Goal: Task Accomplishment & Management: Complete application form

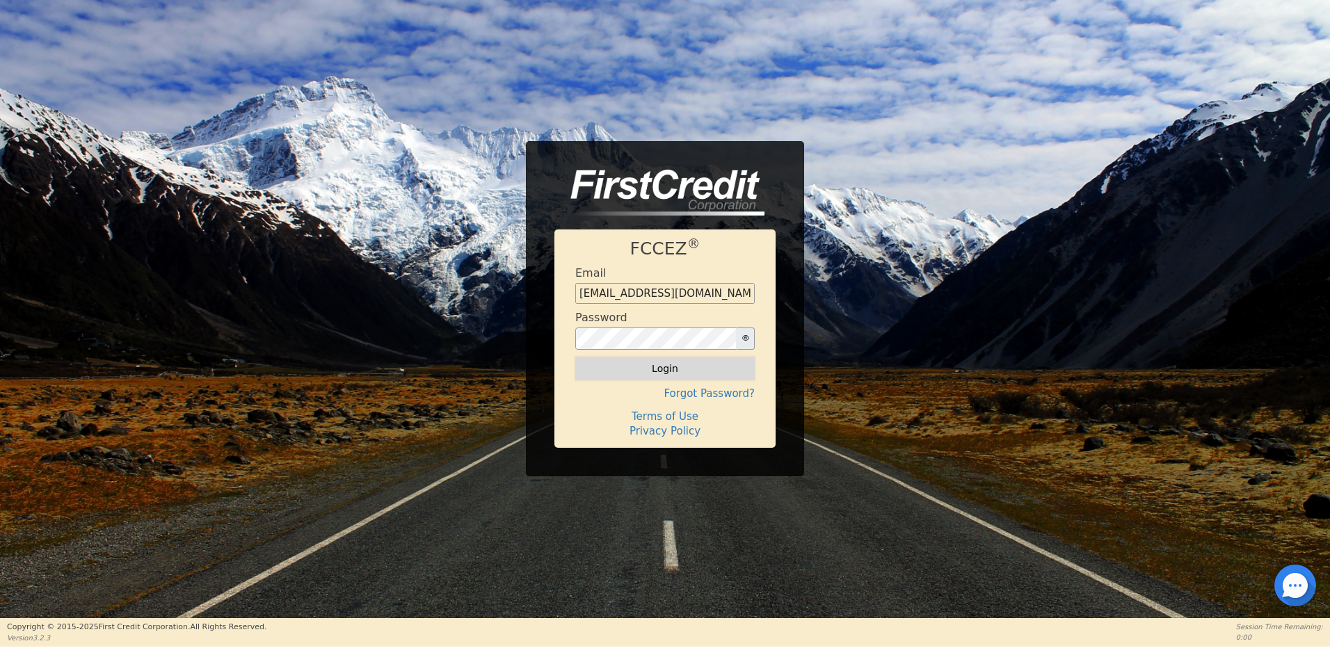
click at [668, 362] on button "Login" at bounding box center [665, 369] width 180 height 24
type input "[EMAIL_ADDRESS][DOMAIN_NAME]"
click at [670, 373] on button "Login" at bounding box center [665, 369] width 180 height 24
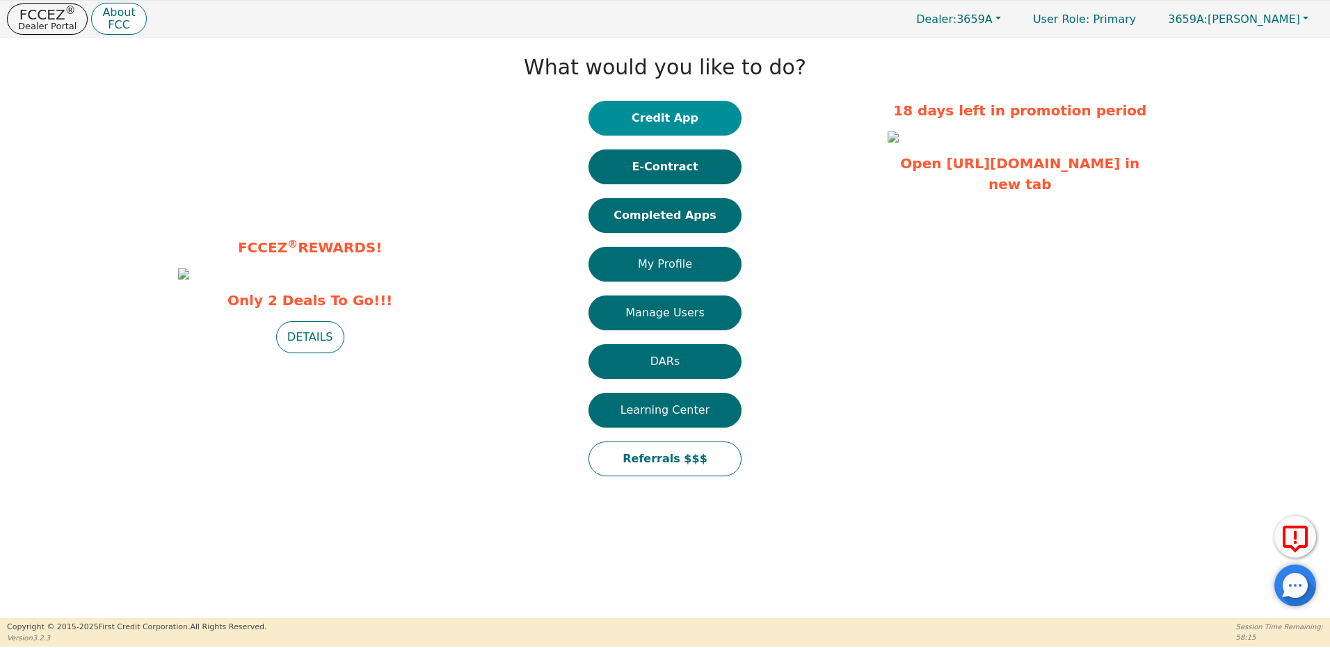
click at [664, 117] on button "Credit App" at bounding box center [665, 118] width 153 height 35
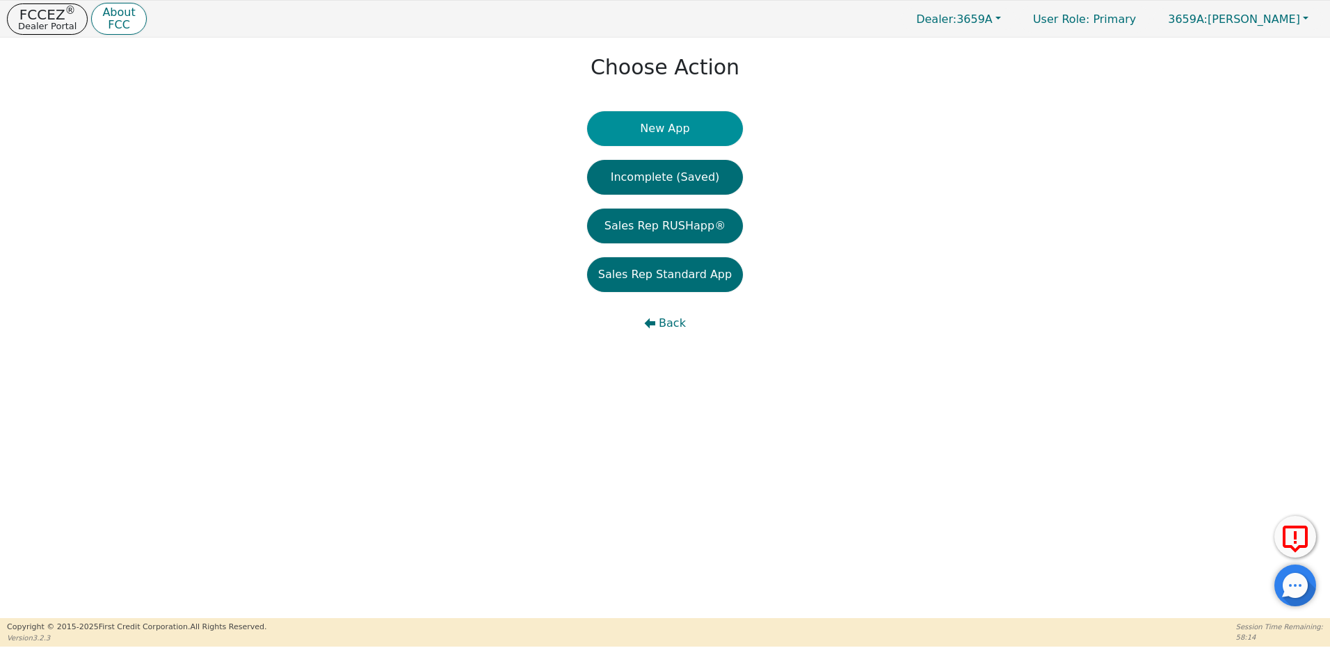
click at [676, 127] on button "New App" at bounding box center [665, 128] width 156 height 35
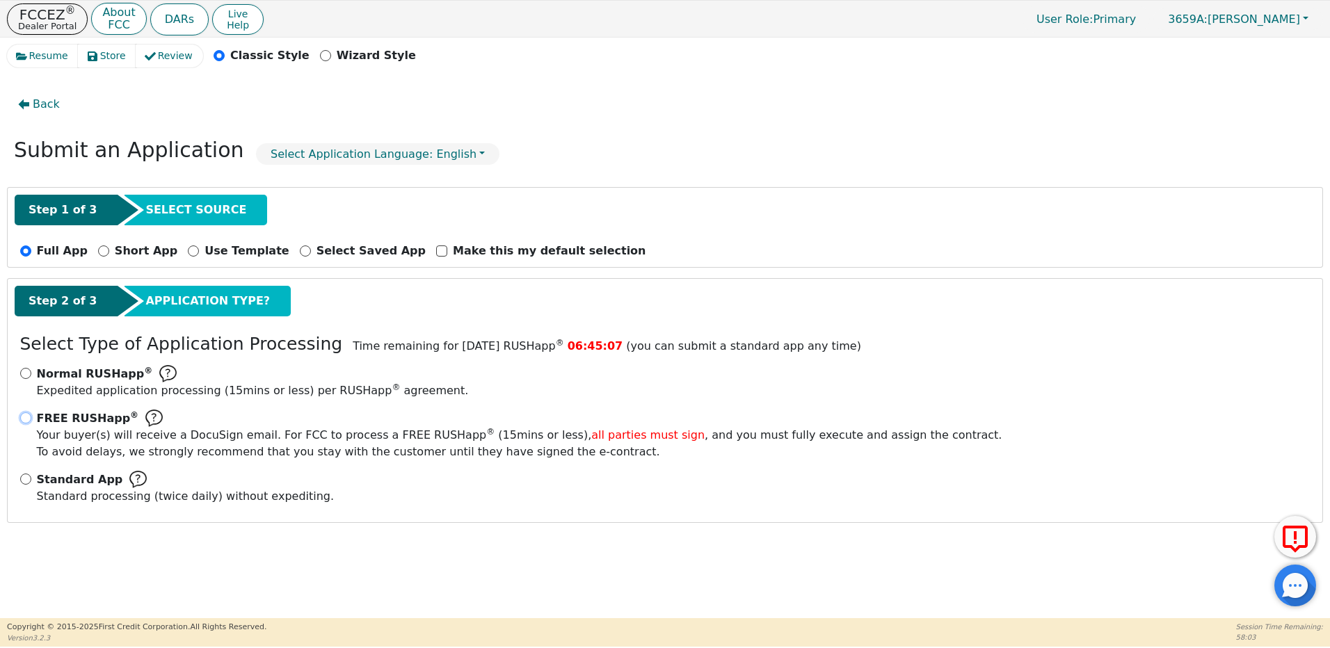
click at [24, 419] on input "FREE RUSHapp ® Your buyer(s) will receive a DocuSign email. For FCC to process …" at bounding box center [25, 418] width 11 height 11
radio input "true"
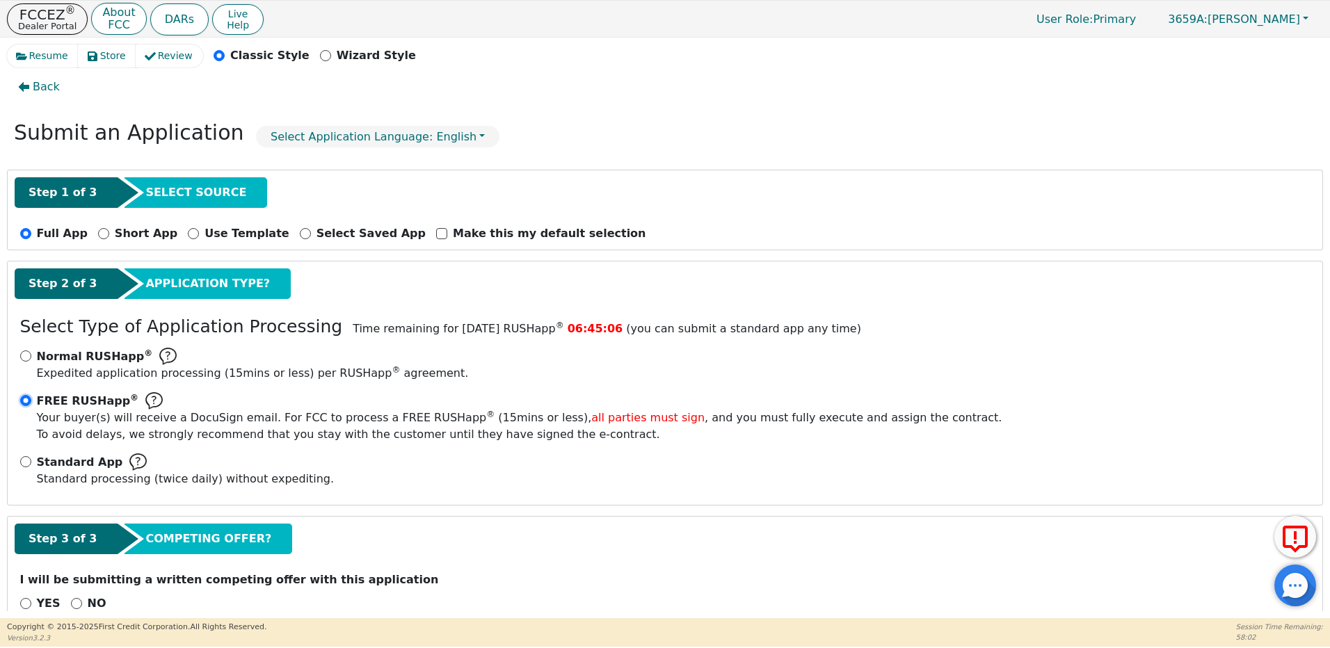
scroll to position [48, 0]
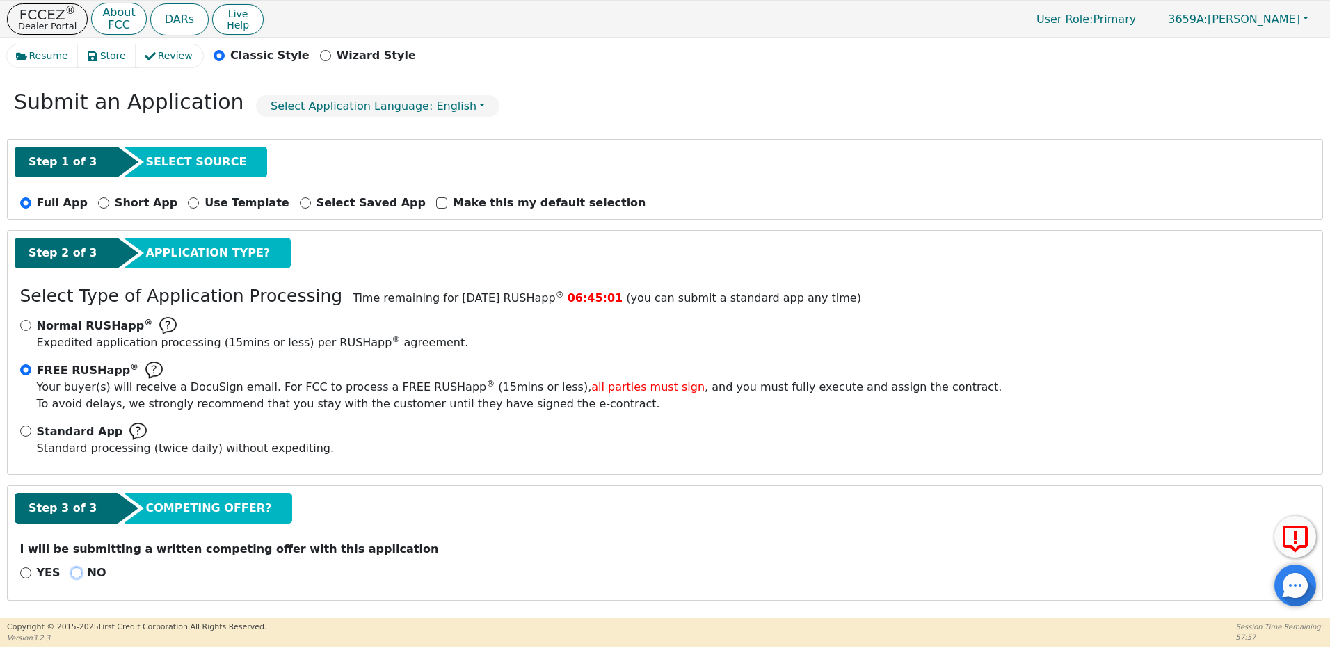
click at [73, 571] on input "NO" at bounding box center [76, 573] width 11 height 11
radio input "true"
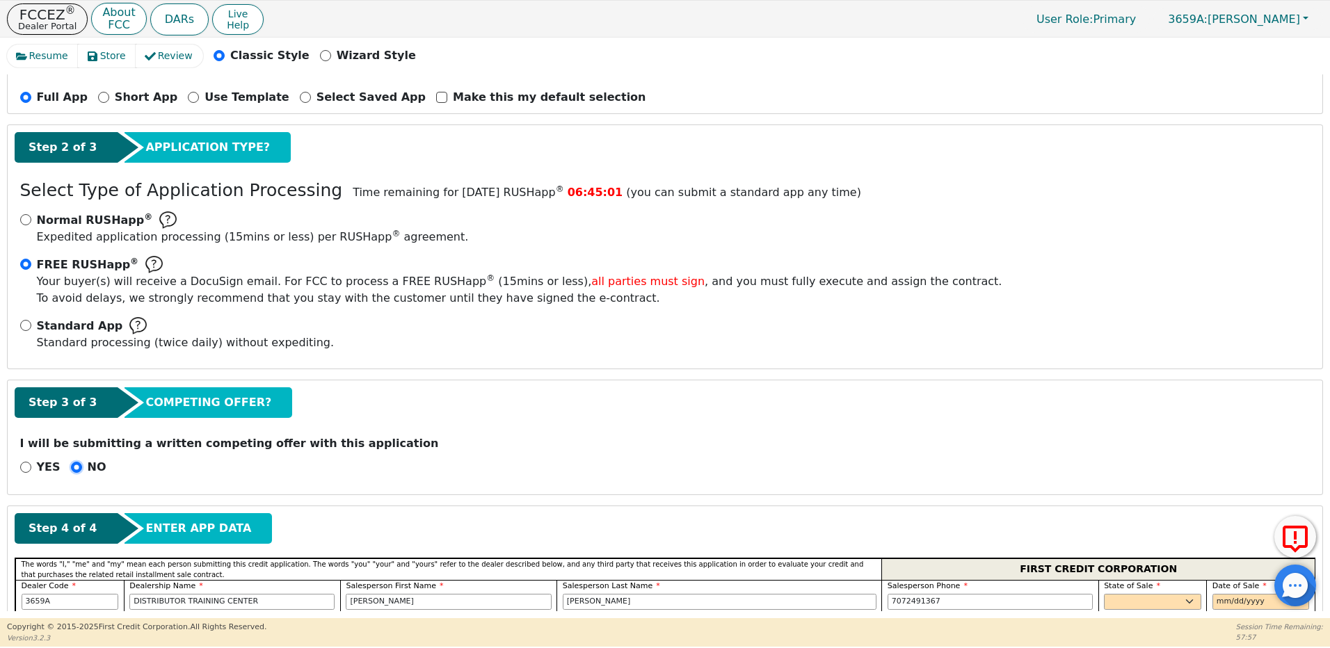
scroll to position [187, 0]
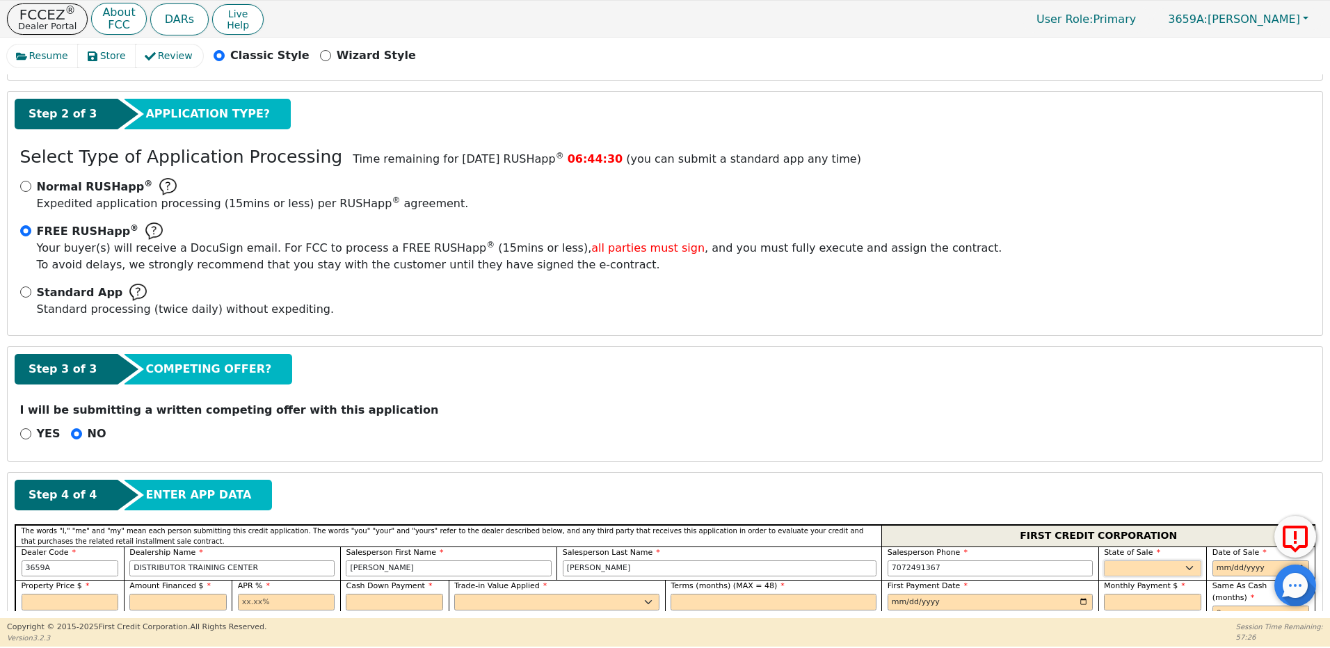
click at [1140, 569] on select "AK AL AR AZ CA CO CT DC DE FL GA HI IA ID IL IN KS KY LA MA MD ME MI MN MO MS M…" at bounding box center [1152, 569] width 97 height 17
select select "CA"
click at [1104, 561] on select "AK AL AR AZ CA CO CT DC DE FL GA HI IA ID IL IN KS KY LA MA MD ME MI MN MO MS M…" at bounding box center [1152, 569] width 97 height 17
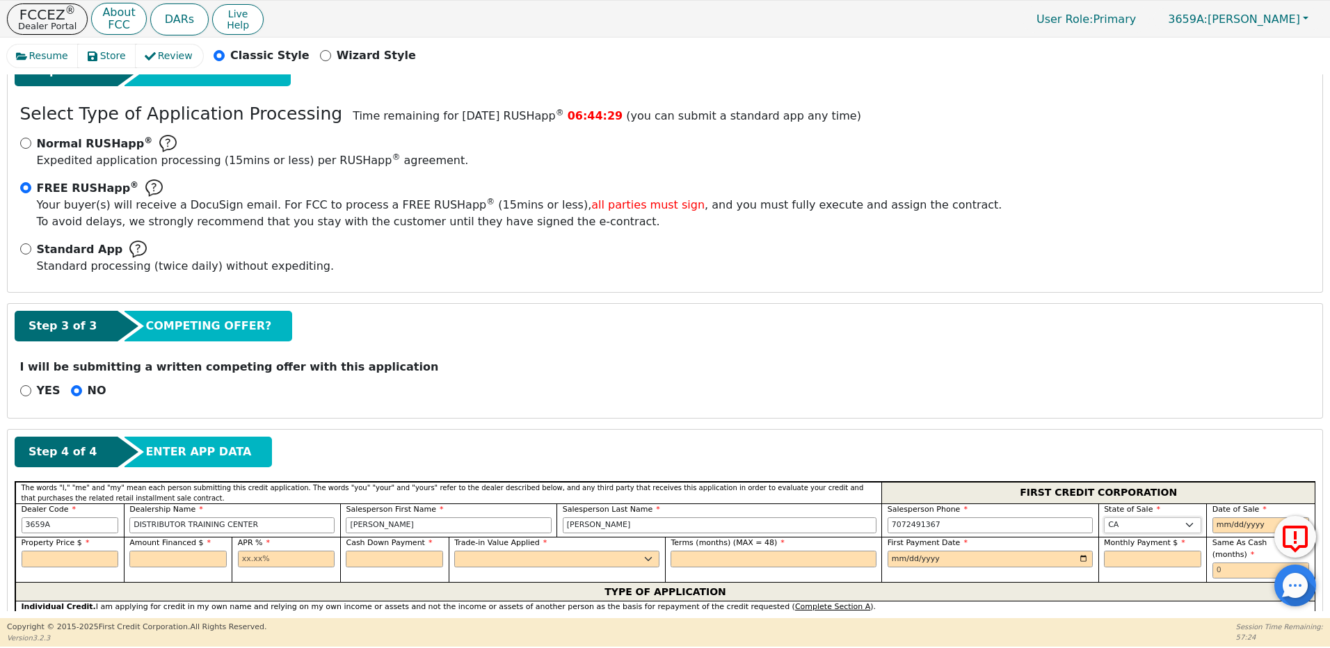
scroll to position [396, 0]
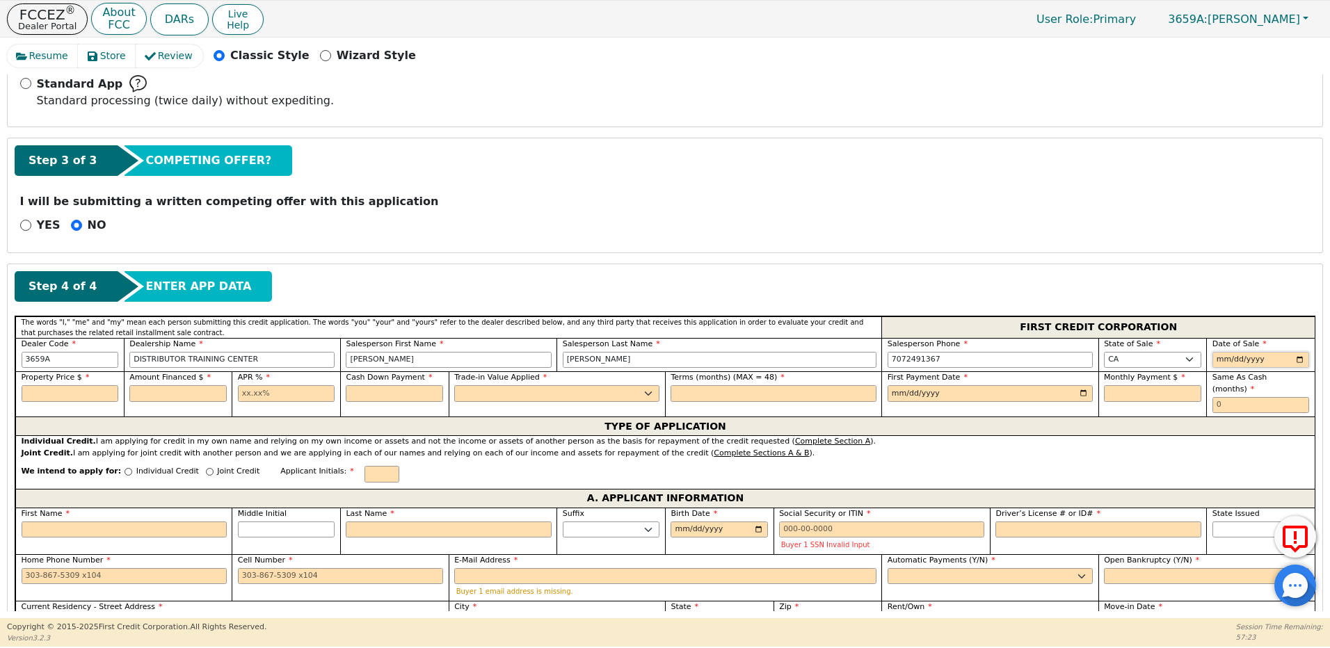
click at [1218, 363] on input "date" at bounding box center [1261, 360] width 97 height 17
type input "[DATE]"
click at [56, 393] on input "text" at bounding box center [70, 393] width 97 height 17
type input "2750.00"
type input "2600.00"
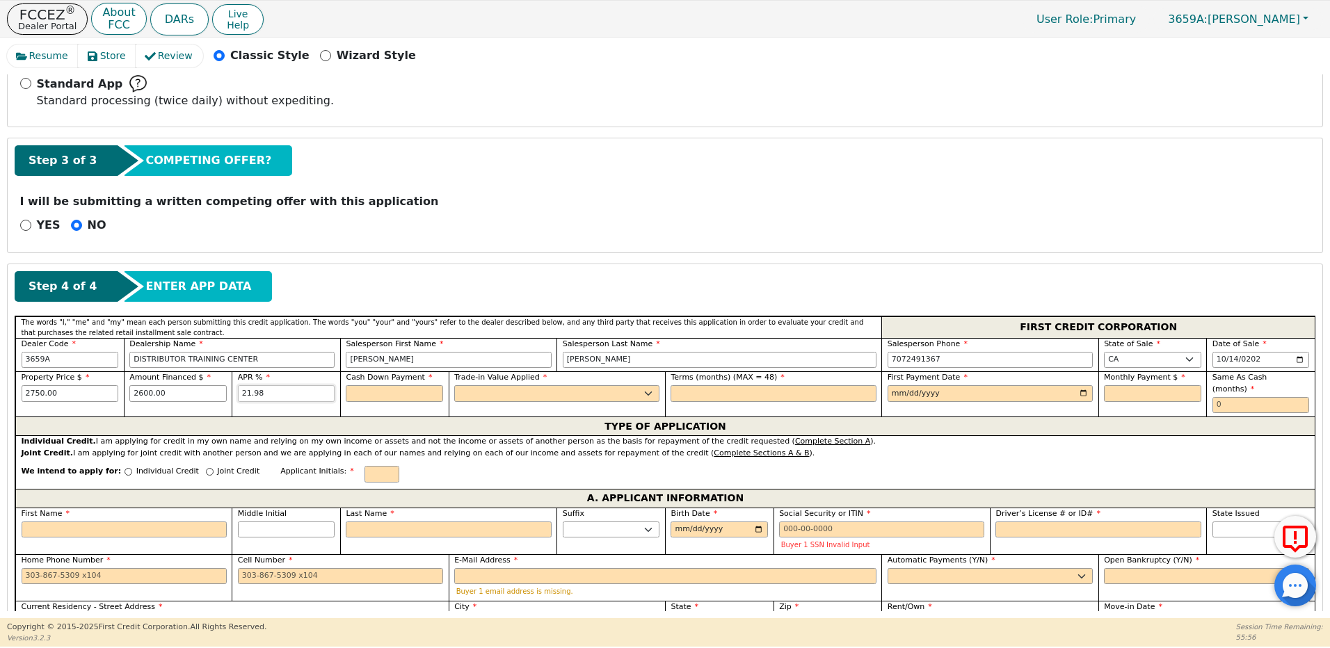
type input "21.98"
type input "150.00"
click at [486, 390] on select "Yes No" at bounding box center [556, 393] width 205 height 17
select select "n"
click at [454, 385] on select "Yes No" at bounding box center [556, 393] width 205 height 17
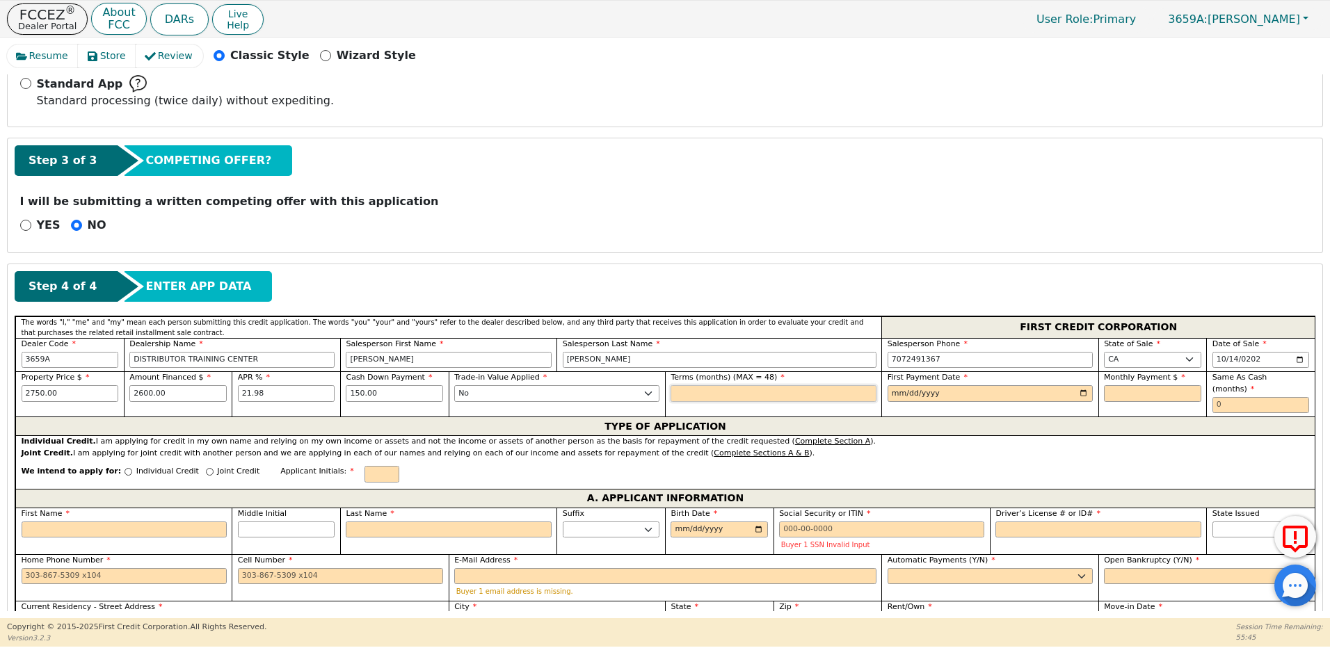
click at [715, 395] on input "text" at bounding box center [773, 393] width 205 height 17
type input "36"
click at [890, 395] on input "date" at bounding box center [990, 393] width 205 height 17
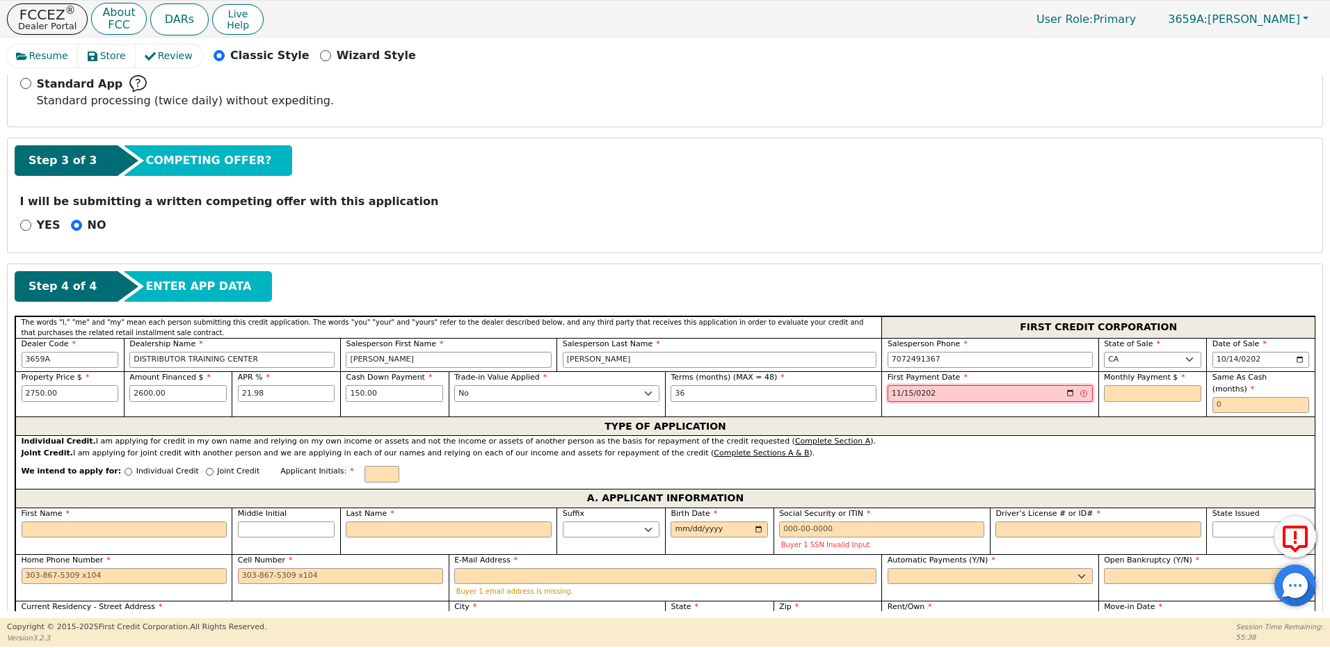
type input "2025-11-15"
click at [1170, 395] on input "text" at bounding box center [1152, 393] width 97 height 17
type input "99.27"
click at [1239, 397] on input "text" at bounding box center [1261, 405] width 97 height 17
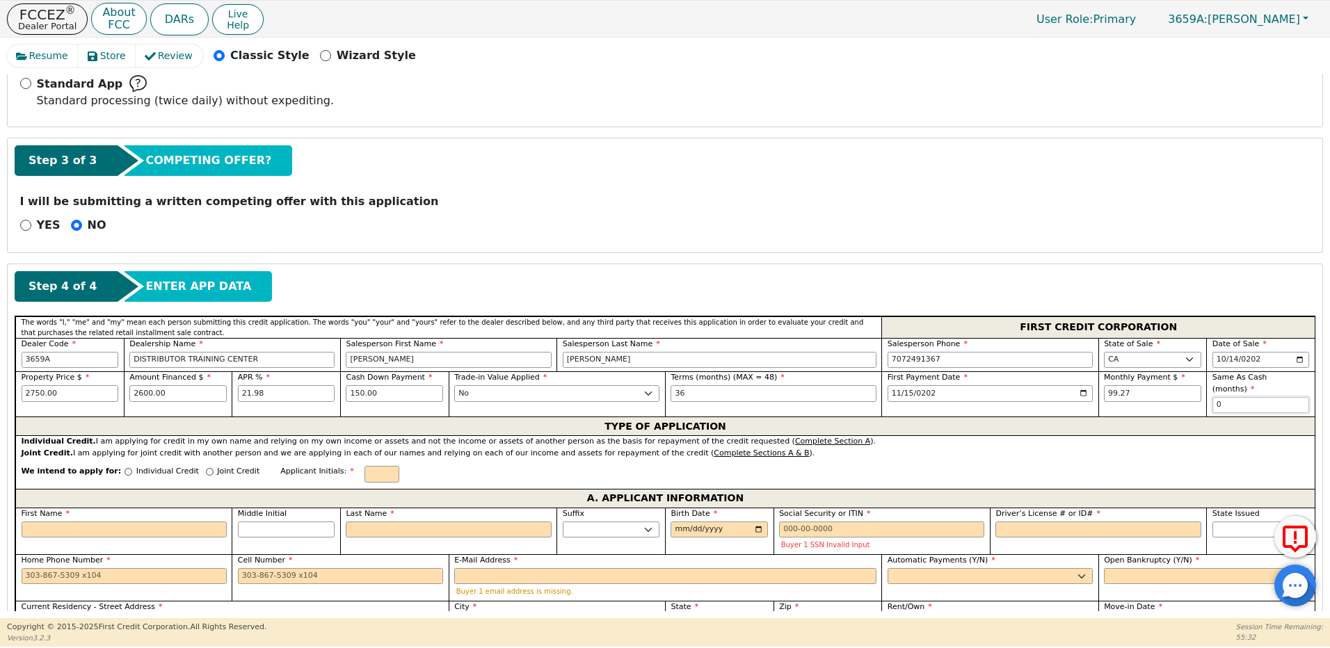
type input "0"
click at [125, 468] on input "Individual Credit" at bounding box center [129, 472] width 8 height 8
radio input "true"
click at [113, 522] on input "First Name" at bounding box center [124, 530] width 205 height 17
type input "R"
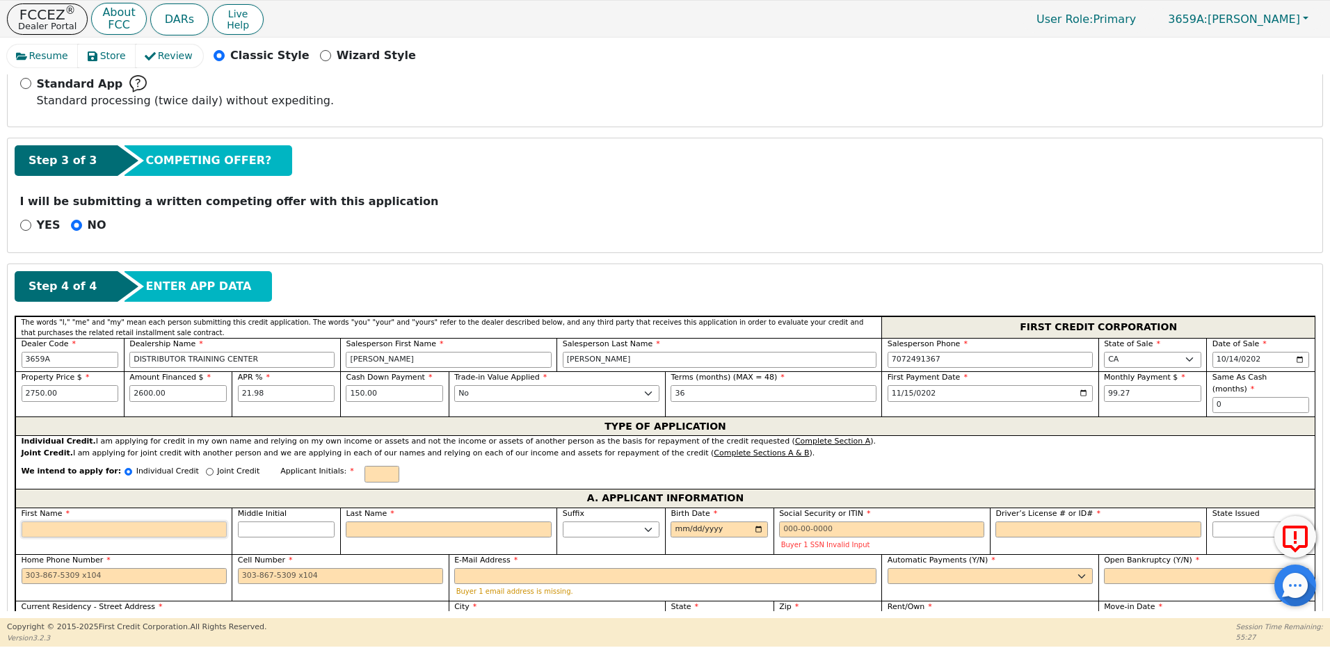
type input "R"
type input "Re"
type input "Reb"
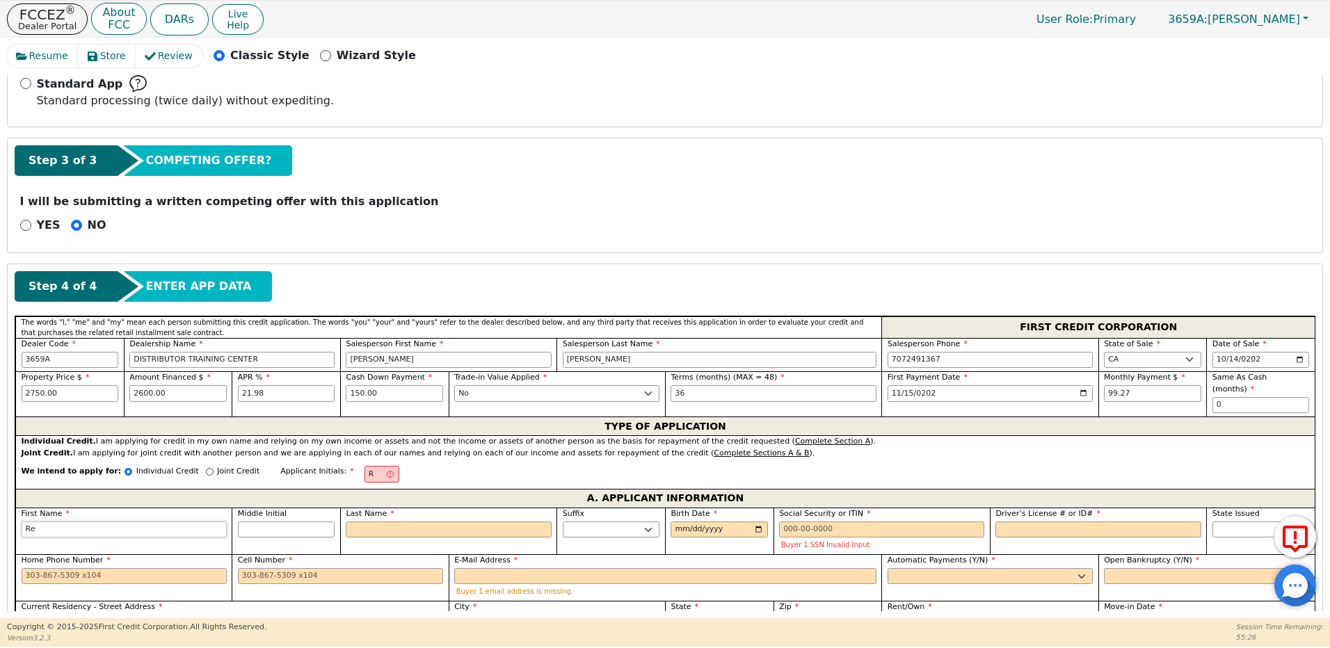
type input "Reb"
type input "Rebe"
type input "Rebec"
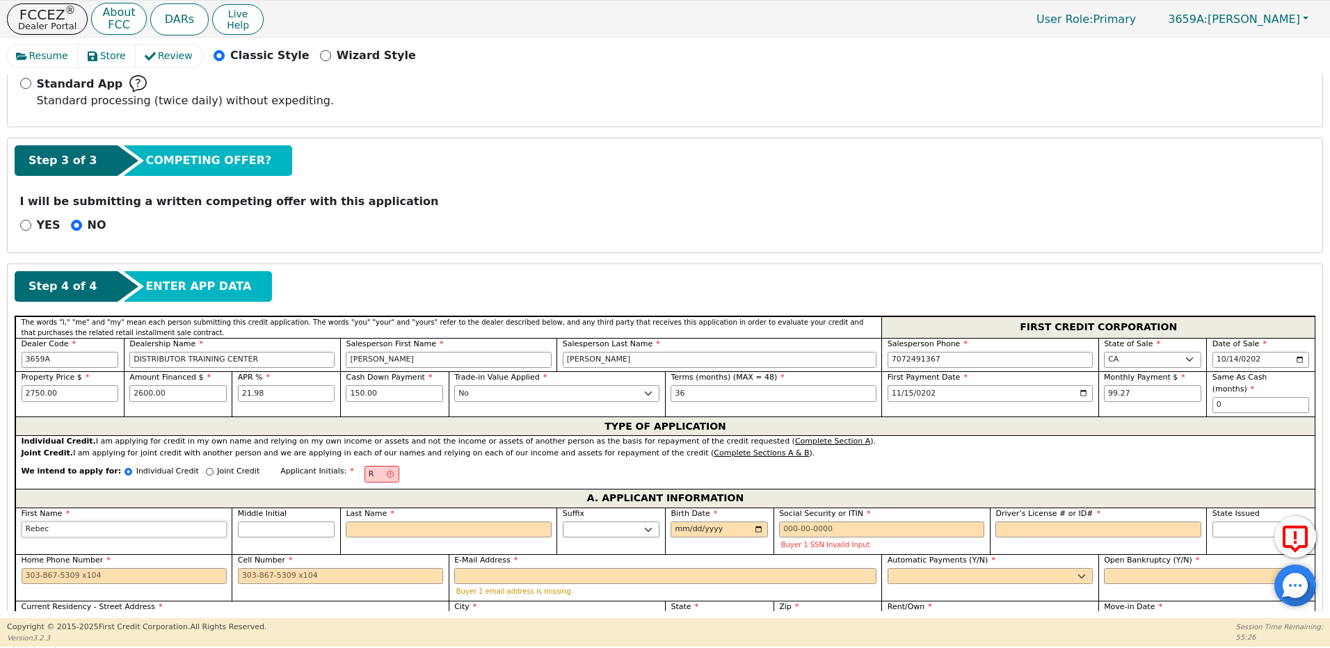
type input "Rebecc"
type input "[PERSON_NAME]"
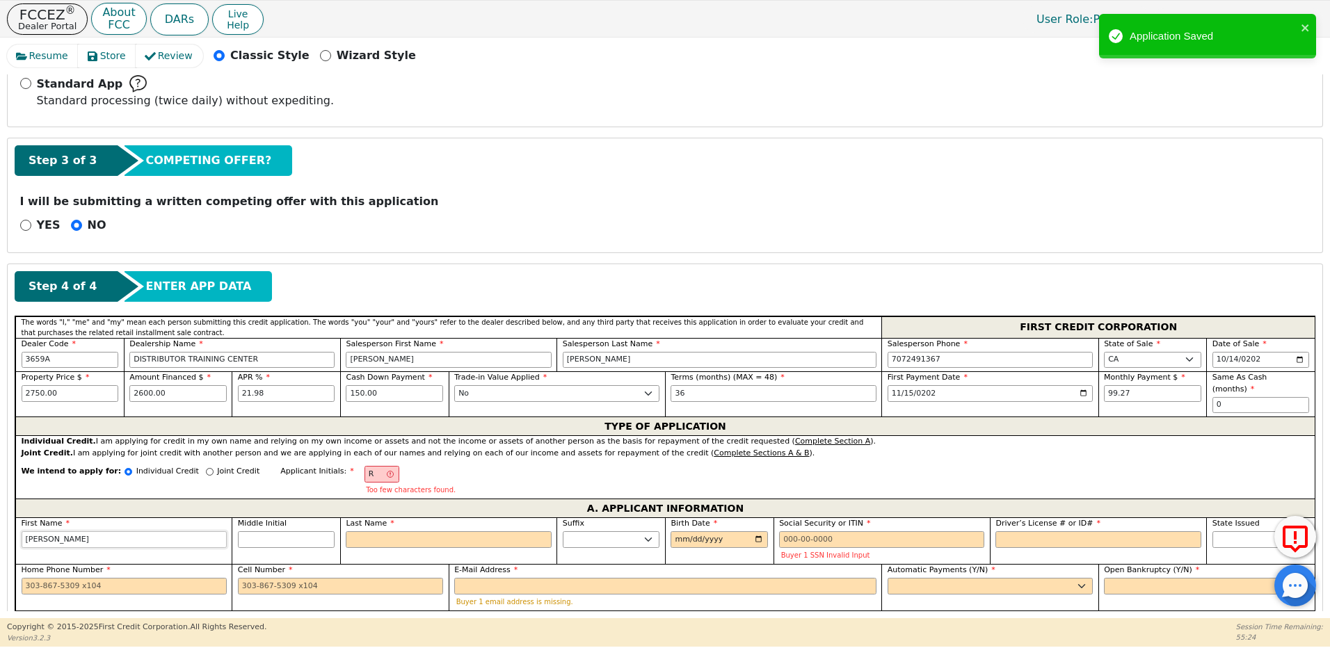
type input "[PERSON_NAME]"
type input "RC"
type input "C"
type input "Rebecca C"
type input "Co"
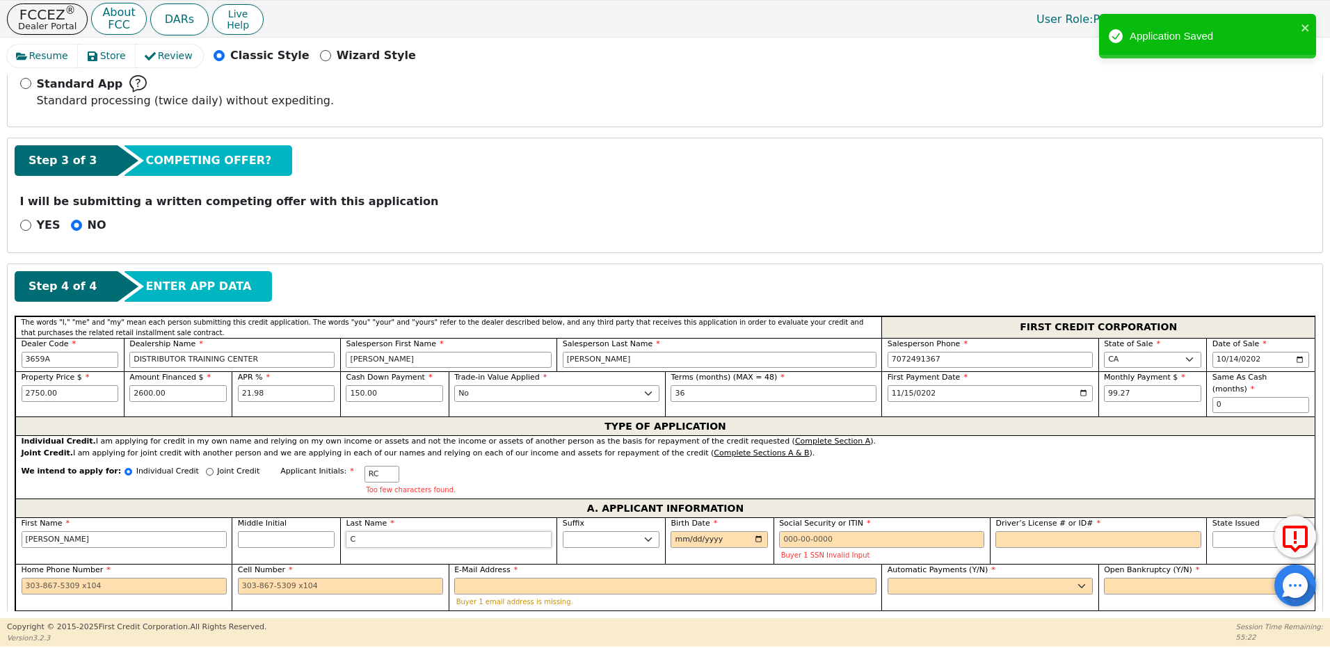
type input "Rebecca Co"
type input "Con"
type input "Rebecca Con"
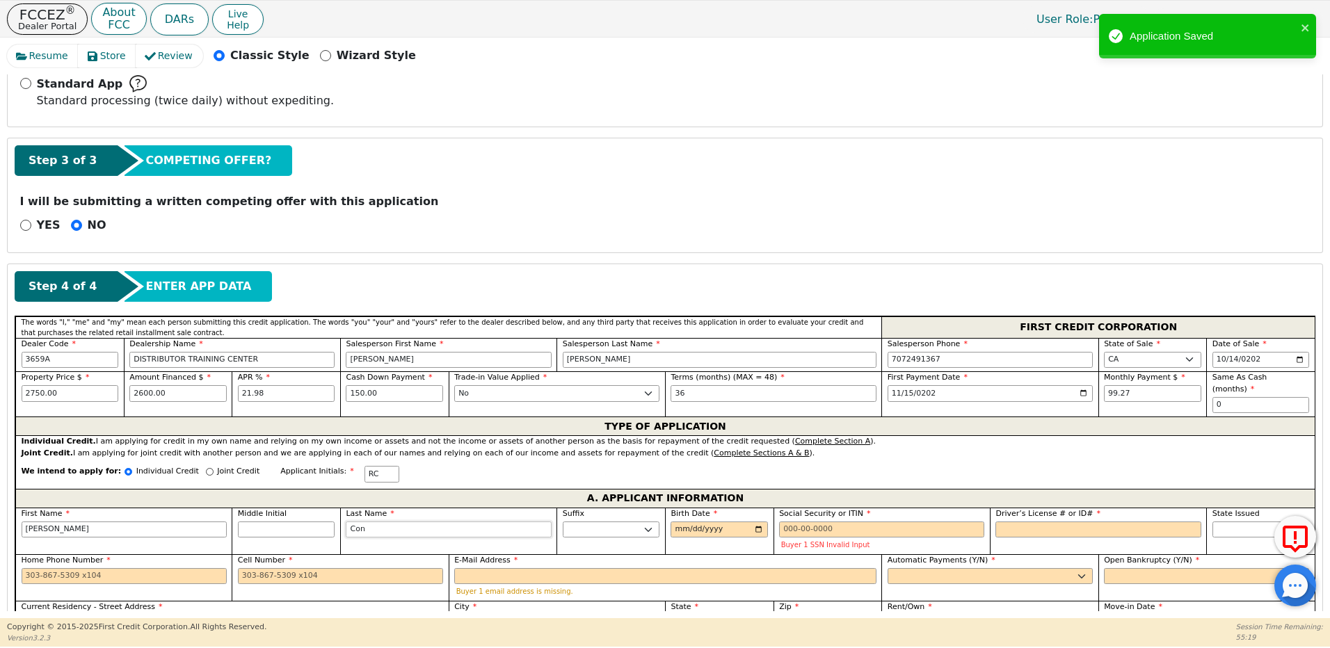
type input "Conl"
type input "Rebecca Conl"
type input "Conle"
type input "Rebecca Conle"
type input "[PERSON_NAME]"
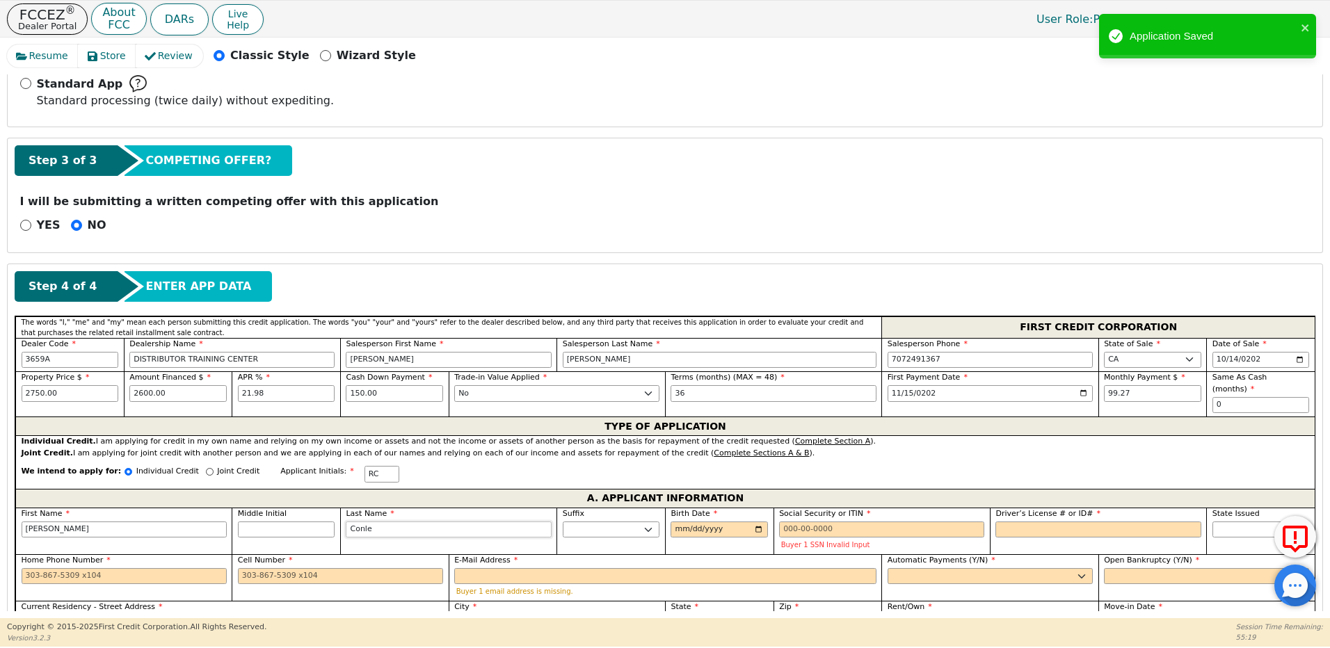
type input "Rebecca Conley"
type input "[PERSON_NAME]"
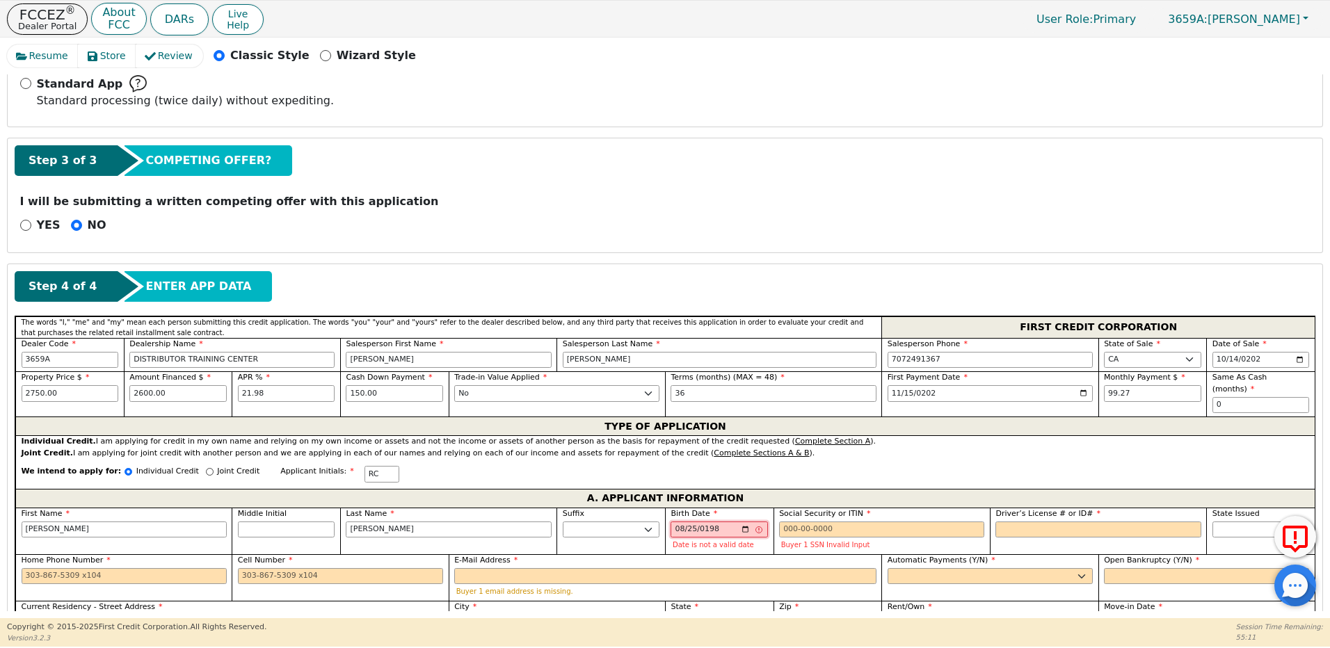
type input "1981-08-25"
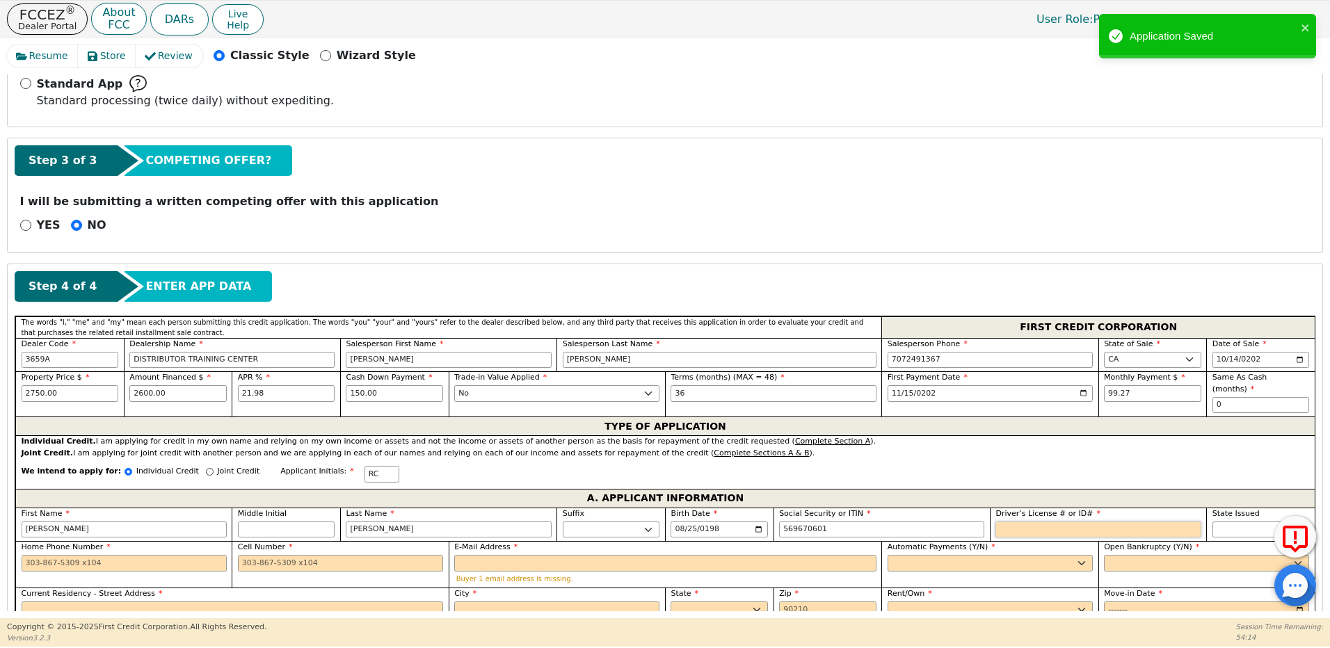
type input "***-**-0601"
click at [1017, 522] on input "Driver’s License # or ID#" at bounding box center [1098, 530] width 205 height 17
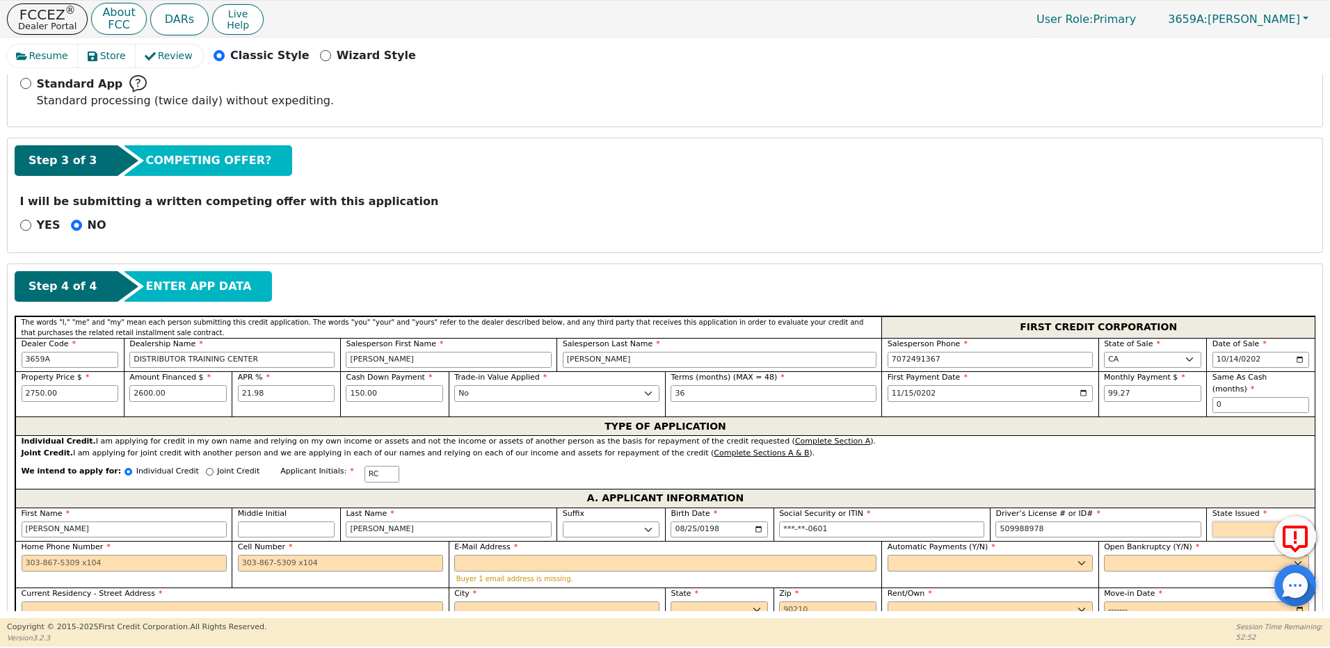
type input "*********"
click at [1223, 522] on select "AK AL AR AZ CA CO CT DC DE FL GA HI IA ID IL IN KS KY LA MA MD ME MI MN MO MS M…" at bounding box center [1261, 530] width 97 height 17
select select "NM"
click at [1213, 522] on select "AK AL AR AZ CA CO CT DC DE FL GA HI IA ID IL IN KS KY LA MA MD ME MI MN MO MS M…" at bounding box center [1261, 530] width 97 height 17
click at [158, 555] on input "Home Phone Number" at bounding box center [124, 563] width 205 height 17
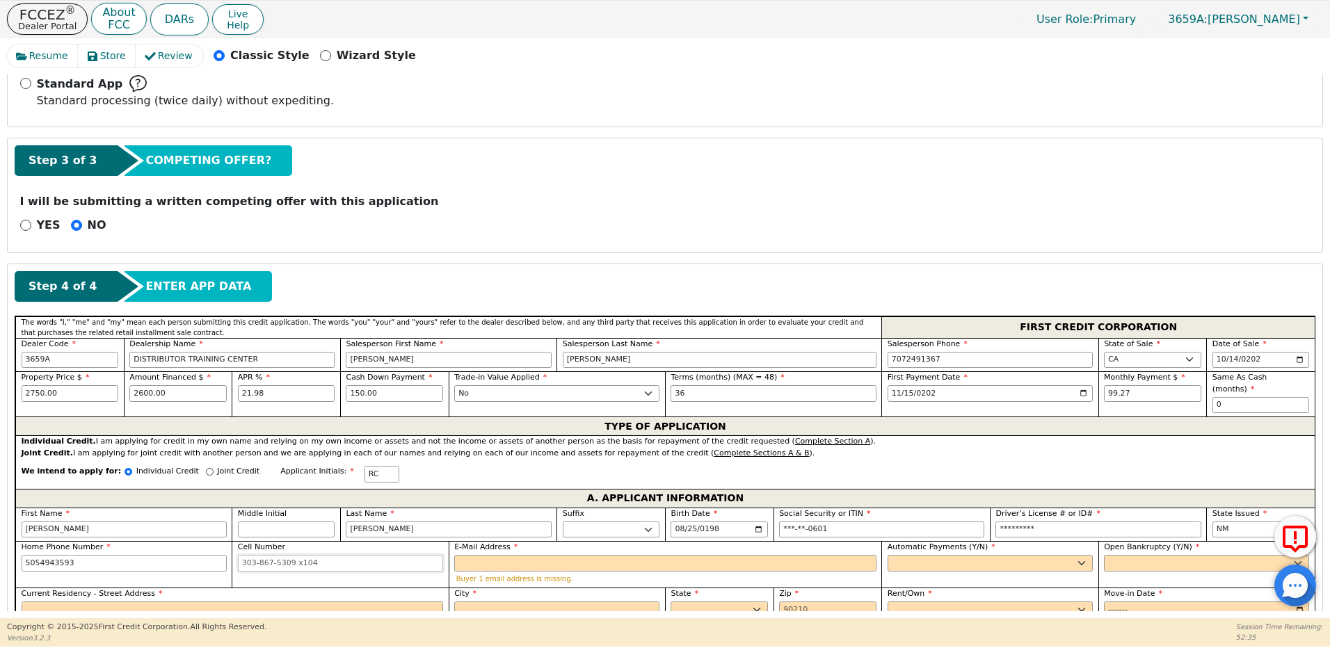
type input "505-494-3593"
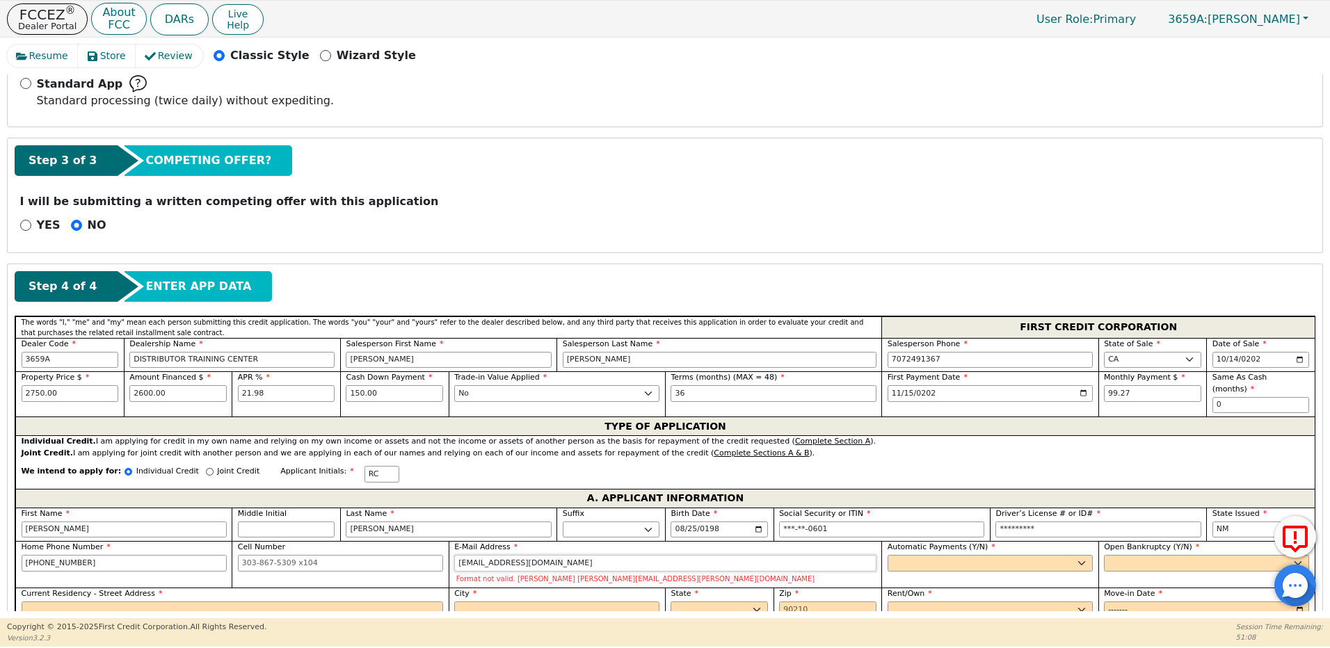
type input "beccaconleyvista@gmail.com"
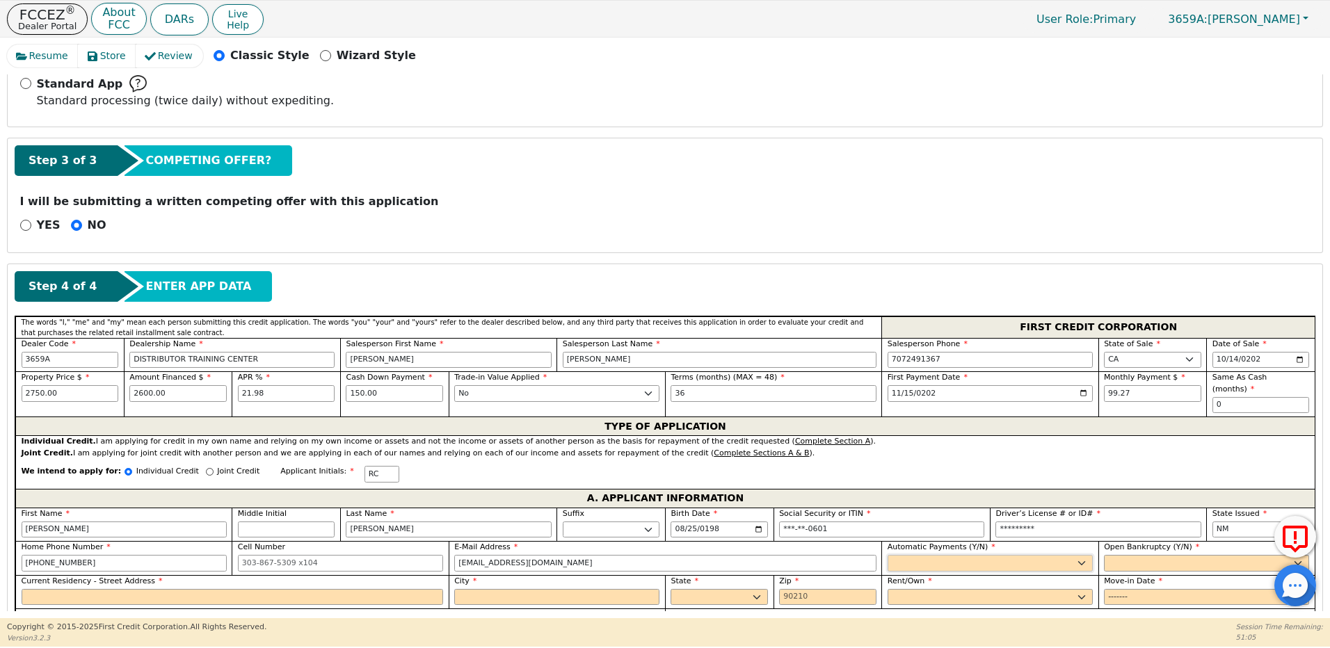
click at [913, 556] on select "Yes No" at bounding box center [990, 563] width 205 height 17
select select "y"
click at [888, 555] on select "Yes No" at bounding box center [990, 563] width 205 height 17
type input "Rebecca Conley"
click at [1123, 555] on select "Yes No" at bounding box center [1206, 563] width 205 height 17
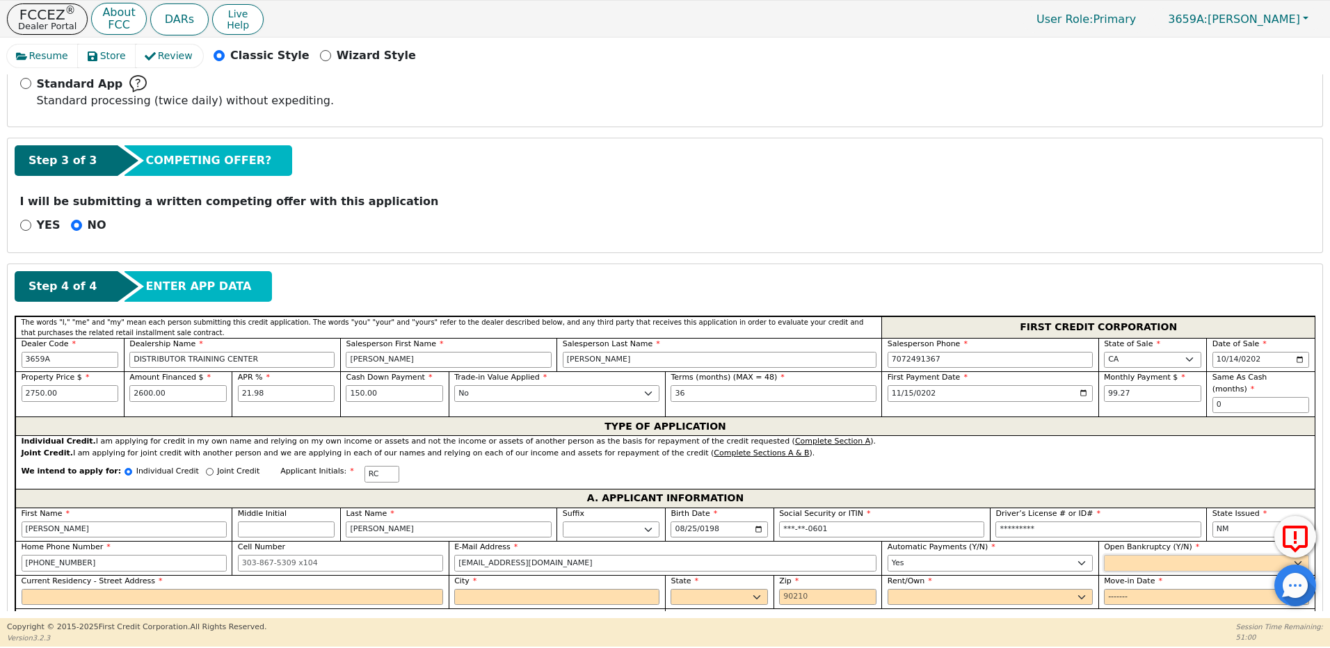
select select "n"
click at [1104, 555] on select "Yes No" at bounding box center [1206, 563] width 205 height 17
click at [194, 589] on input "Current Residency - Street Address" at bounding box center [233, 597] width 422 height 17
click at [456, 555] on input "beccaconleyvista@gmail.com" at bounding box center [665, 563] width 422 height 17
type input "rebeccaconleyvista@gmail.com"
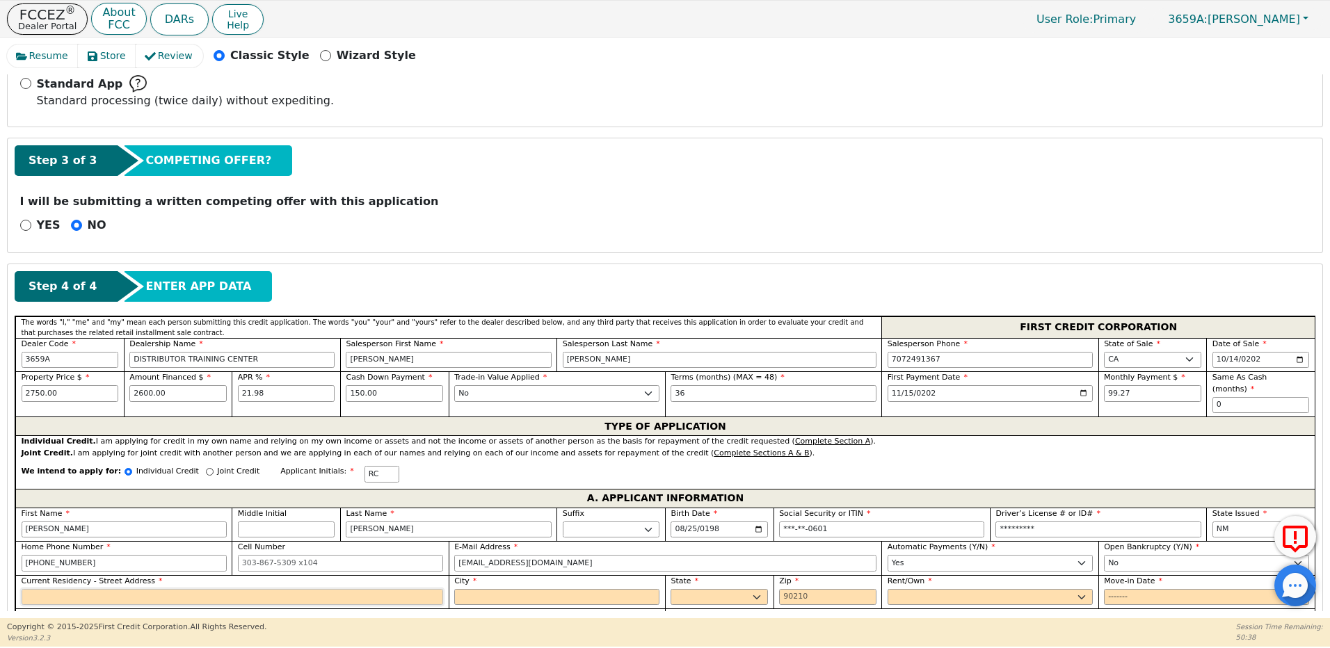
click at [123, 589] on input "Current Residency - Street Address" at bounding box center [233, 597] width 422 height 17
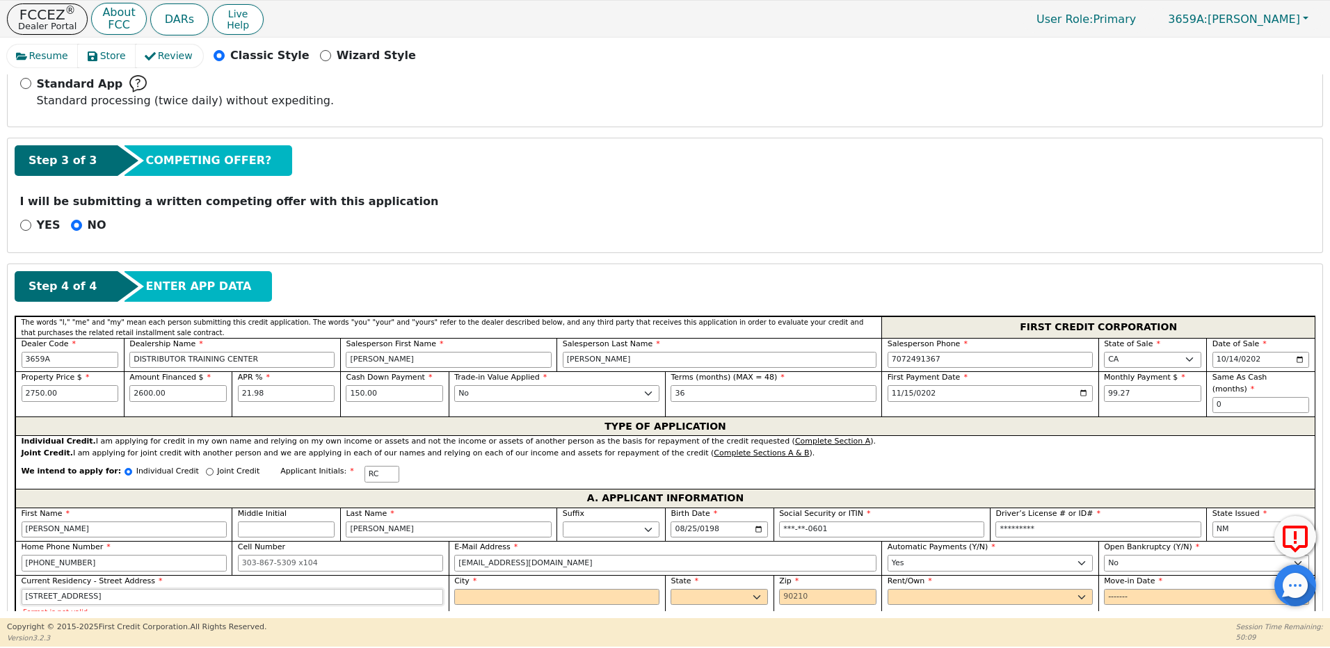
type input "4974 gem street"
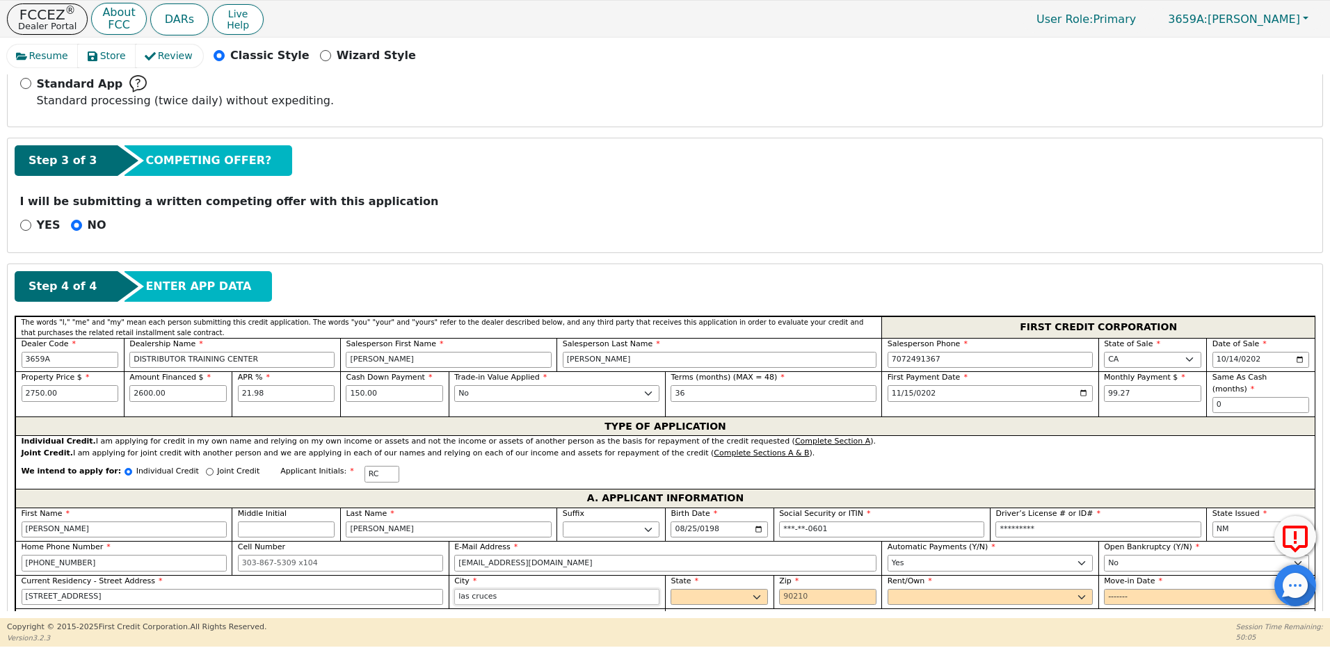
type input "las cruces"
select select "NM"
type input "88012"
click at [913, 589] on select "Rent Own" at bounding box center [990, 597] width 205 height 17
select select "Rent"
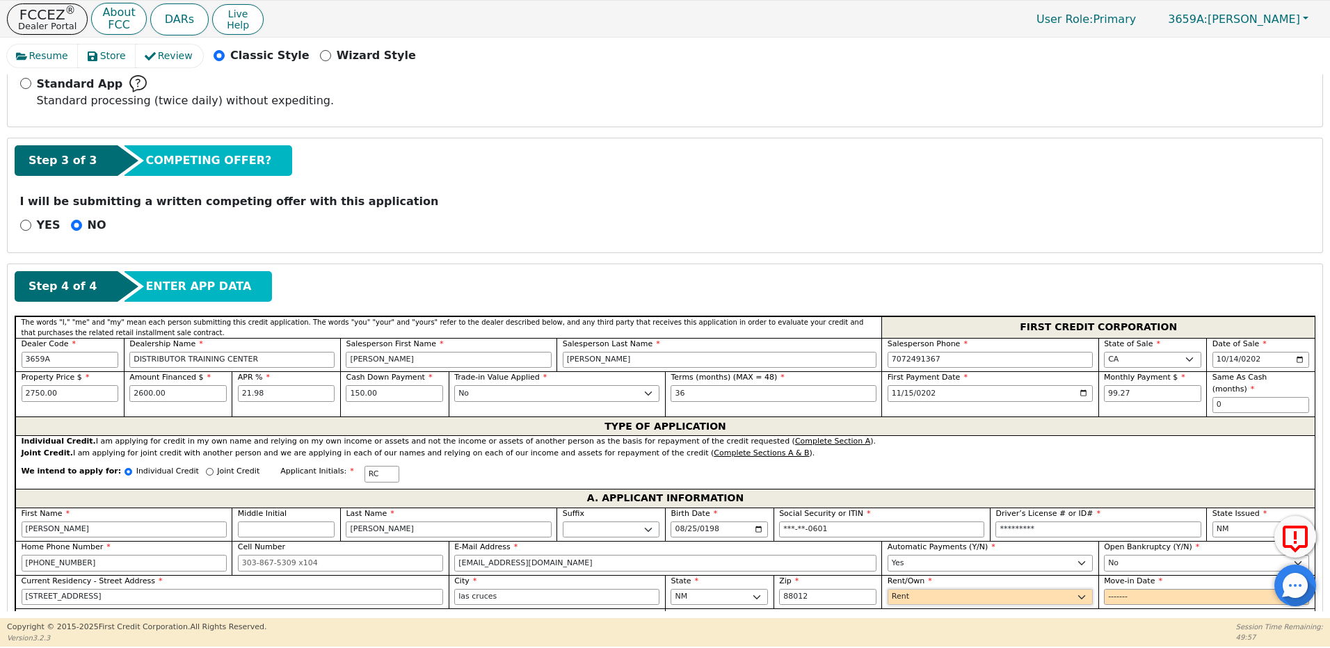
click at [888, 589] on select "Rent Own" at bounding box center [990, 597] width 205 height 17
drag, startPoint x: 1112, startPoint y: 586, endPoint x: 1109, endPoint y: 573, distance: 13.5
click at [1110, 576] on div "Move-in Date" at bounding box center [1206, 591] width 205 height 30
click at [1152, 589] on input "Move-in Date" at bounding box center [1206, 597] width 205 height 17
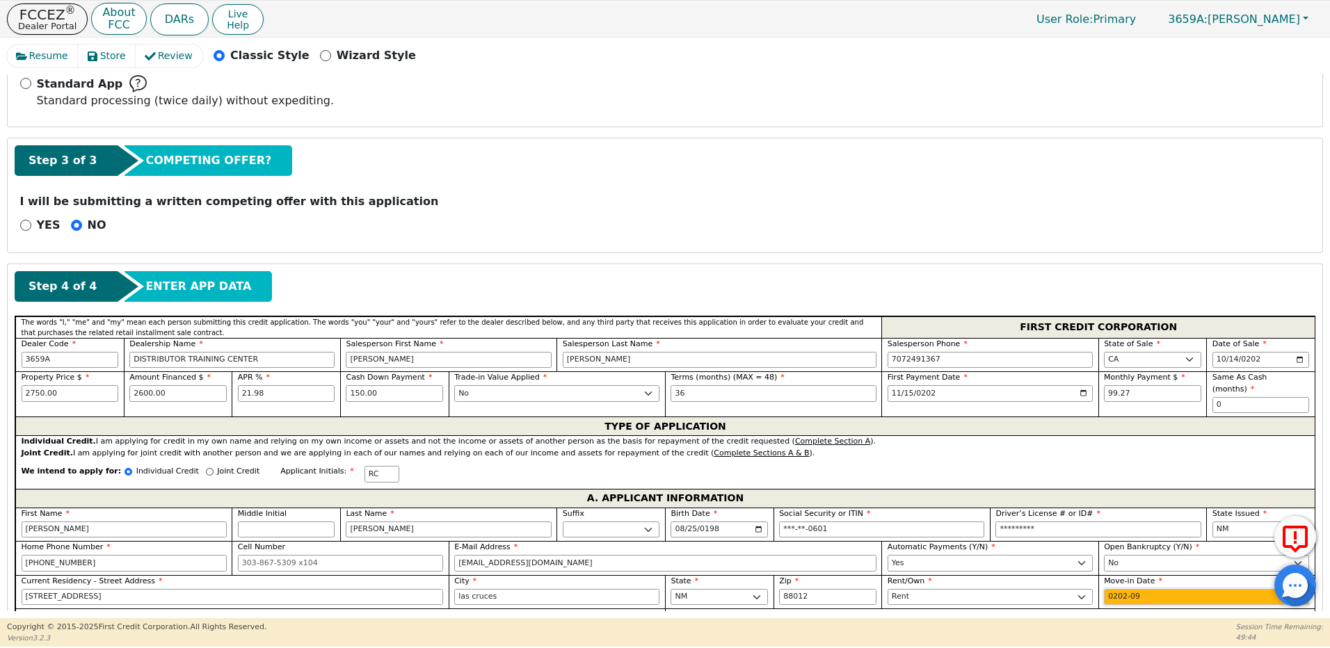
type input "2023-09"
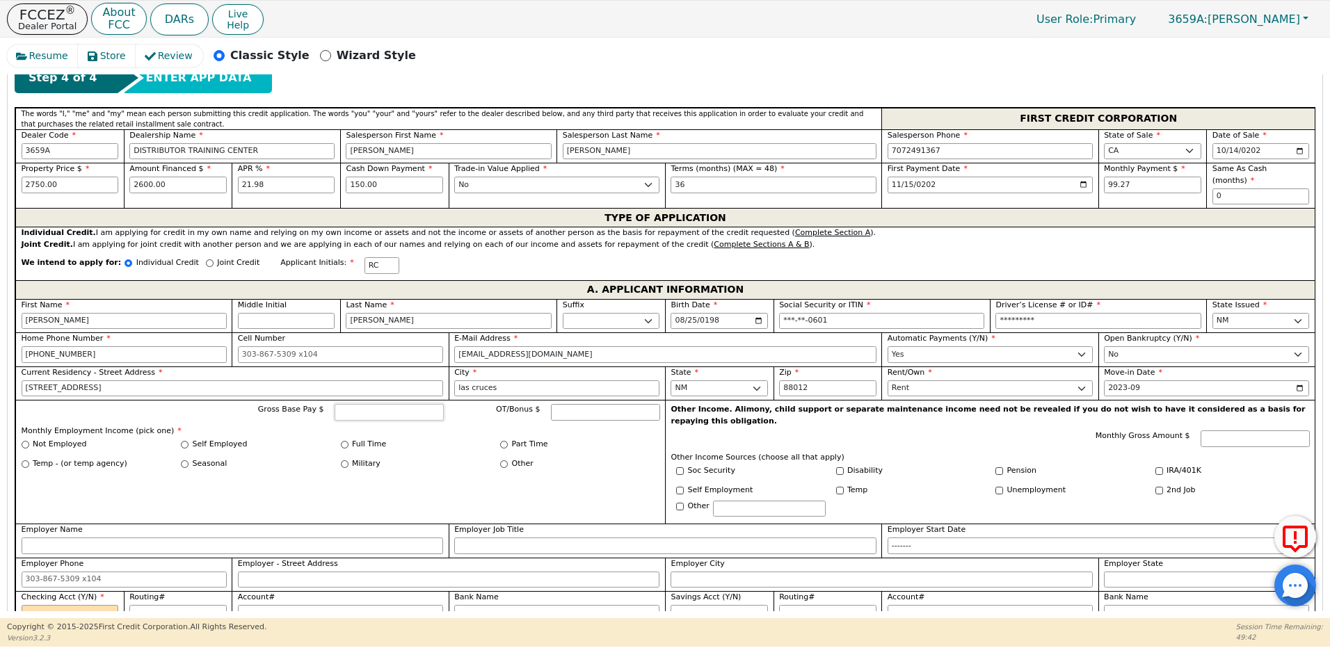
click at [363, 405] on input "Gross Base Pay $" at bounding box center [389, 412] width 109 height 17
type input "2800.00"
click at [344, 441] on input "Full Time" at bounding box center [345, 445] width 8 height 8
radio input "true"
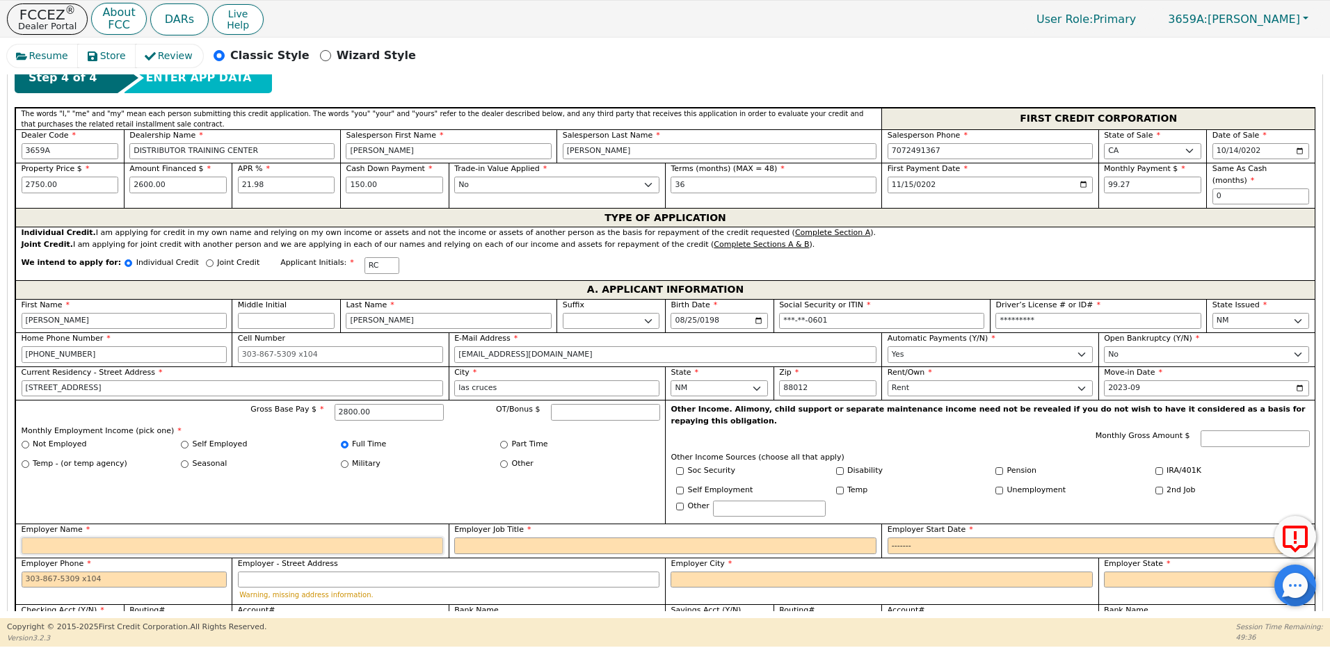
click at [88, 538] on input "Employer Name" at bounding box center [233, 546] width 422 height 17
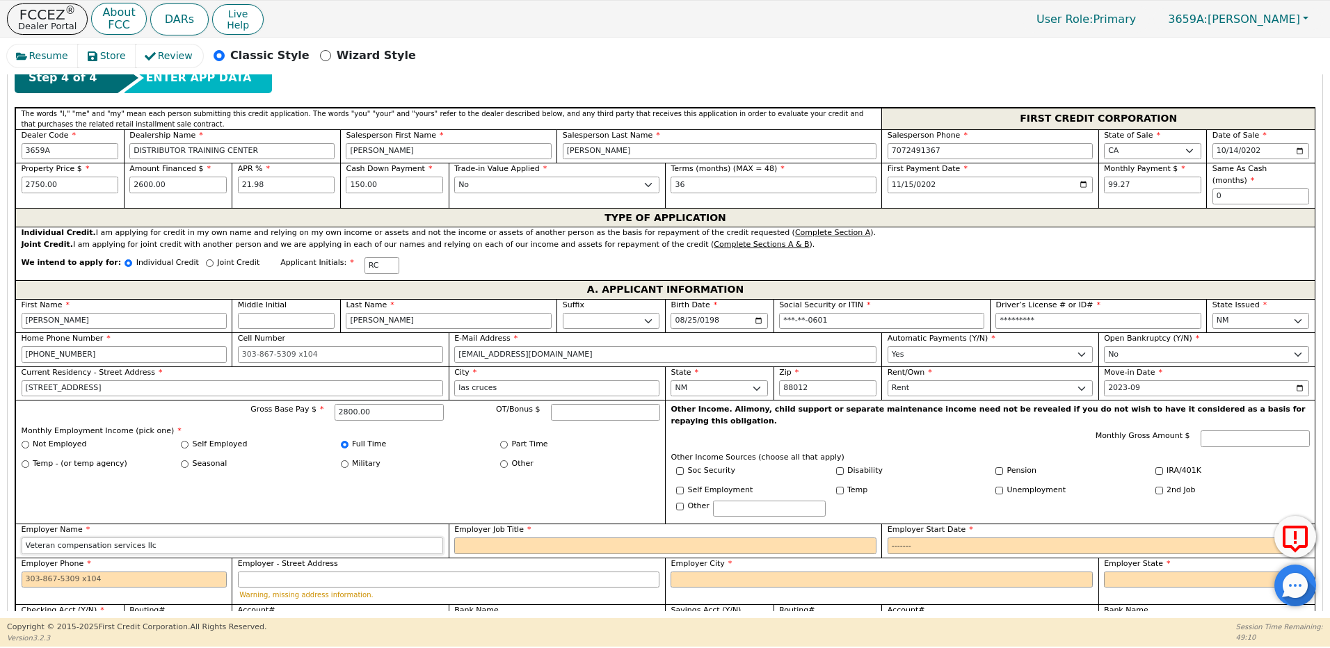
type input "Veteran compensation services llc"
type input "case manager"
click at [928, 538] on input "Employer Start Date" at bounding box center [1099, 546] width 422 height 17
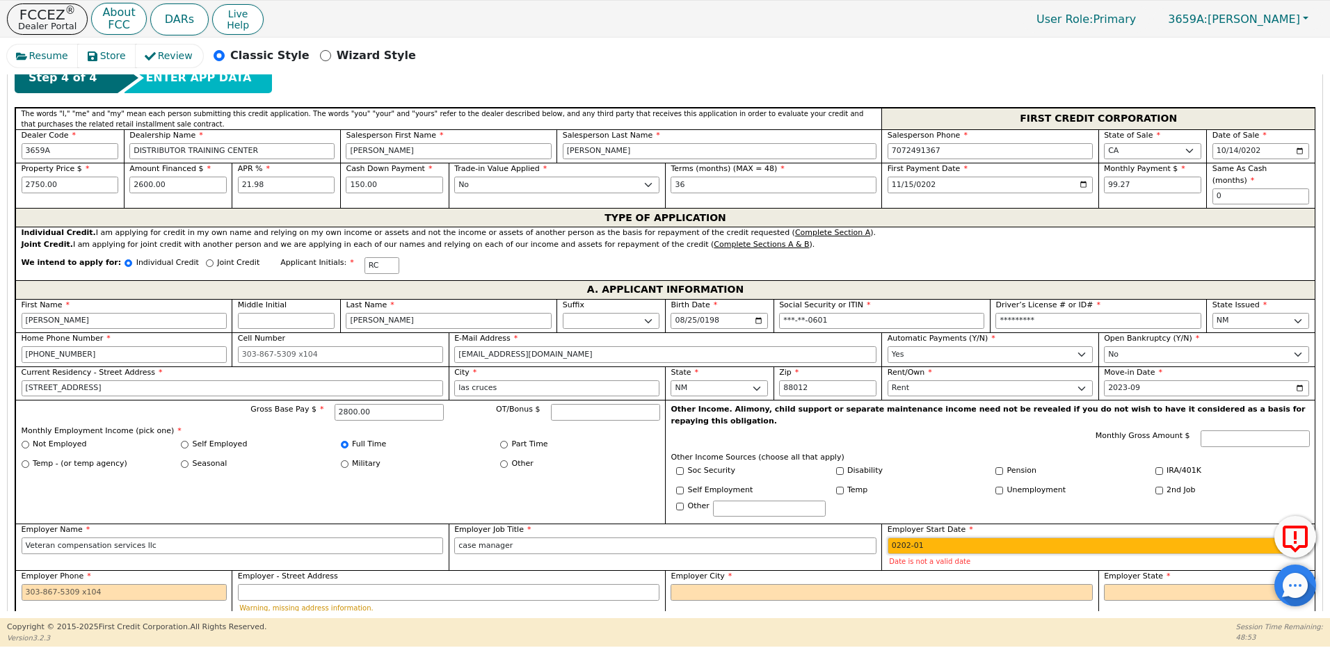
type input "2023-01"
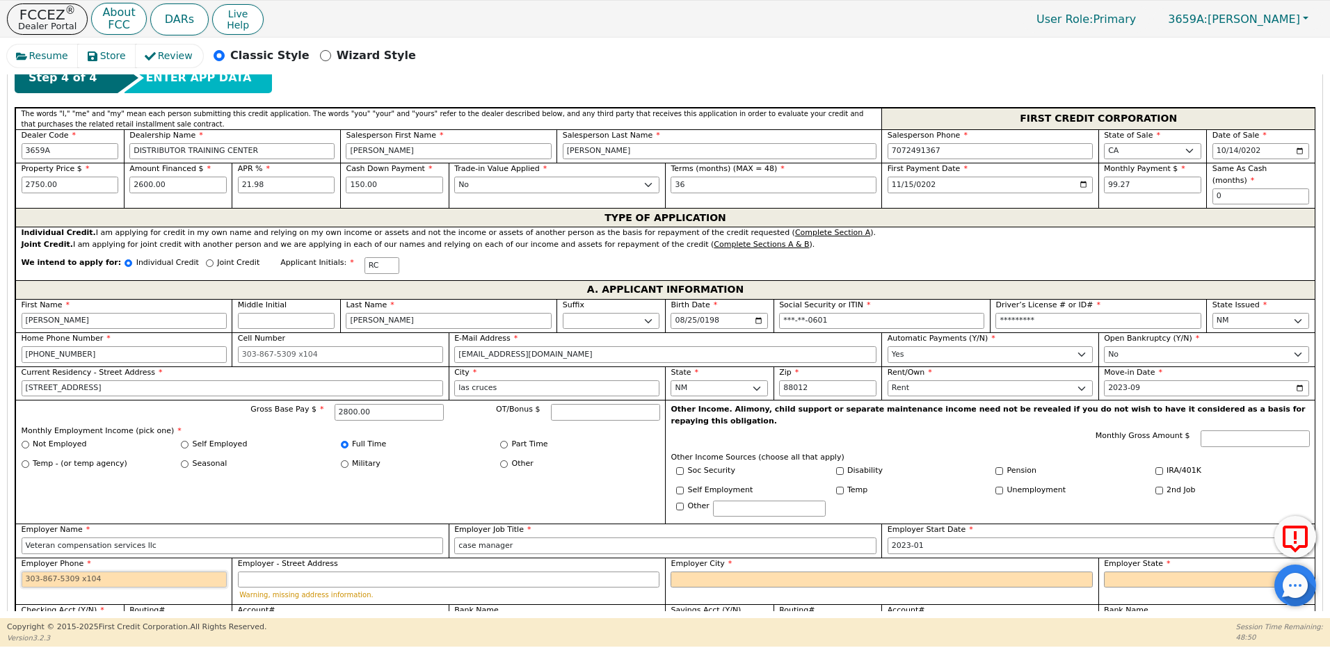
click at [149, 572] on input "Employer Phone" at bounding box center [124, 580] width 205 height 17
click at [45, 572] on input "Employer Phone" at bounding box center [124, 580] width 205 height 17
paste input "858 216-1777"
type input "858-216-1777"
click at [685, 572] on input "Employer City" at bounding box center [882, 580] width 422 height 17
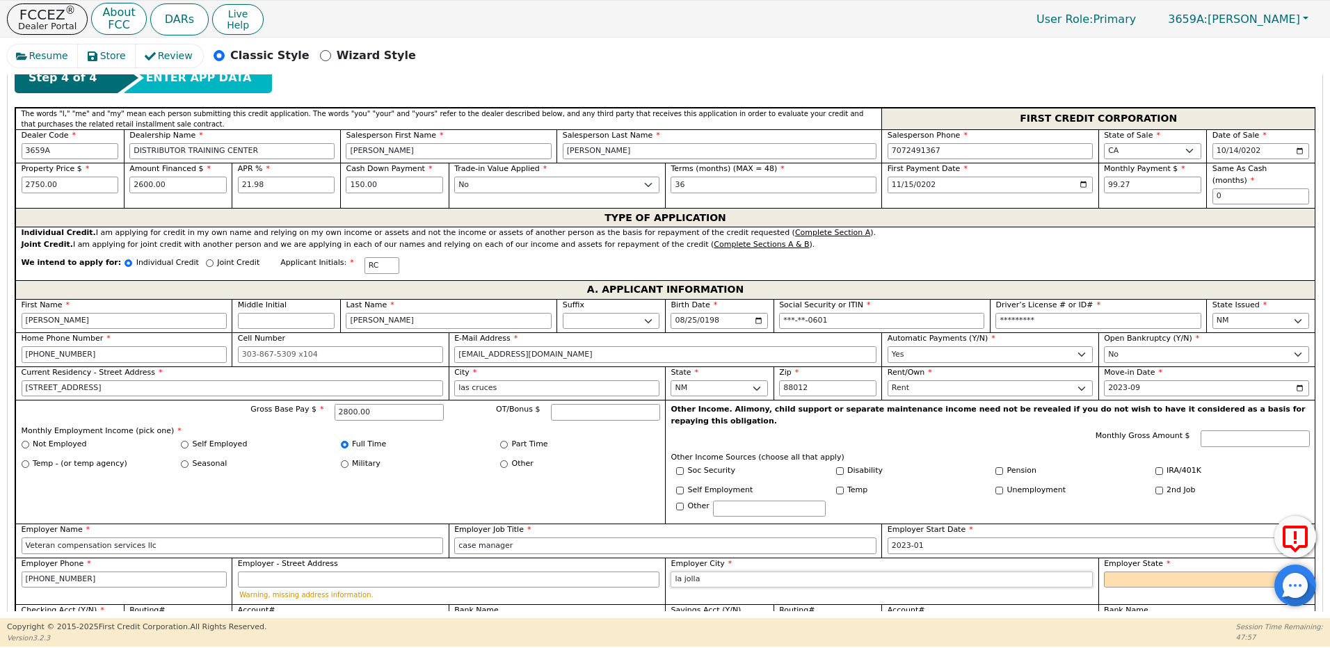
type input "la jolla"
click at [1126, 572] on select "AK AL AR AZ CA CO CT DC DE FL GA HI IA ID IL IN KS KY LA MA MD ME MI MN MO MS M…" at bounding box center [1206, 580] width 205 height 17
select select "CA"
click at [1104, 572] on select "AK AL AR AZ CA CO CT DC DE FL GA HI IA ID IL IN KS KY LA MA MD ME MI MN MO MS M…" at bounding box center [1206, 580] width 205 height 17
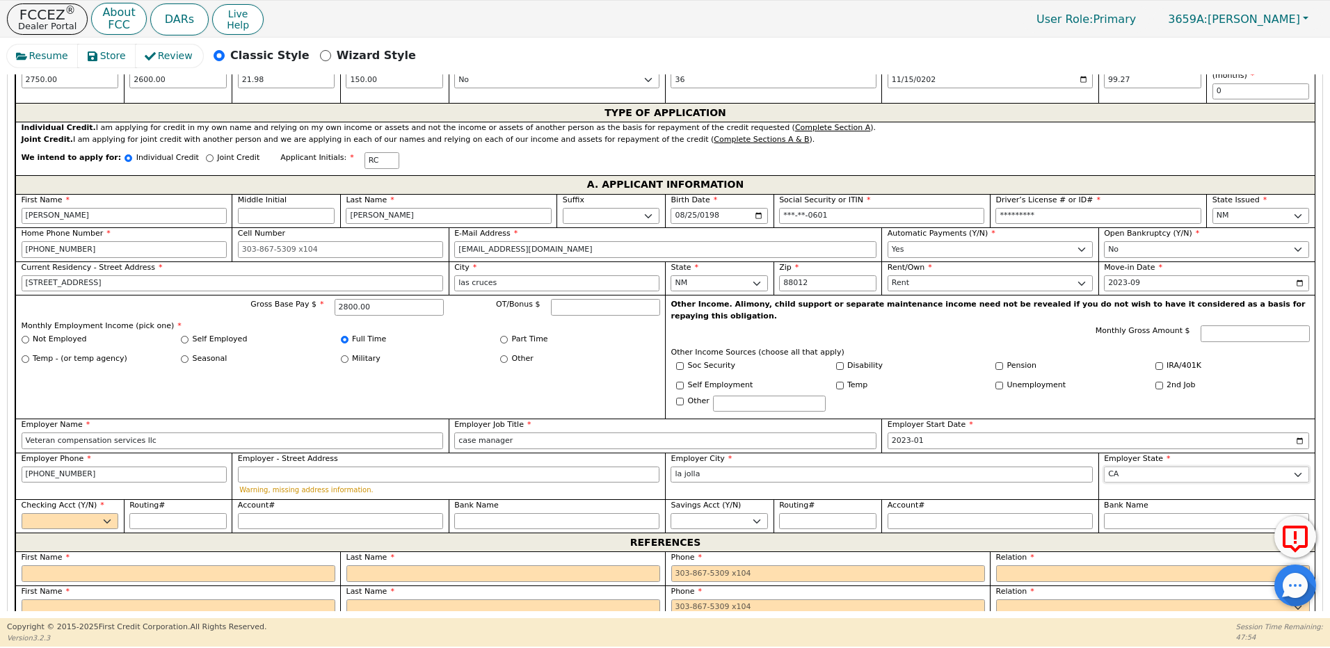
scroll to position [953, 0]
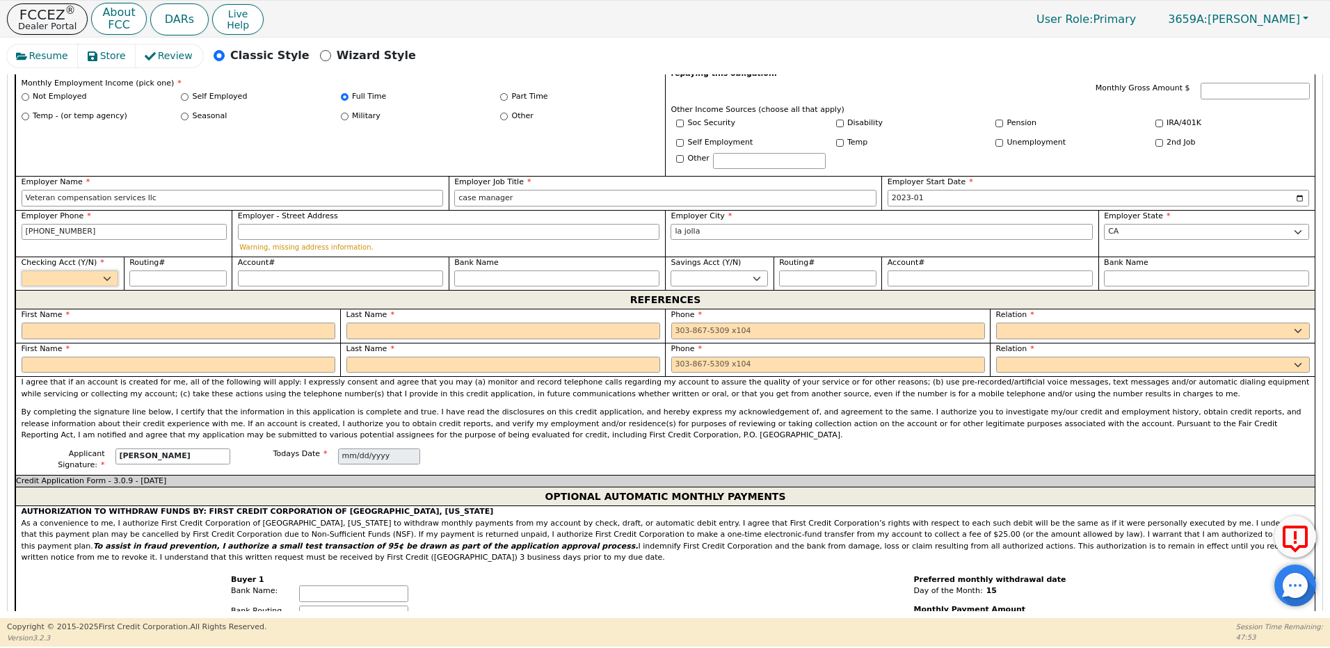
click at [77, 271] on select "Yes No" at bounding box center [70, 279] width 97 height 17
select select "y"
click at [22, 271] on select "Yes No" at bounding box center [70, 279] width 97 height 17
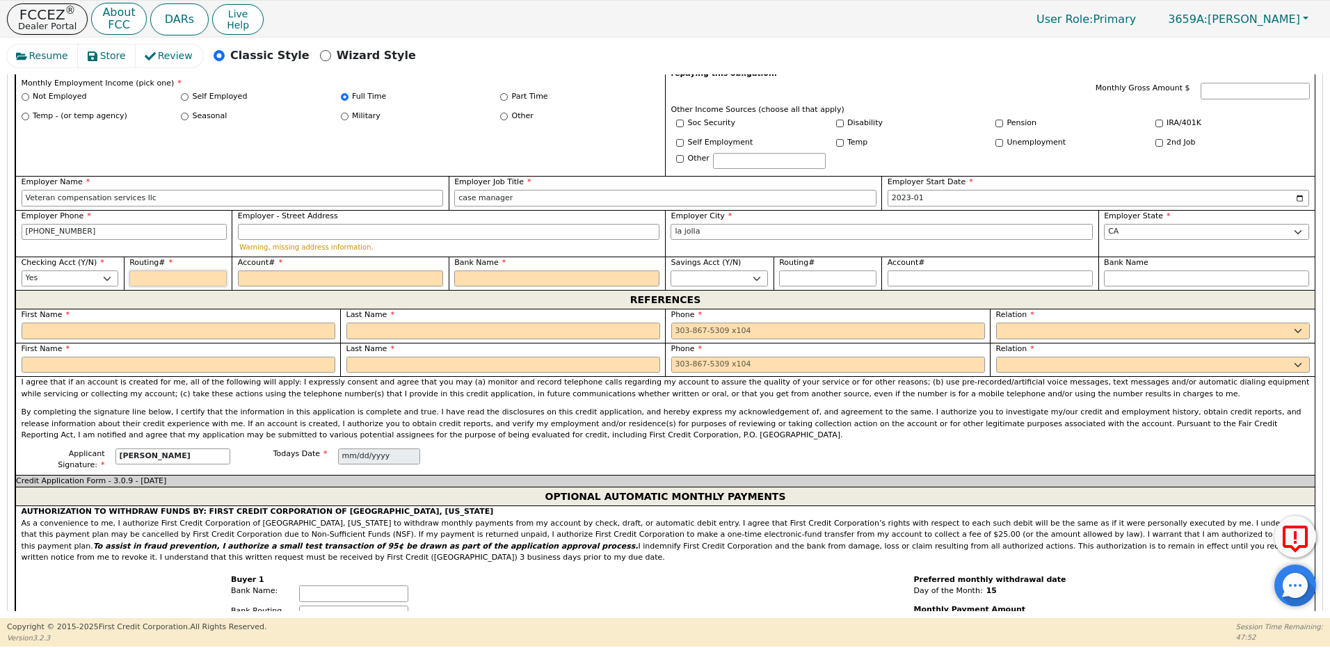
click at [154, 271] on input "Routing#" at bounding box center [177, 279] width 97 height 17
type input "1"
type input "*"
type input "11"
type input "**"
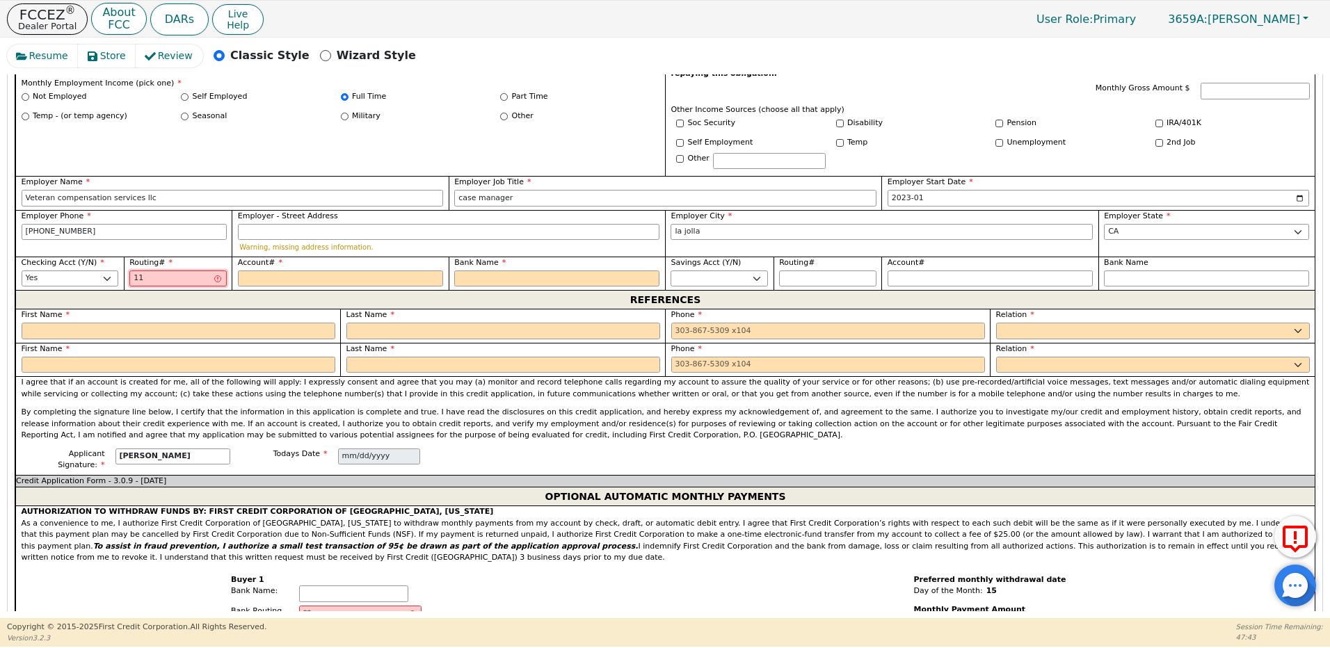
type input "111"
type input "***"
type input "1119"
type input "****"
type input "11190"
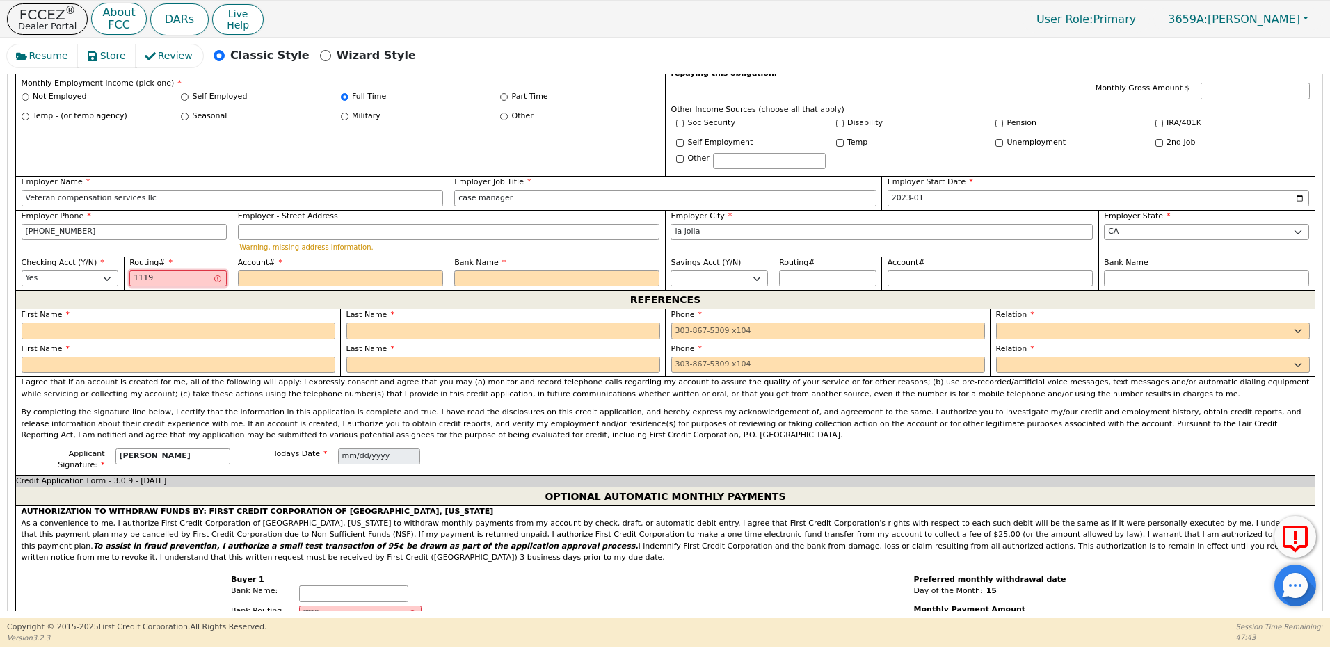
type input "*****"
type input "111906"
type input "******"
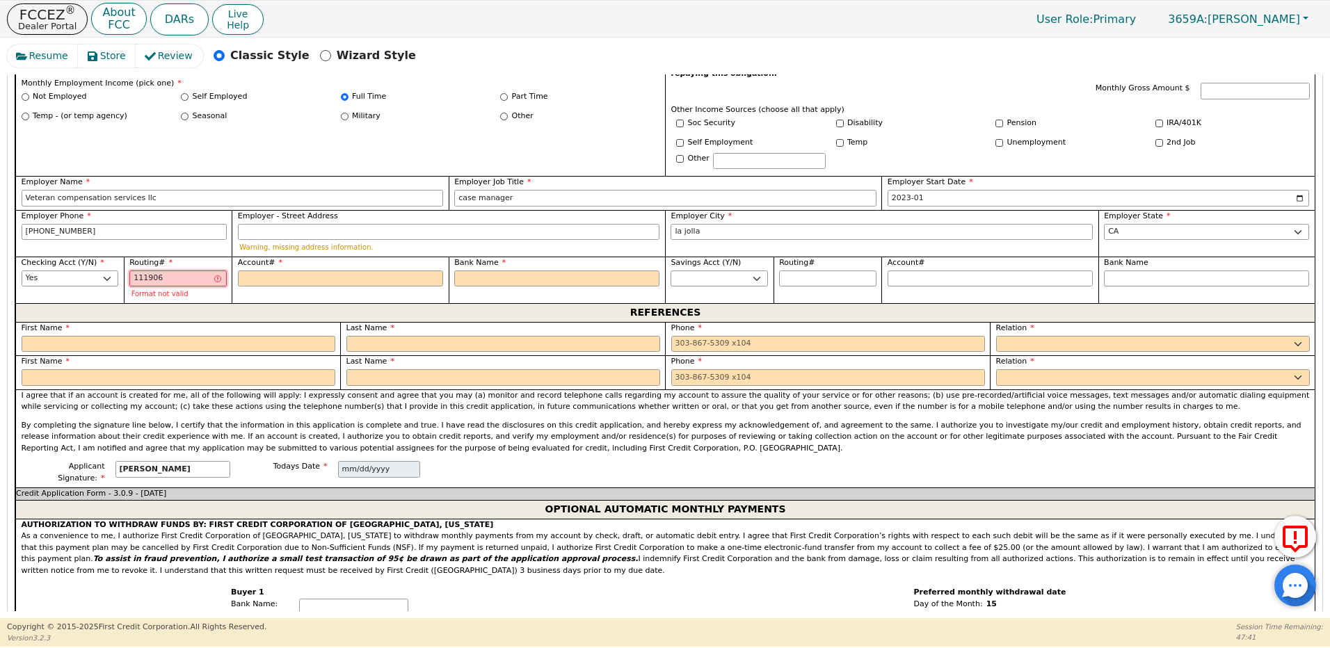
type input "1119062"
type input "*******"
type input "11190627"
type input "********"
type input "111906271"
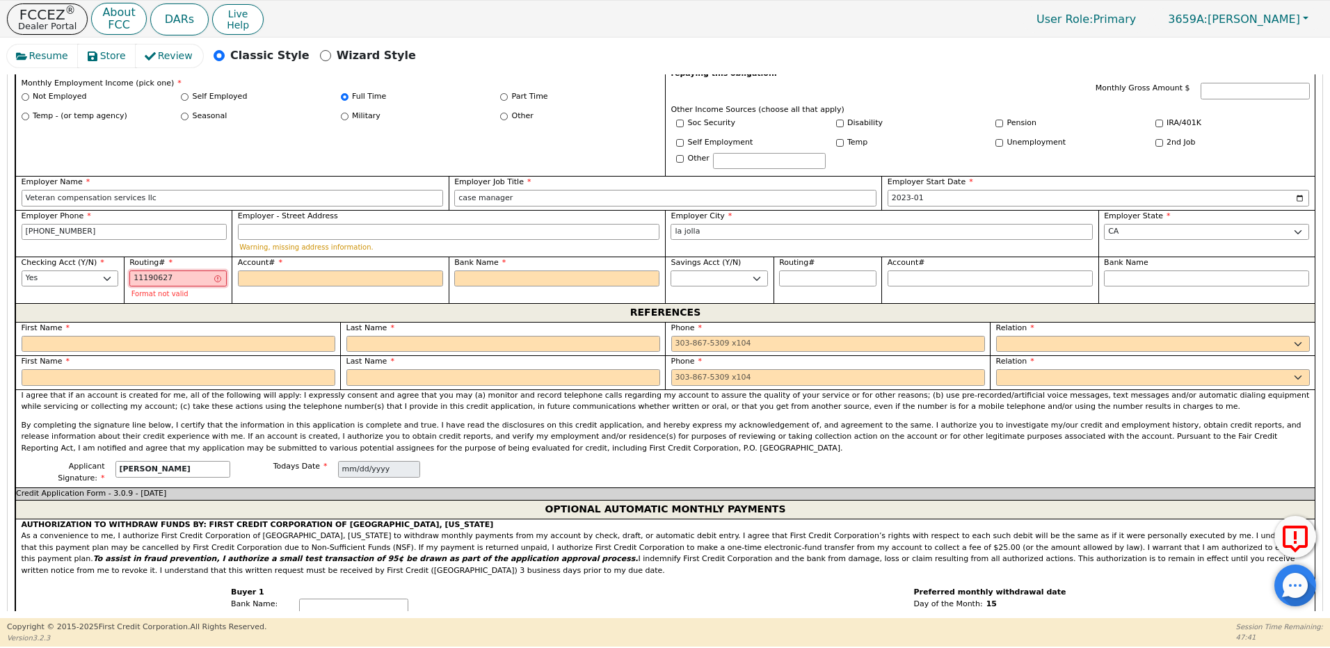
type input "*********"
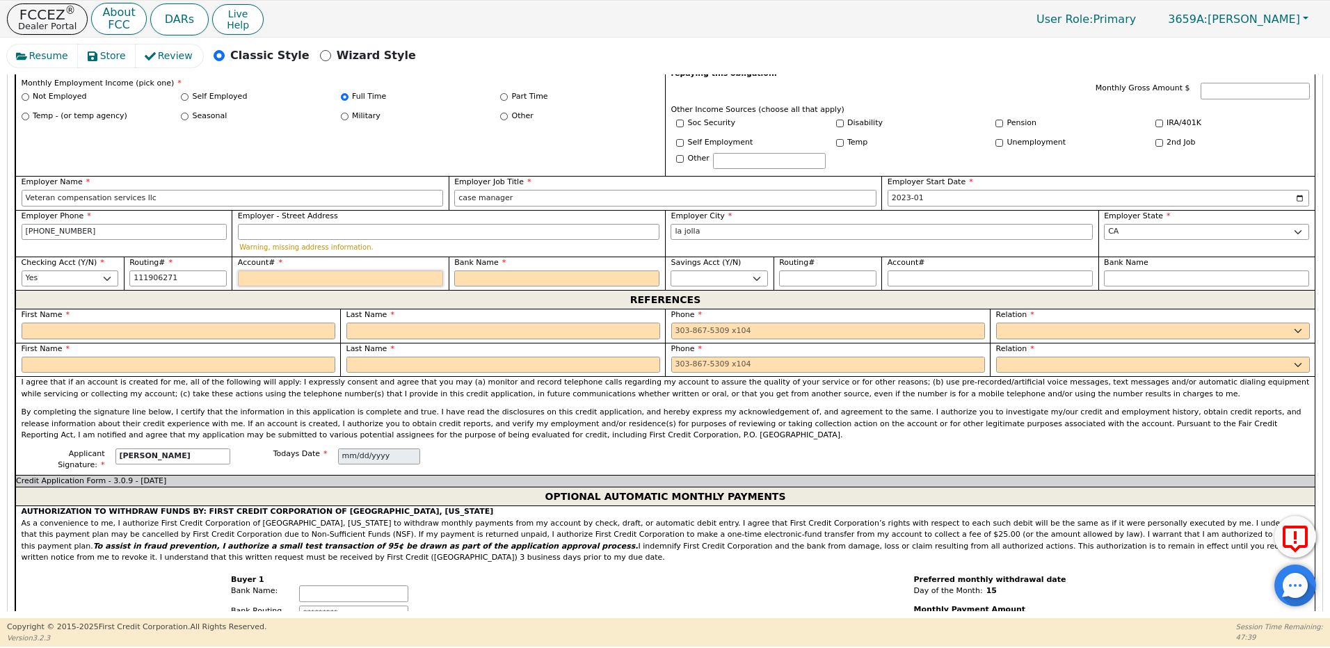
type input "*********"
click at [241, 271] on input "Account#" at bounding box center [340, 279] width 205 height 17
type input "6"
type input "*"
type input "65"
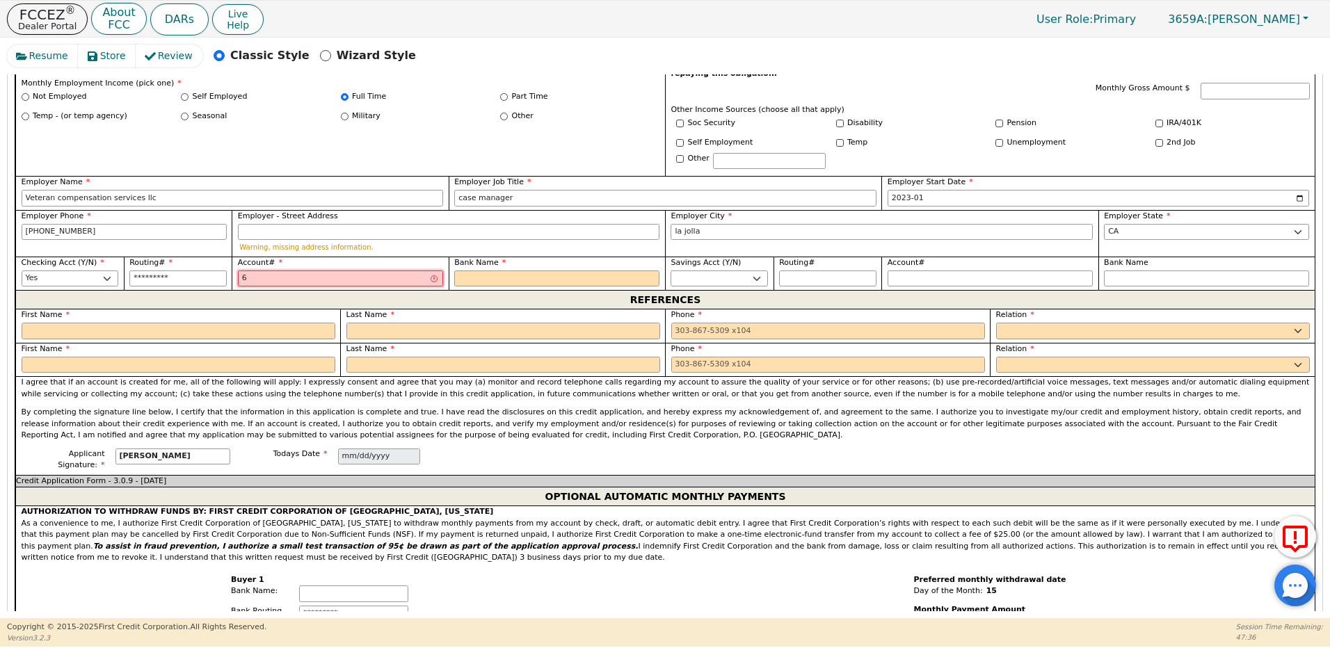
type input "**"
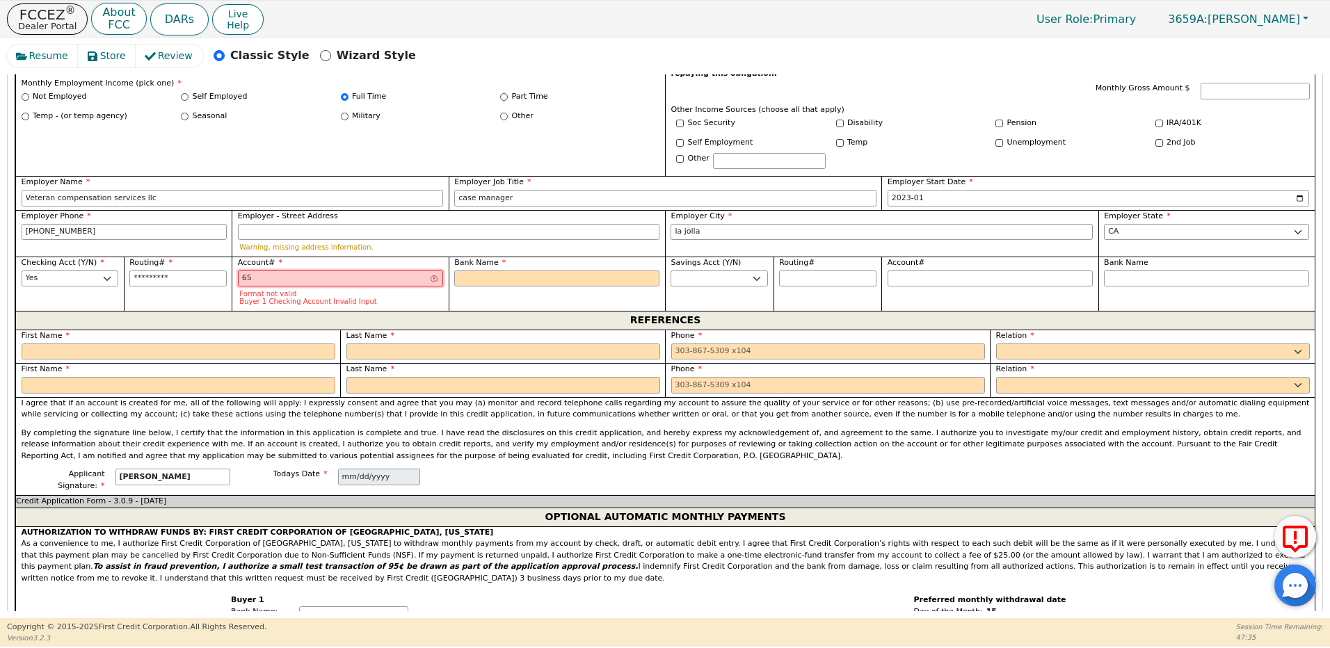
type input "653"
type input "***"
type input "6535"
type input "****"
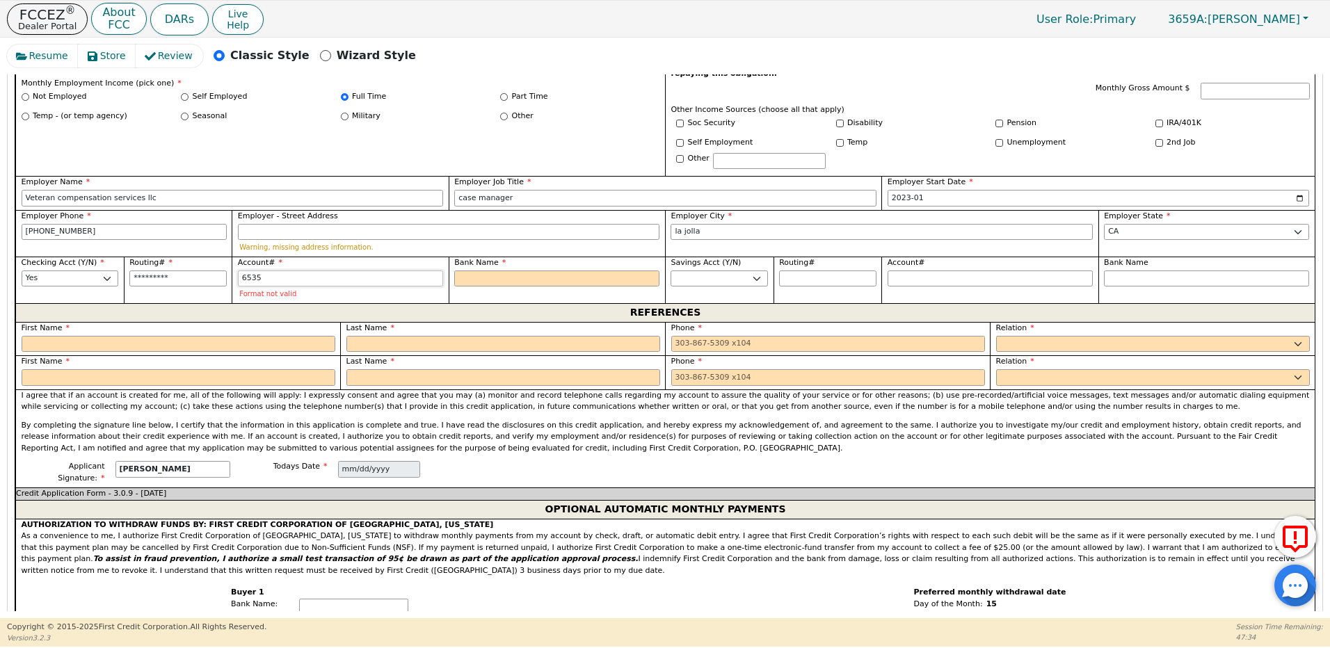
type input "65350"
type input "*****"
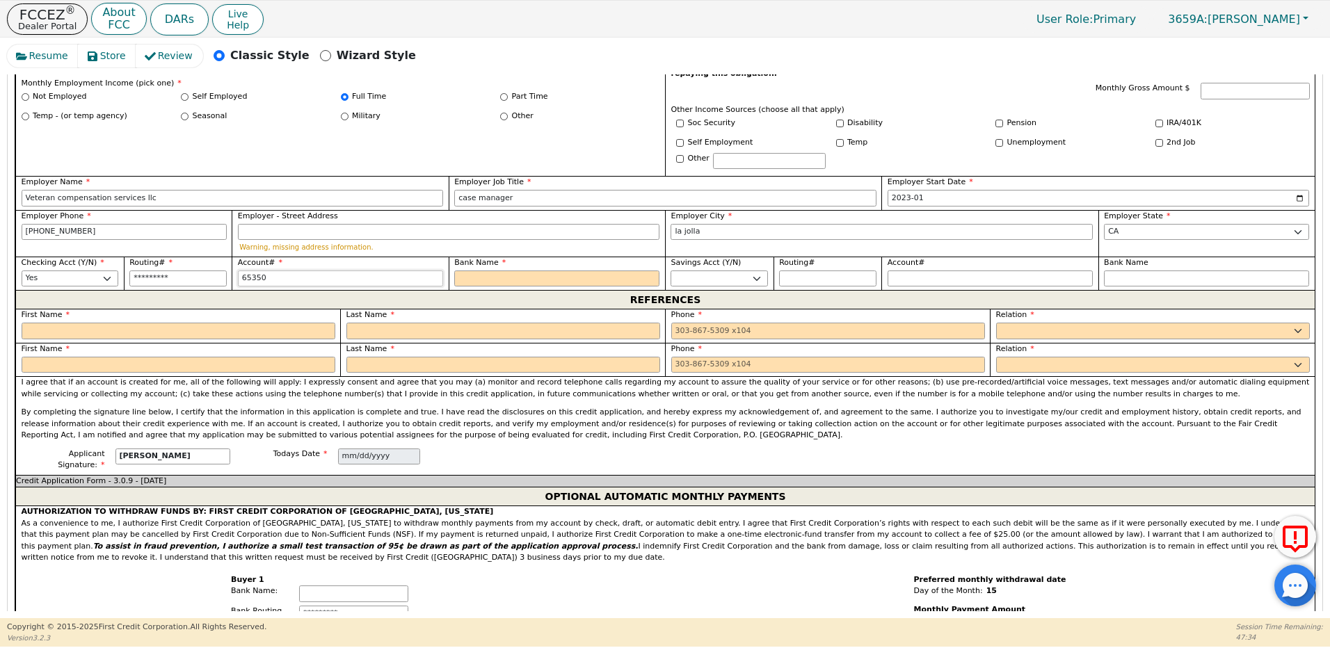
type input "653507"
type input "******"
type input "6535079"
type input "*******"
type input "65350799"
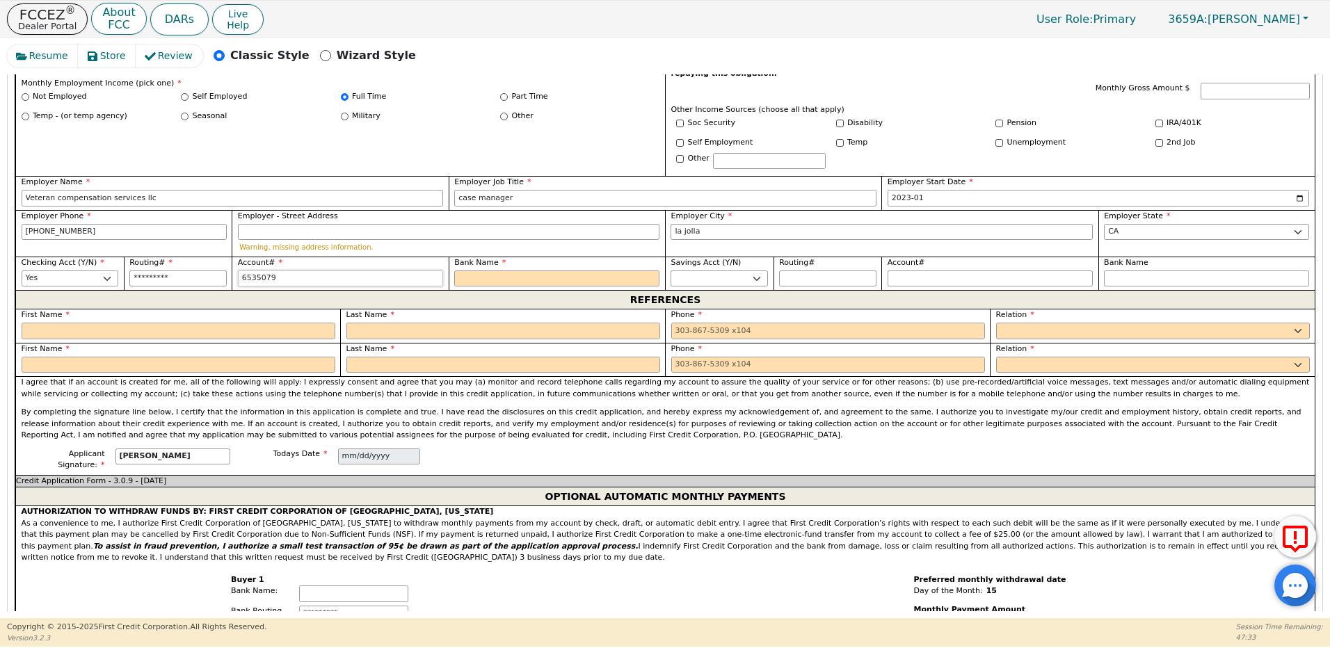
type input "********"
type input "653507996"
type input "*********"
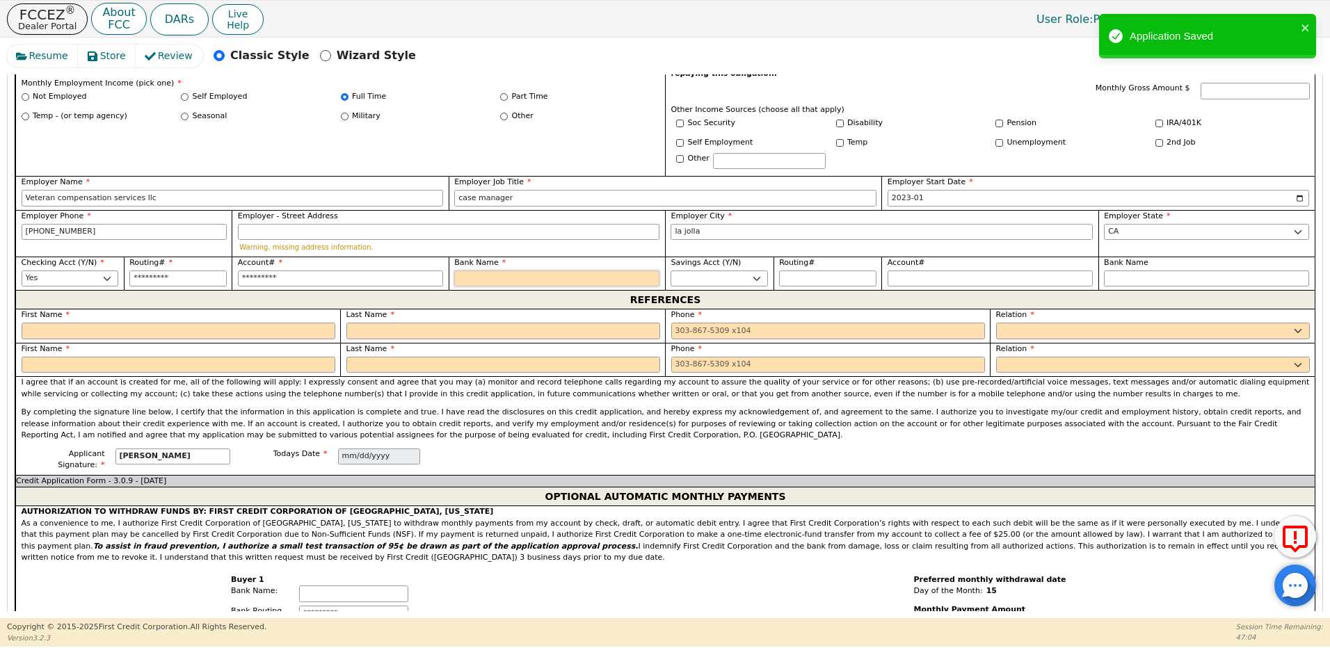
type input "1"
type input "1s"
type input "1st"
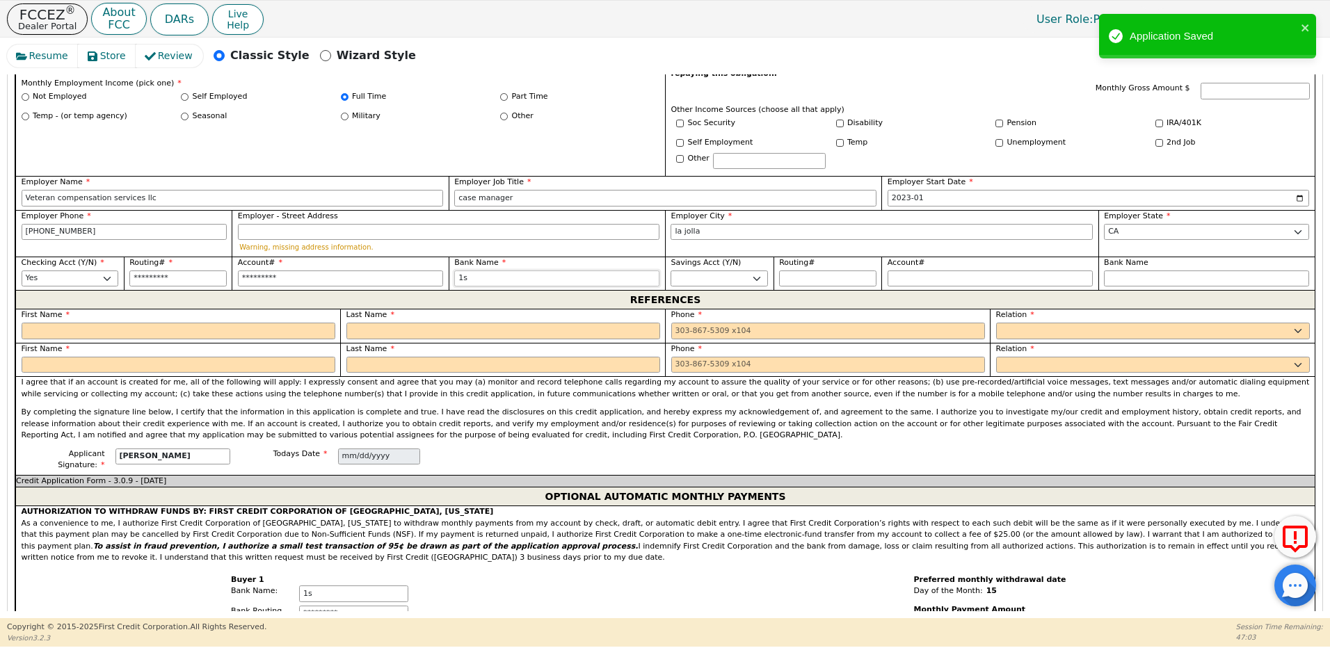
type input "1st"
type input "1st n"
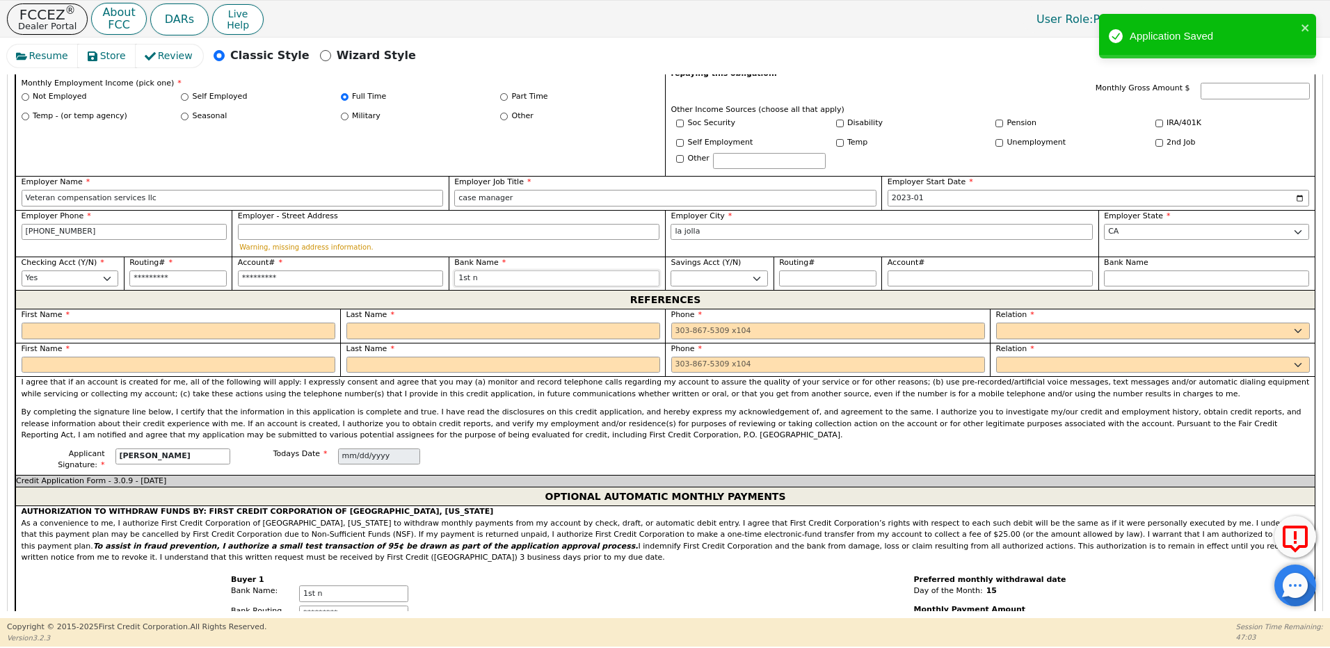
type input "1st na"
type input "1st nat"
type input "1st nati"
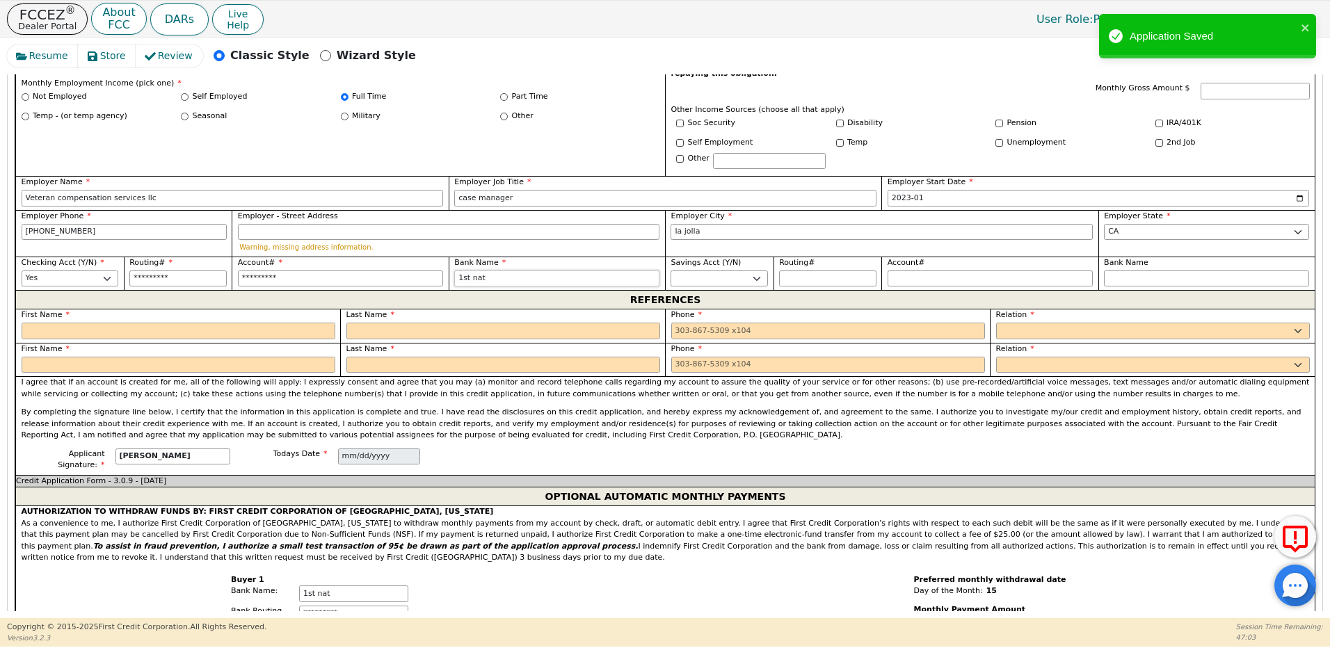
type input "1st nati"
type input "1st natio"
type input "1st nation"
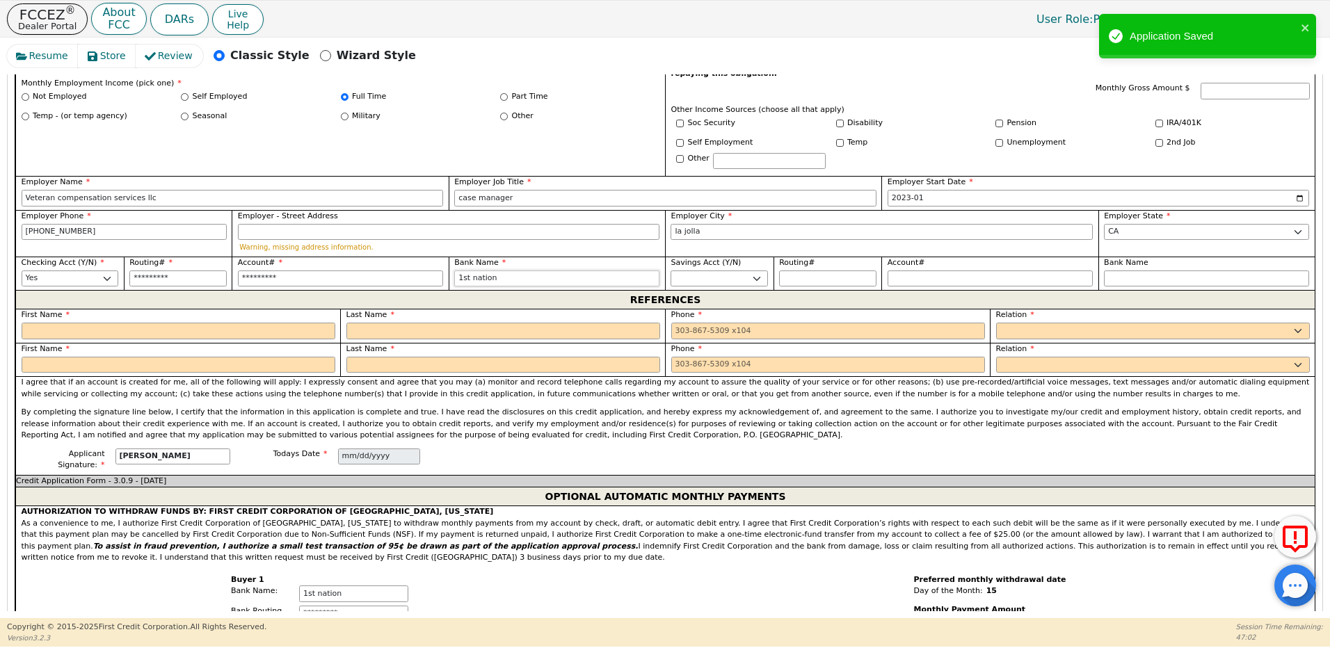
type input "1st nationa"
type input "1st national"
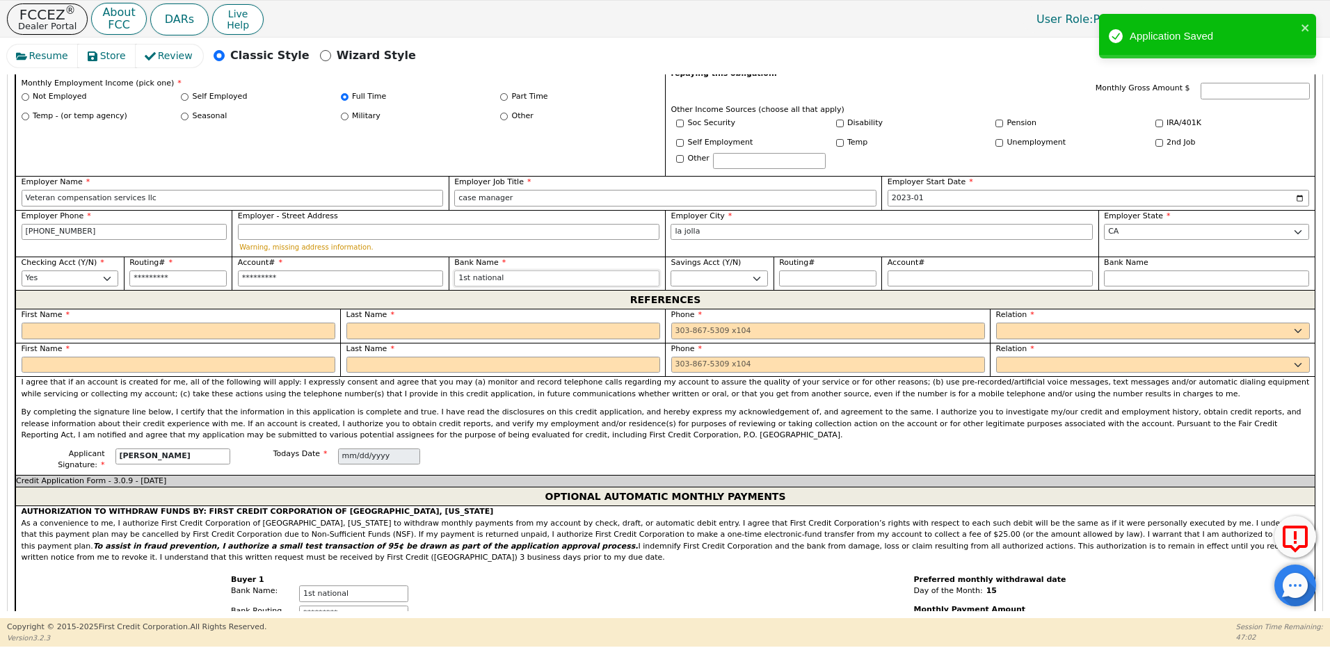
type input "1st national"
type input "1st national b"
type input "1st national ba"
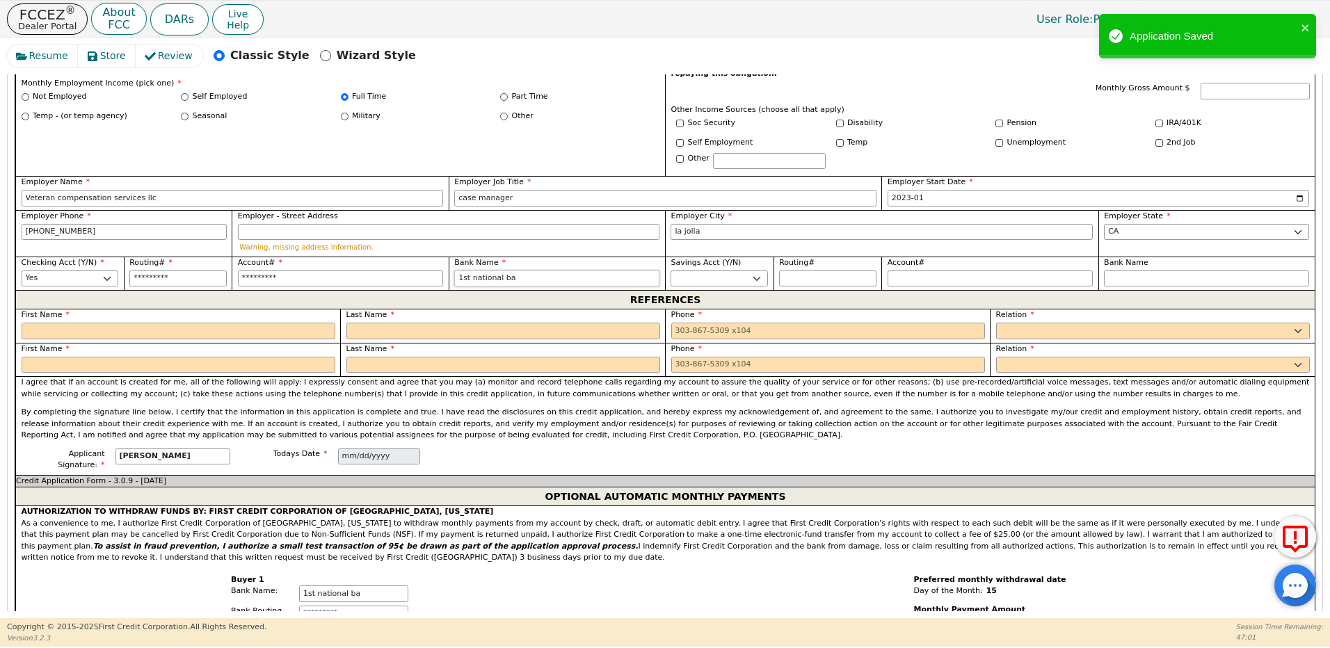
type input "1st national ban"
type input "1st national bank"
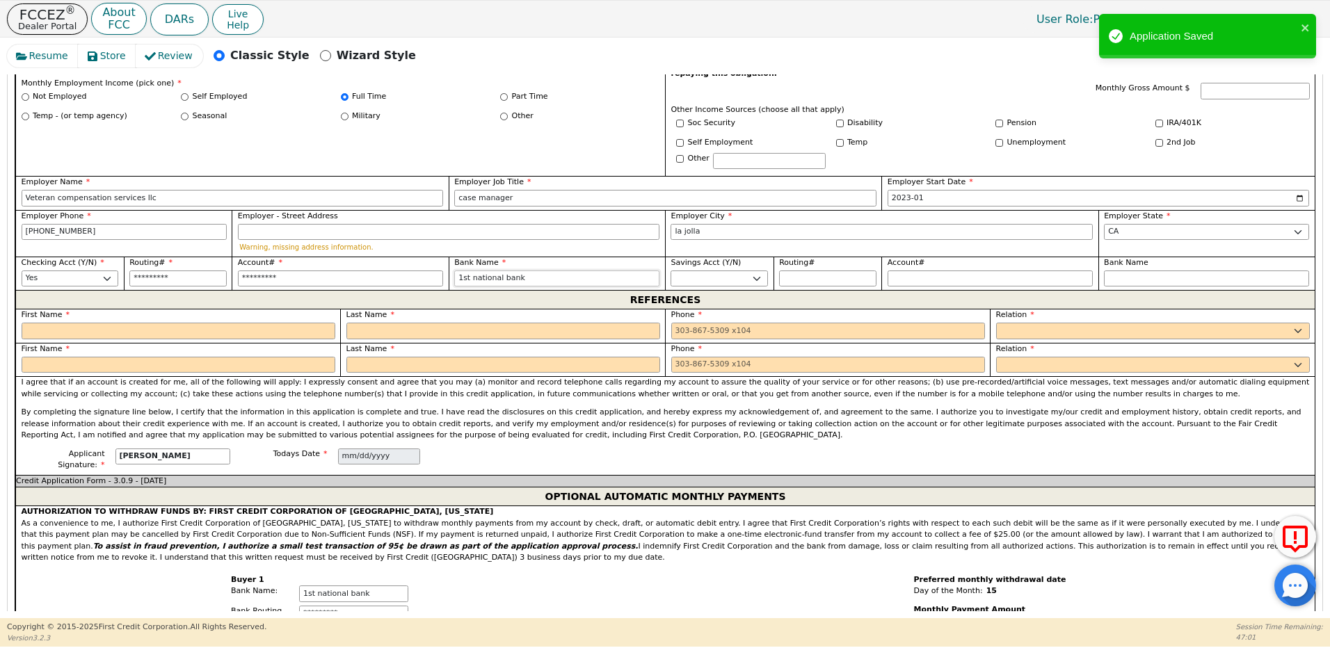
type input "1st national bank"
type input "1st national bank t"
type input "1st national bank te"
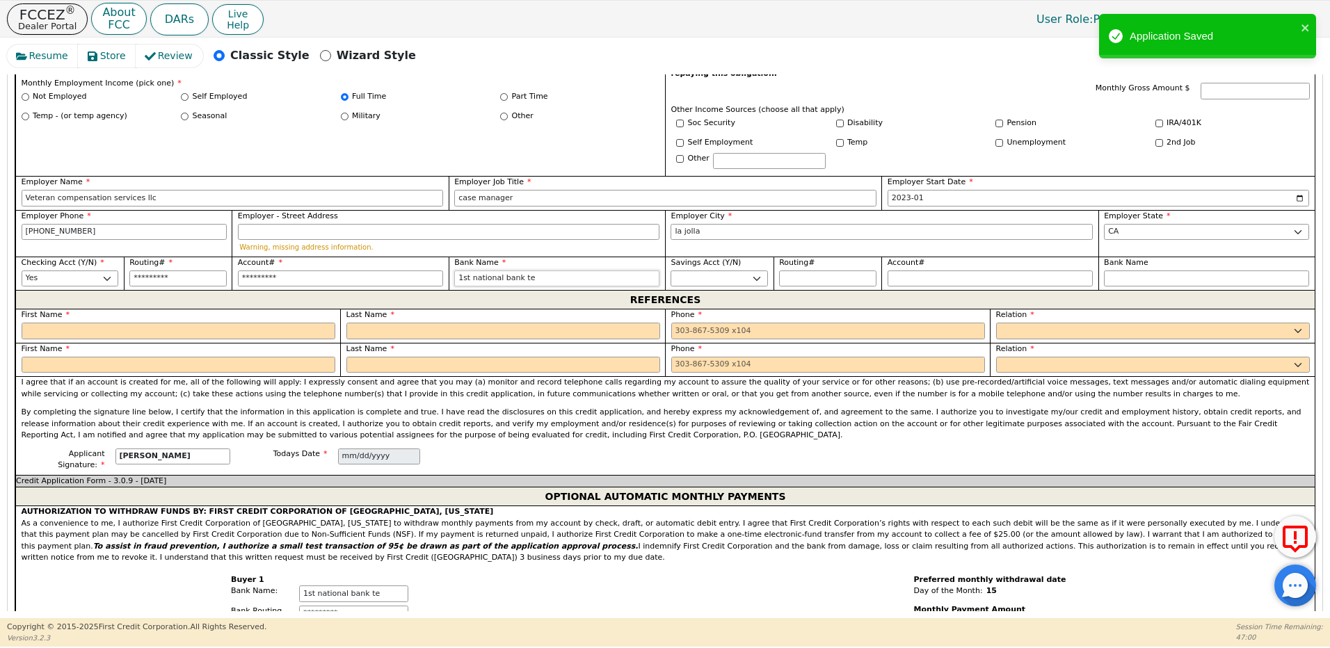
type input "1st national bank tex"
type input "1st national bank texa"
type input "1st national bank texas"
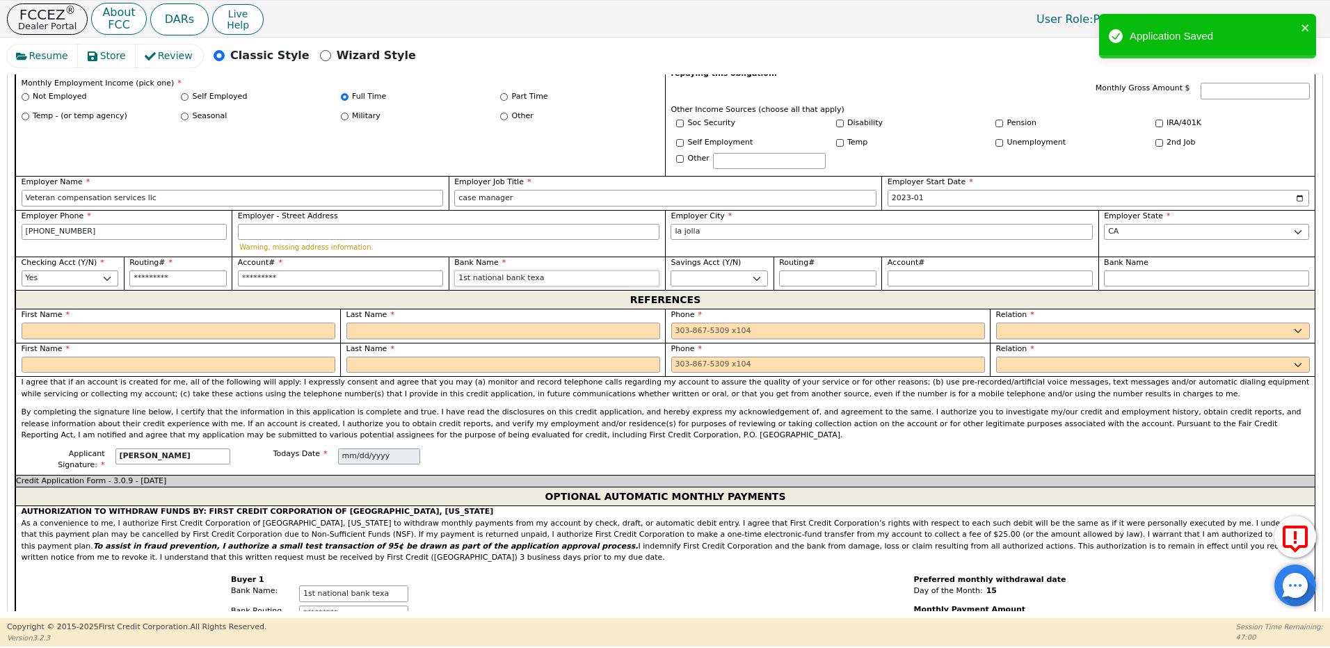
type input "1st national bank texas"
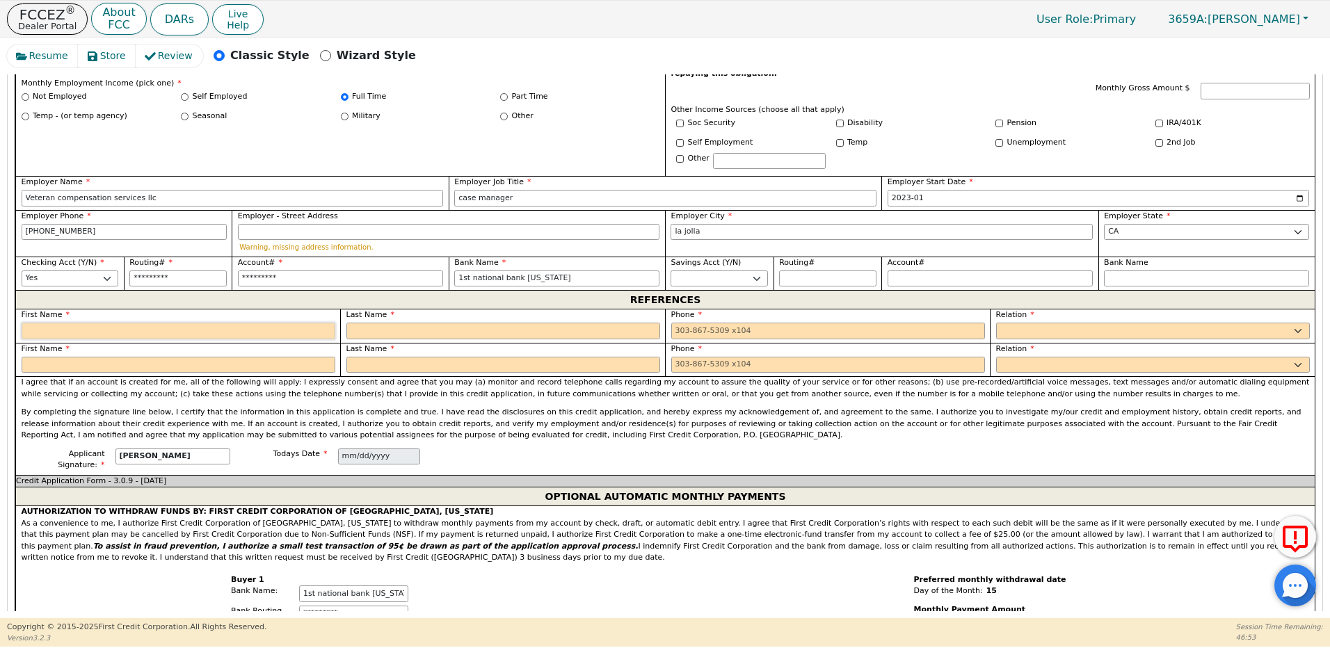
click at [101, 323] on input "text" at bounding box center [179, 331] width 314 height 17
type input "please"
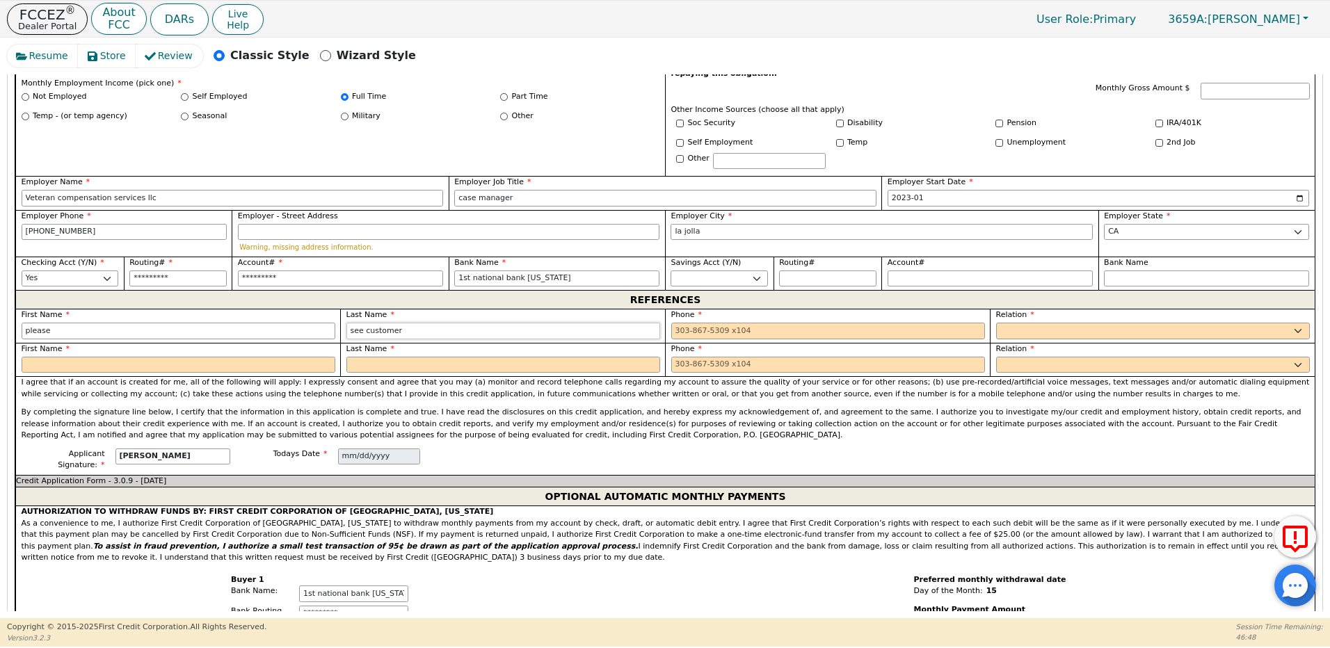
type input "see customer"
type input "209-456-7897"
click at [1000, 323] on select "FATHER MOTHER SISTER BROTHER DAUGHTER SON CO-WORKER NEIGHBOR FRIEND COUSIN G-MO…" at bounding box center [1153, 331] width 314 height 17
select select "NEICE"
click at [996, 323] on select "FATHER MOTHER SISTER BROTHER DAUGHTER SON CO-WORKER NEIGHBOR FRIEND COUSIN G-MO…" at bounding box center [1153, 331] width 314 height 17
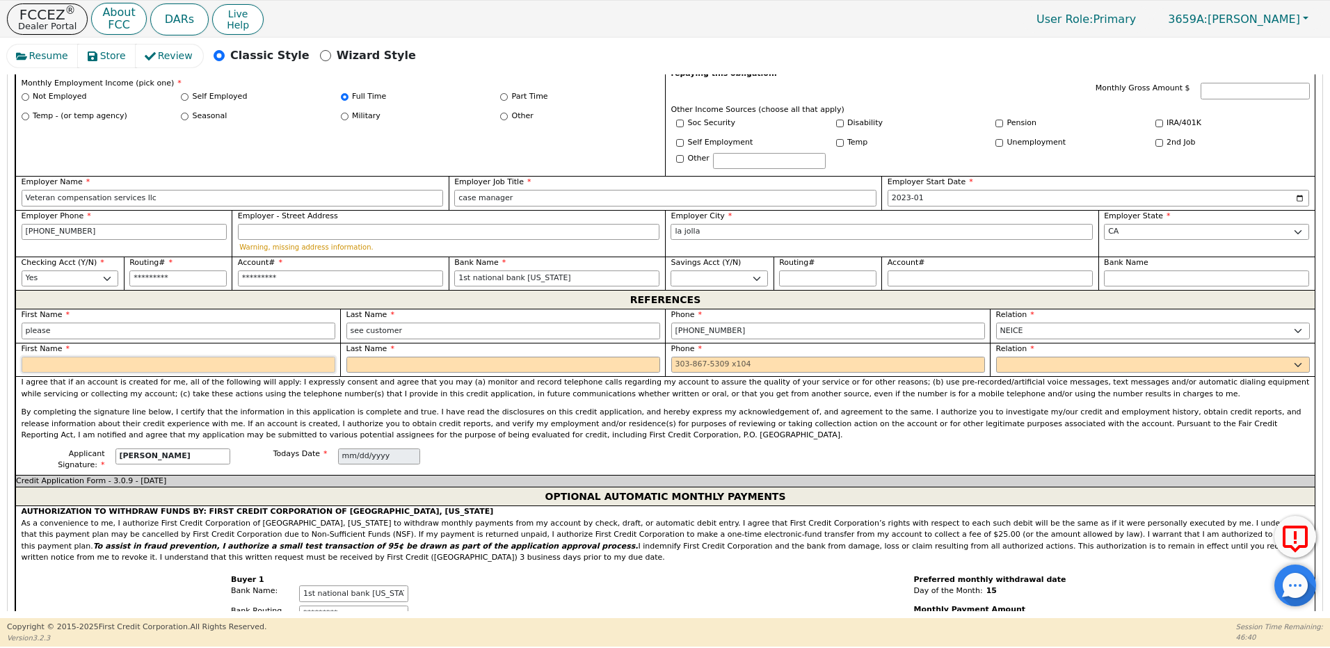
click at [266, 357] on input "text" at bounding box center [179, 365] width 314 height 17
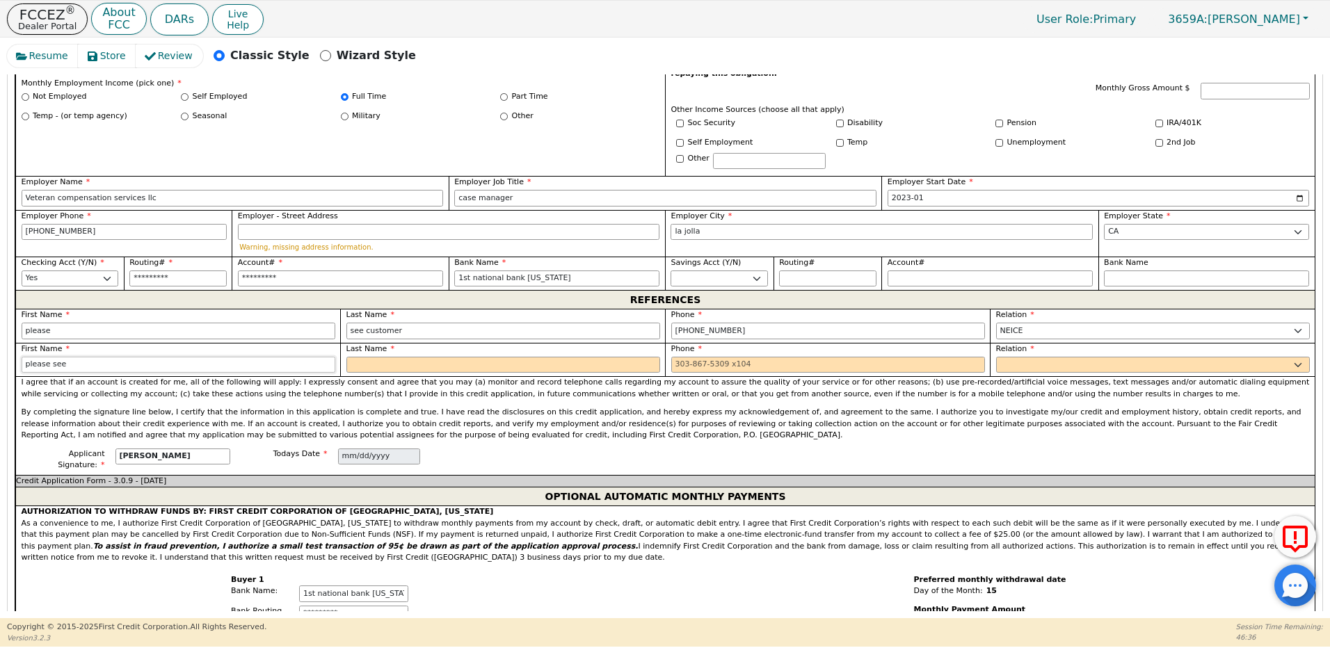
type input "please see"
type input "customer"
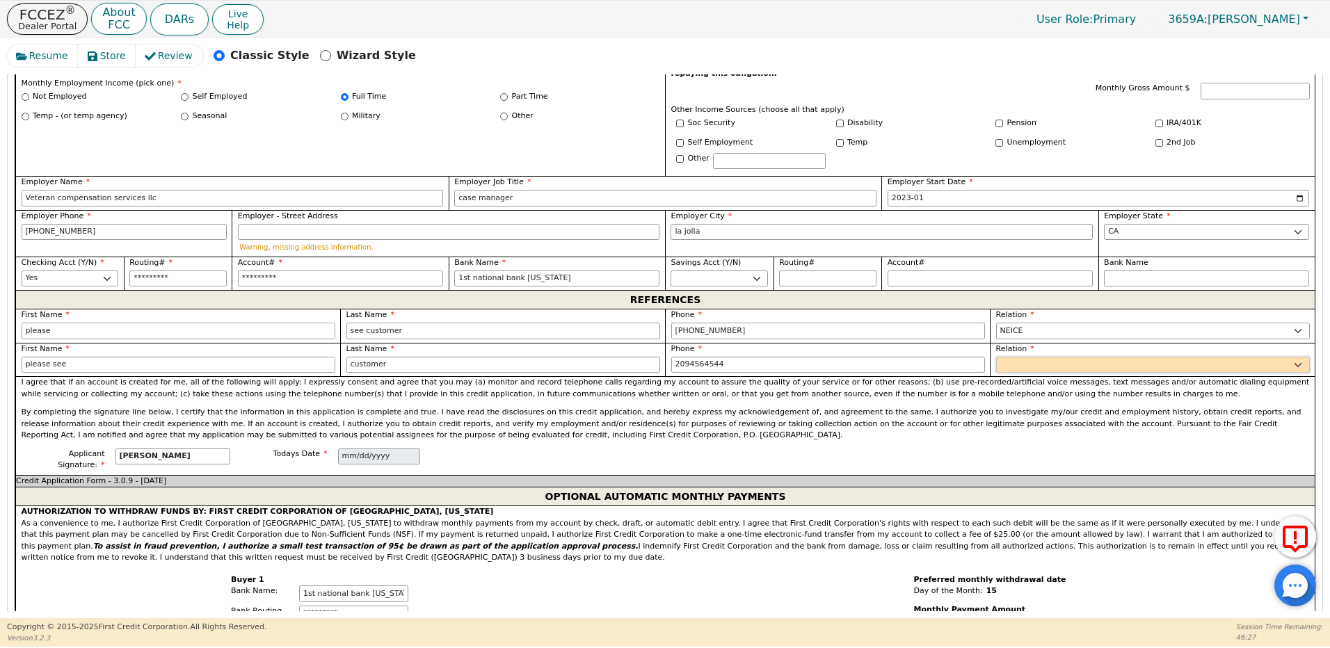
type input "209-456-4544"
click at [1003, 357] on select "FATHER MOTHER SISTER BROTHER DAUGHTER SON CO-WORKER NEIGHBOR FRIEND COUSIN G-MO…" at bounding box center [1153, 365] width 314 height 17
select select "BOSS"
click at [996, 357] on select "FATHER MOTHER SISTER BROTHER DAUGHTER SON CO-WORKER NEIGHBOR FRIEND COUSIN G-MO…" at bounding box center [1153, 365] width 314 height 17
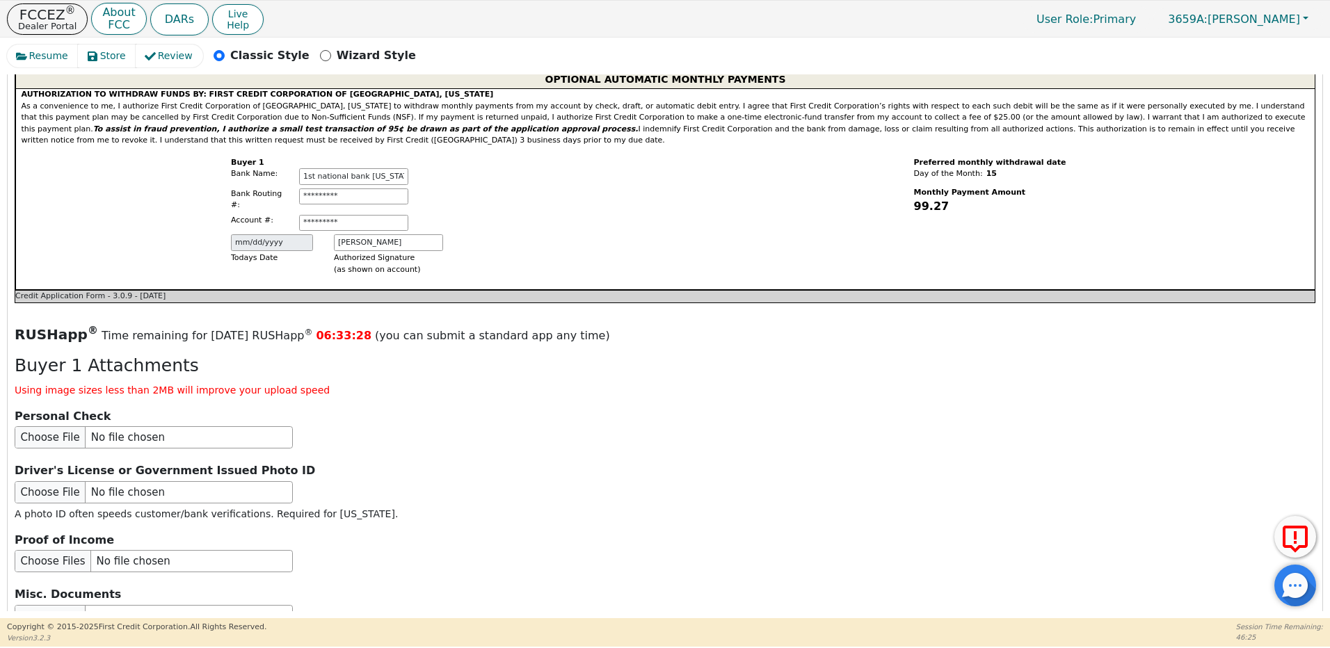
scroll to position [1445, 0]
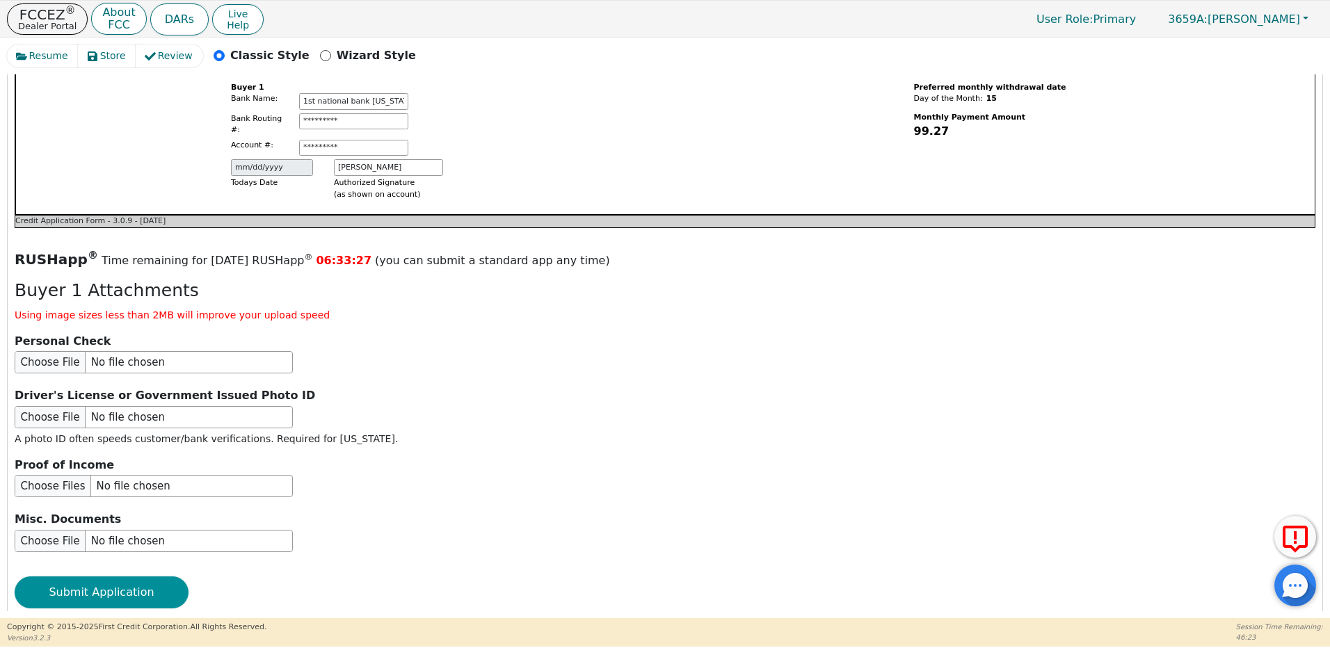
click at [126, 577] on button "Submit Application" at bounding box center [102, 593] width 174 height 32
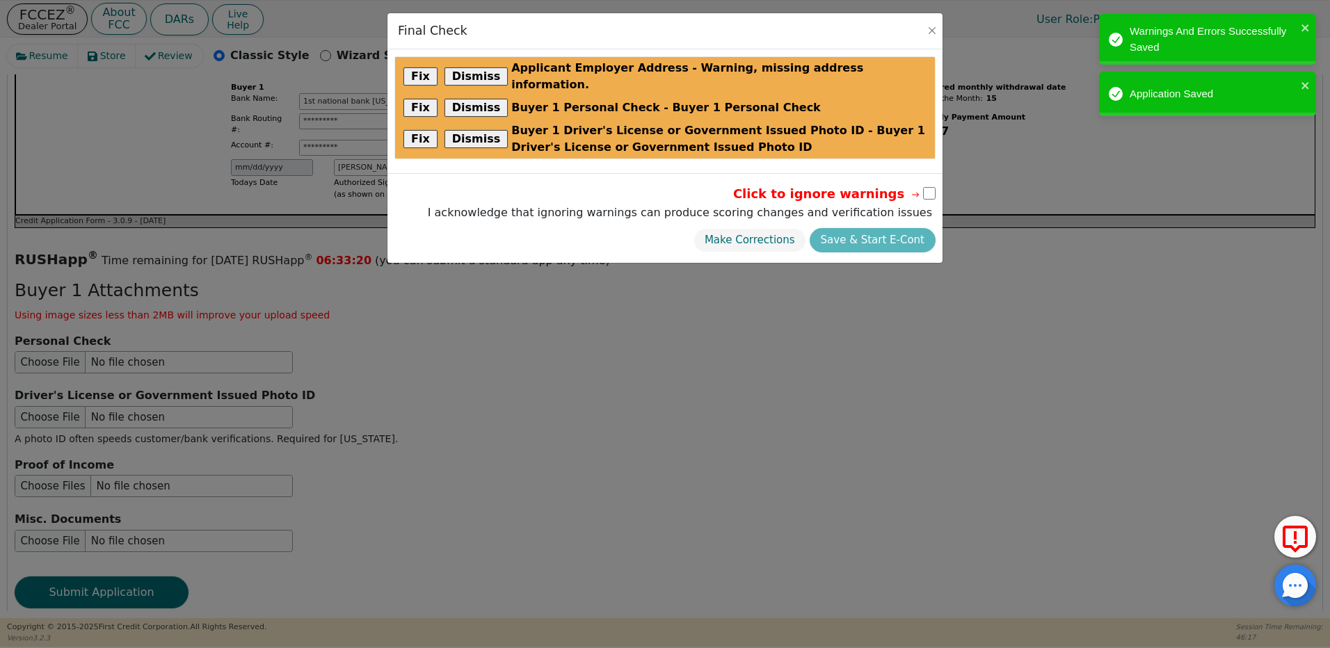
click at [926, 187] on input "checkbox" at bounding box center [929, 193] width 13 height 13
checkbox input "true"
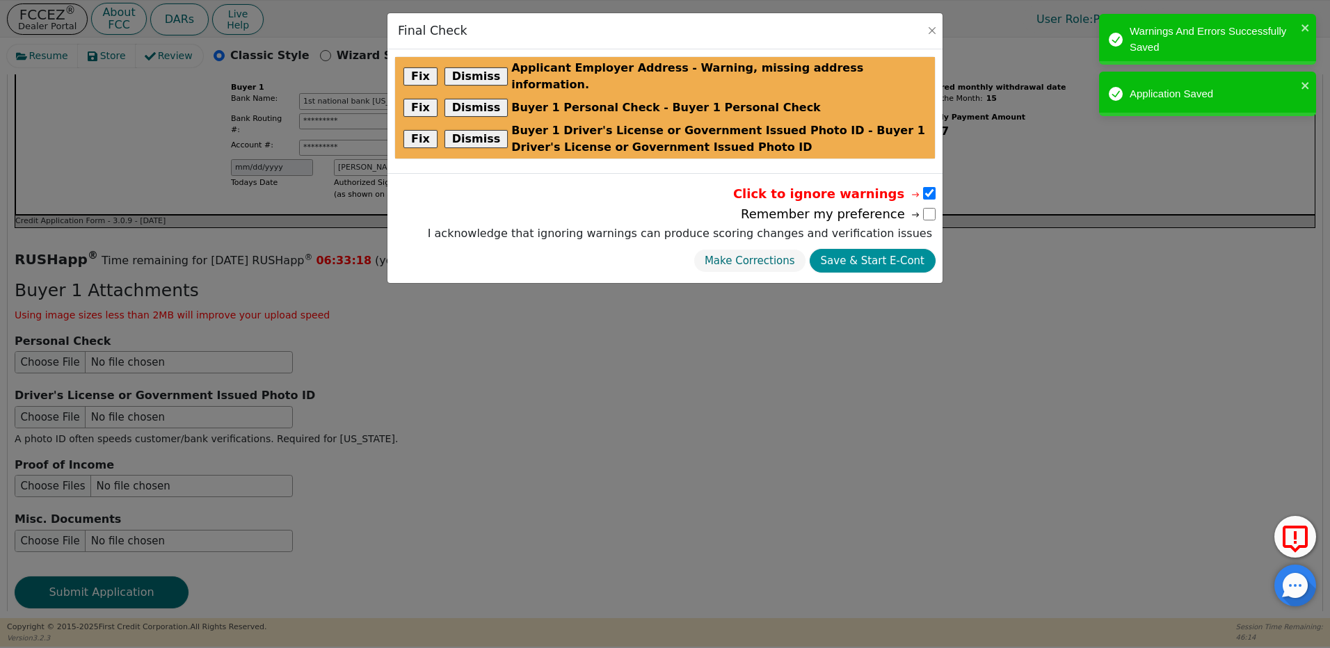
click at [889, 249] on button "Save & Start E-Cont" at bounding box center [873, 261] width 126 height 24
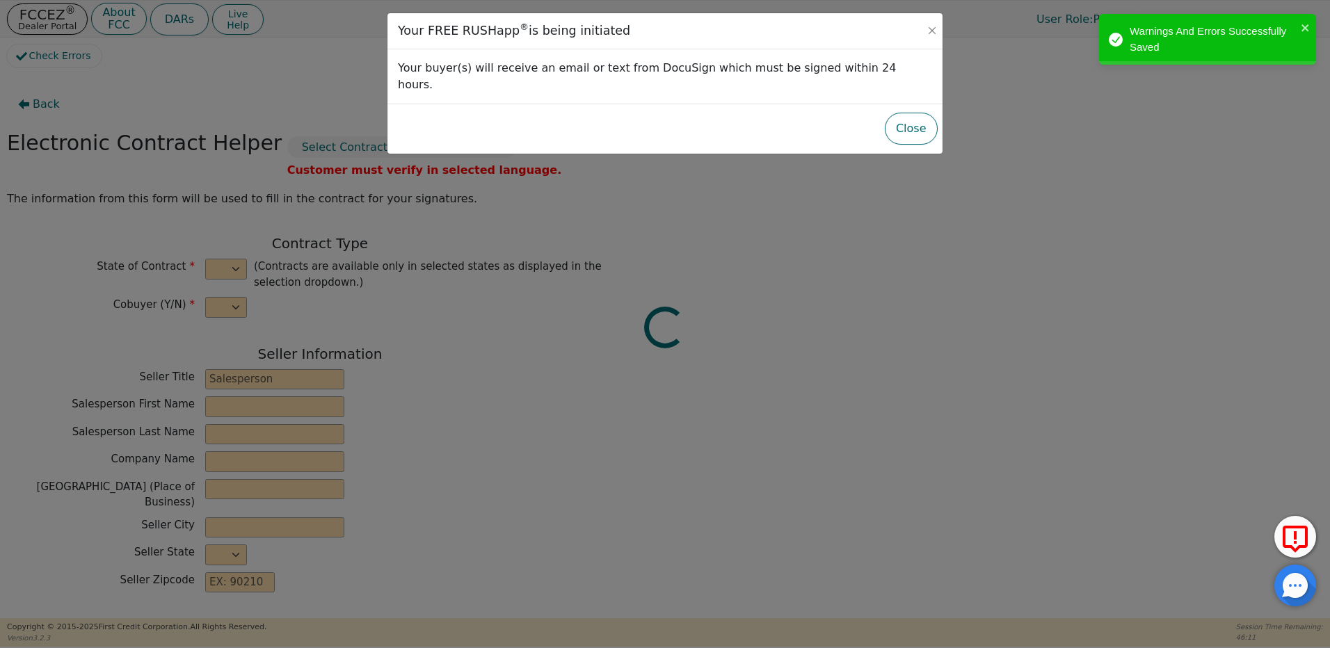
select select "n"
type input "Owner"
type input "MIGUEL"
type input "ROCHA"
type input "DISTRIBUTOR TRAINING CENTER"
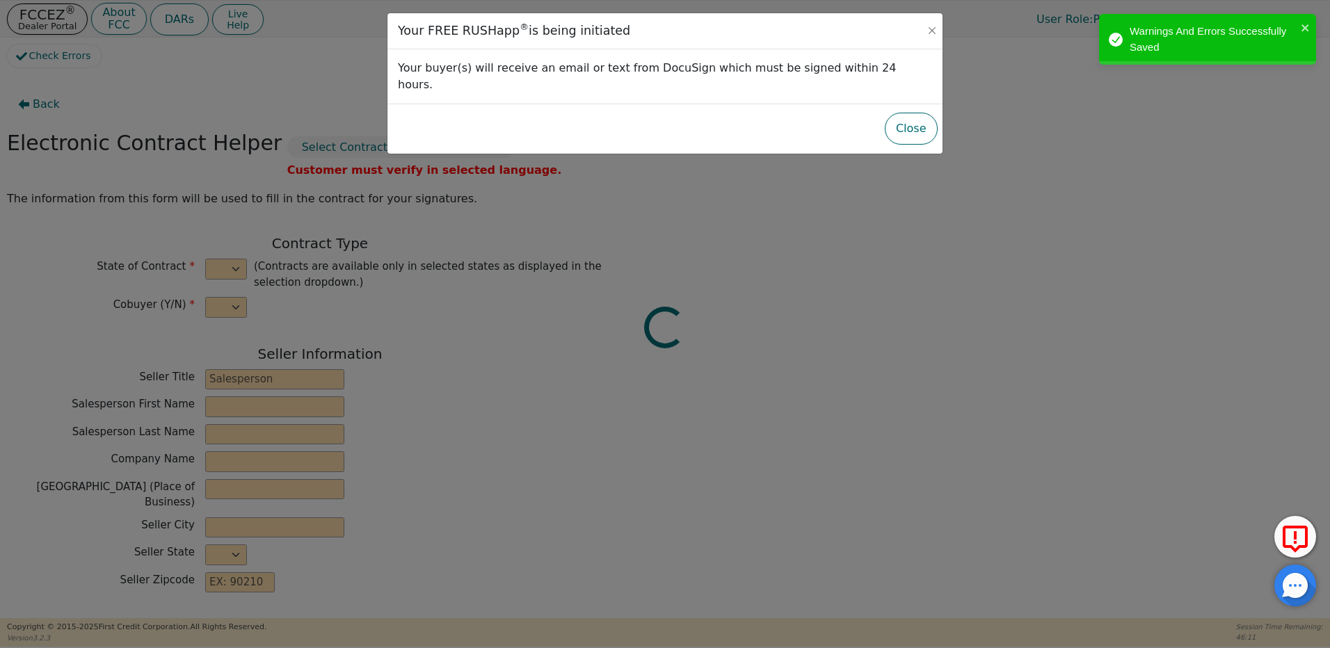
type input "6135 TAM O'SHANTER DR STE 9"
type input "STOCKTON"
select select "CA"
type input "95210"
type input "[PERSON_NAME]"
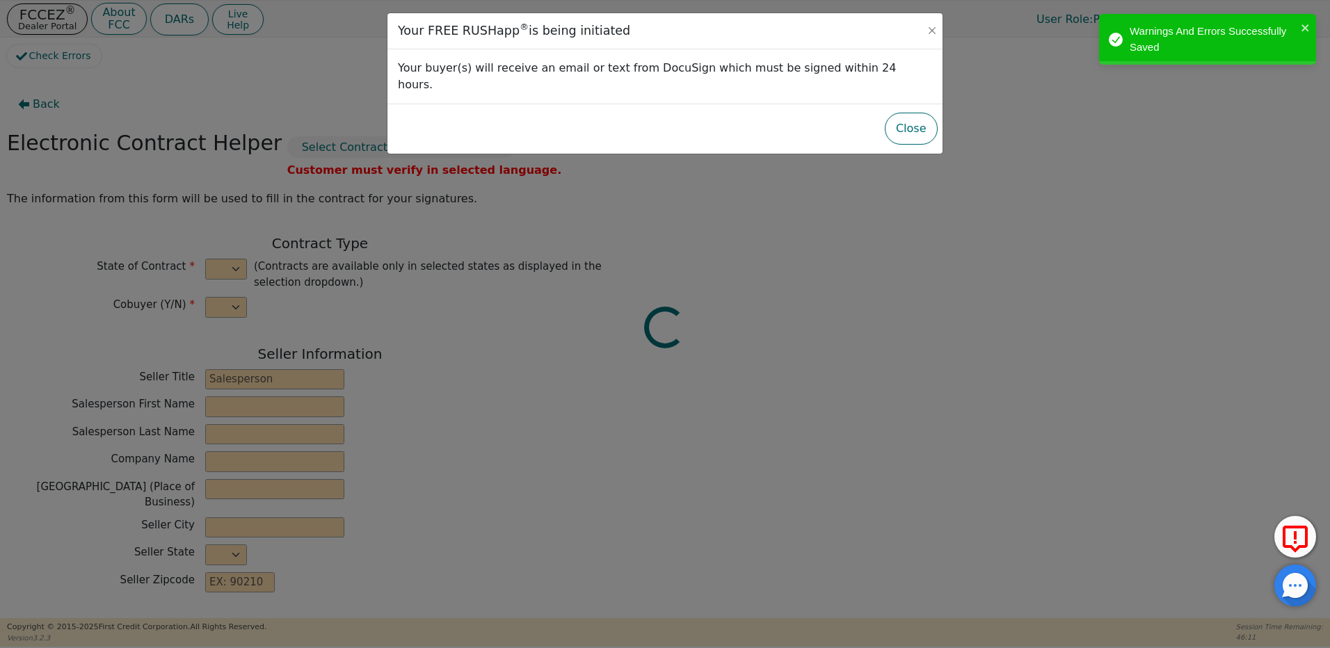
type input "[PERSON_NAME]"
type input "rebeccaconleyvista@gmail.com"
type input "4974 gem street"
type input "las cruces"
select select "NM"
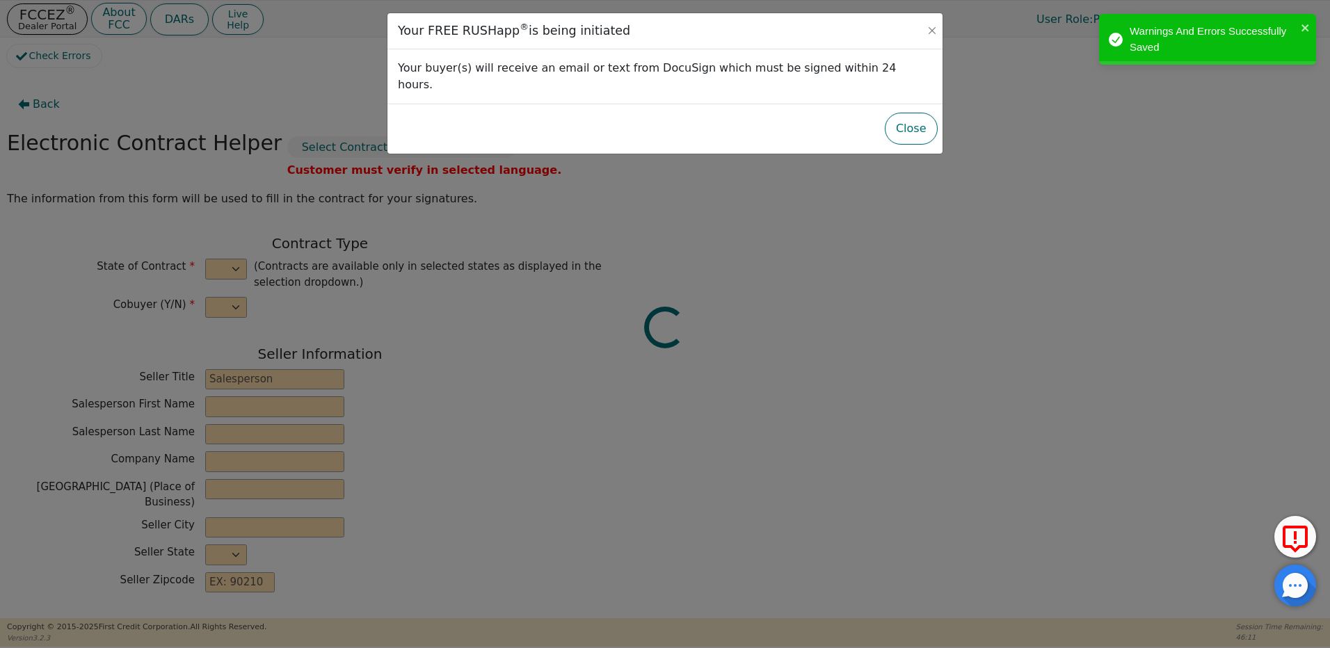
type input "88012"
type input "[DATE]"
type input "21.98"
type input "2025-11-15"
type input "36"
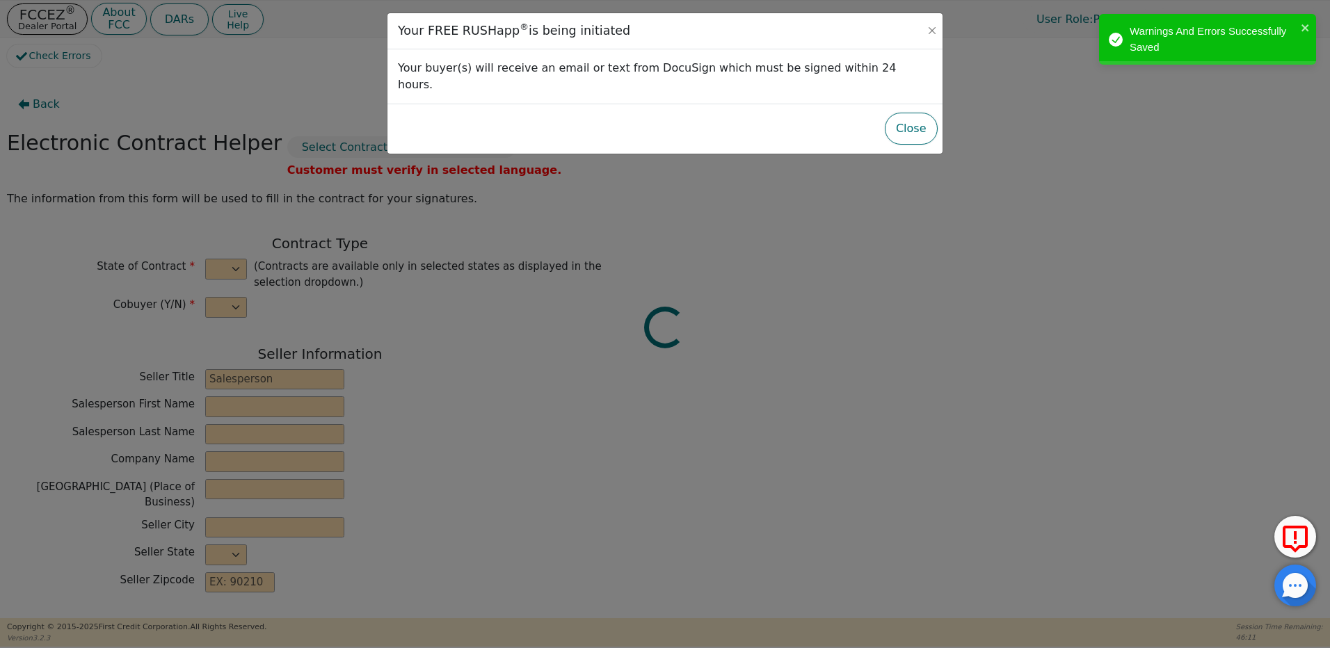
type input "0"
type input "2750.00"
type input "150.00"
type input "2600.00"
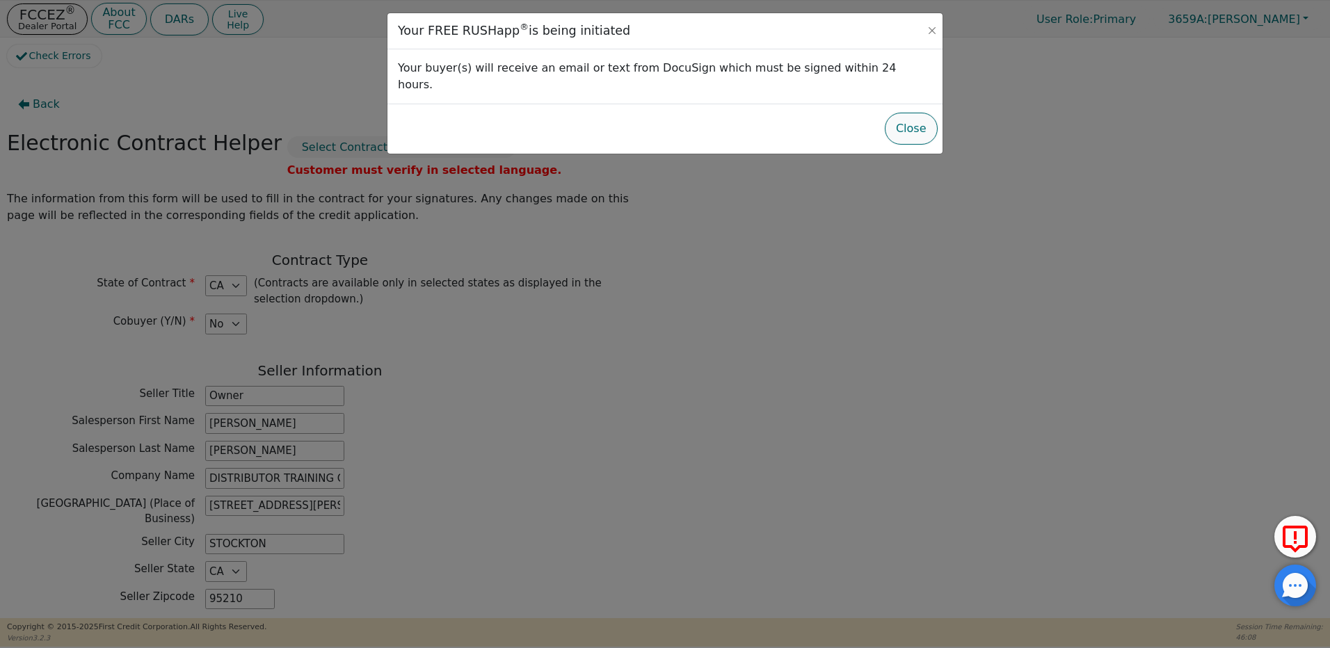
click at [921, 114] on button "Close" at bounding box center [911, 129] width 53 height 32
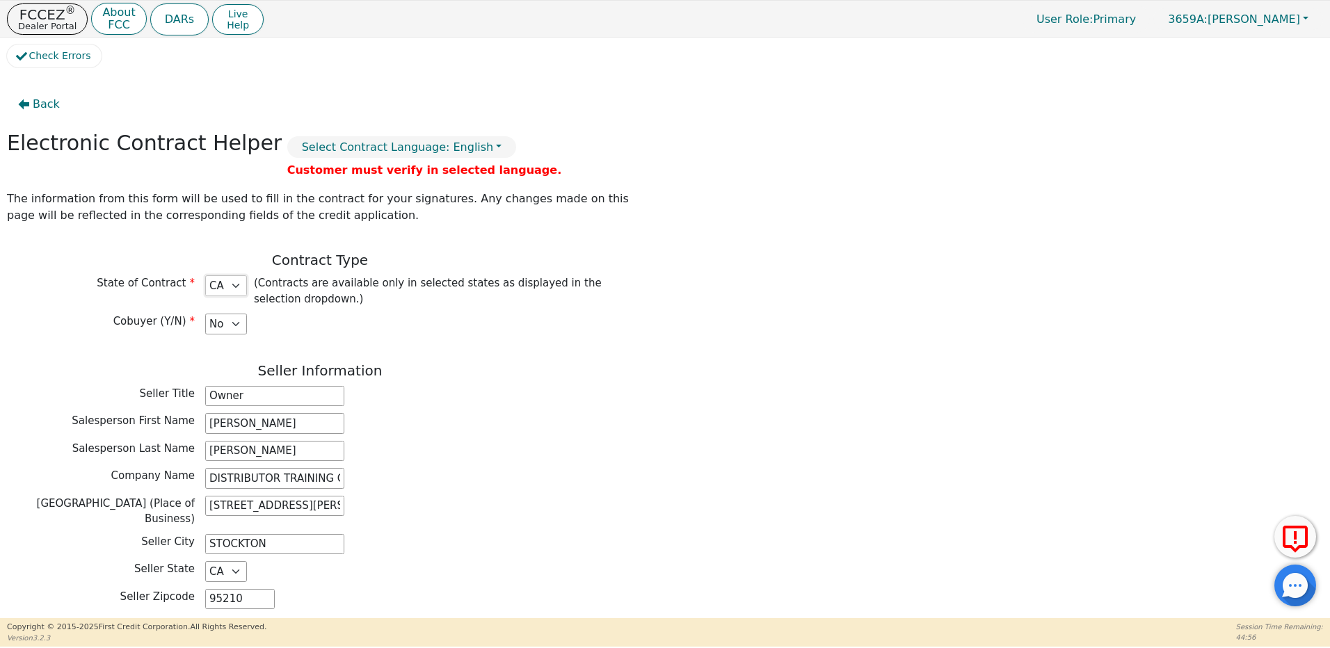
click at [233, 282] on select "AL AR AZ CA CO CT DE FL GA HI IA ID IL IN KS KY LA MA MD MI MN MO MS MT NC NJ N…" at bounding box center [226, 286] width 42 height 21
select select "NM"
click at [205, 276] on select "AL AR AZ CA CO CT DE FL GA HI IA ID IL IN KS KY LA MA MD MI MN MO MS MT NC NJ N…" at bounding box center [226, 286] width 42 height 21
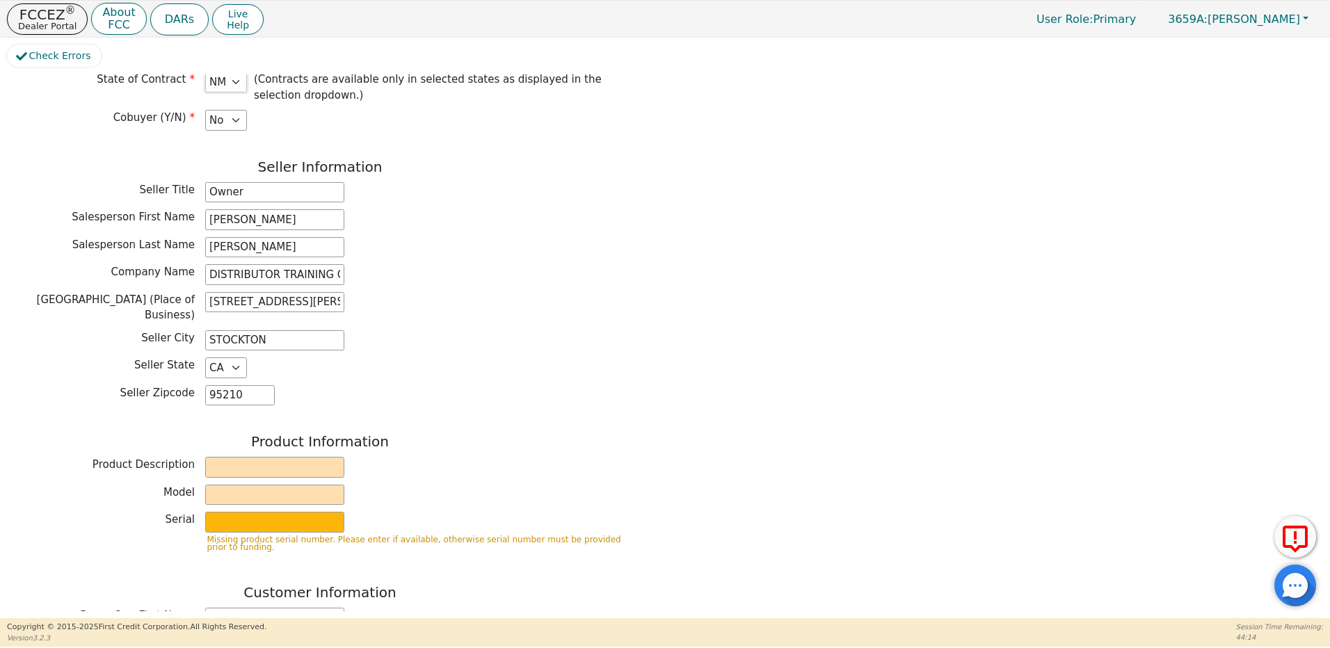
scroll to position [209, 0]
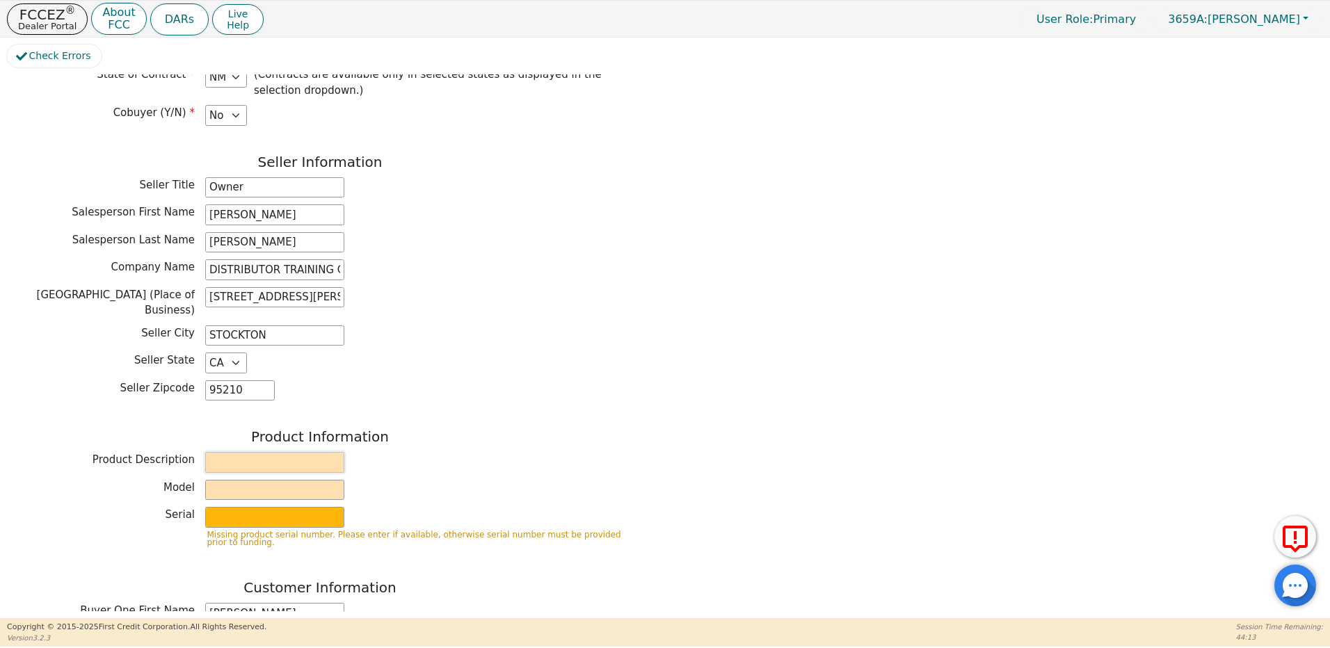
click at [252, 457] on input "text" at bounding box center [274, 462] width 139 height 21
type input "Kirby"
click at [248, 480] on input "text" at bounding box center [274, 490] width 139 height 21
type input "Avalir"
type input "P"
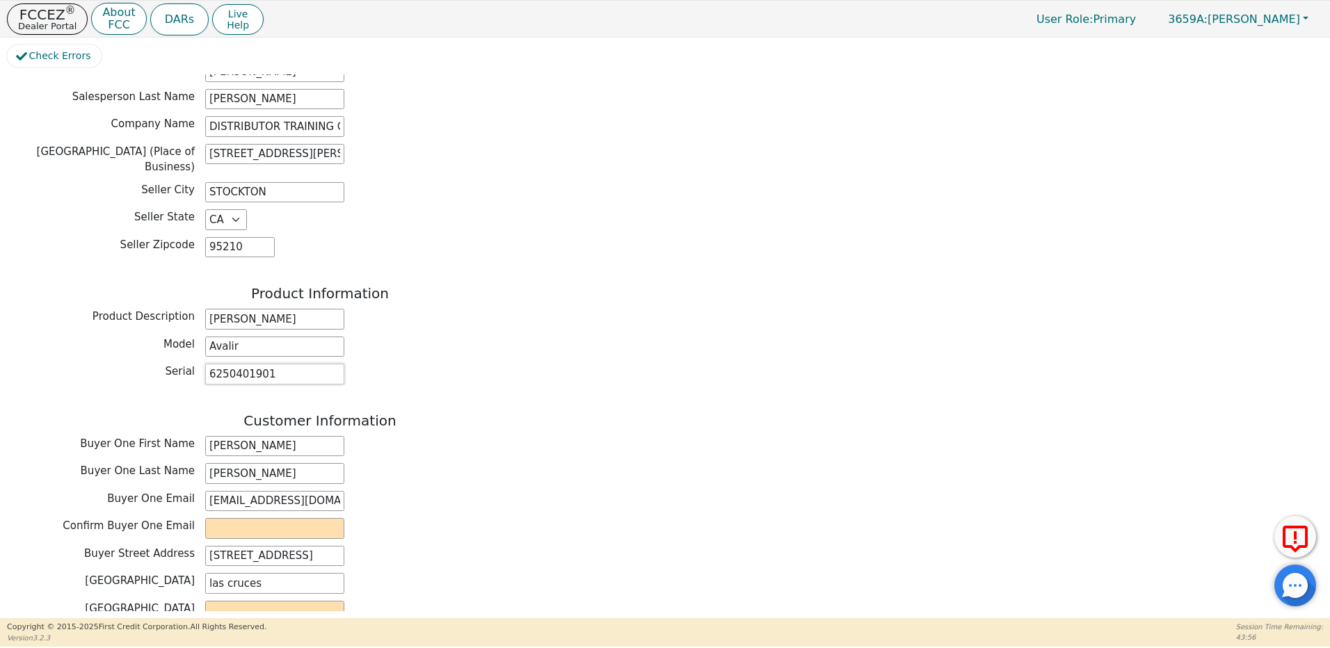
scroll to position [417, 0]
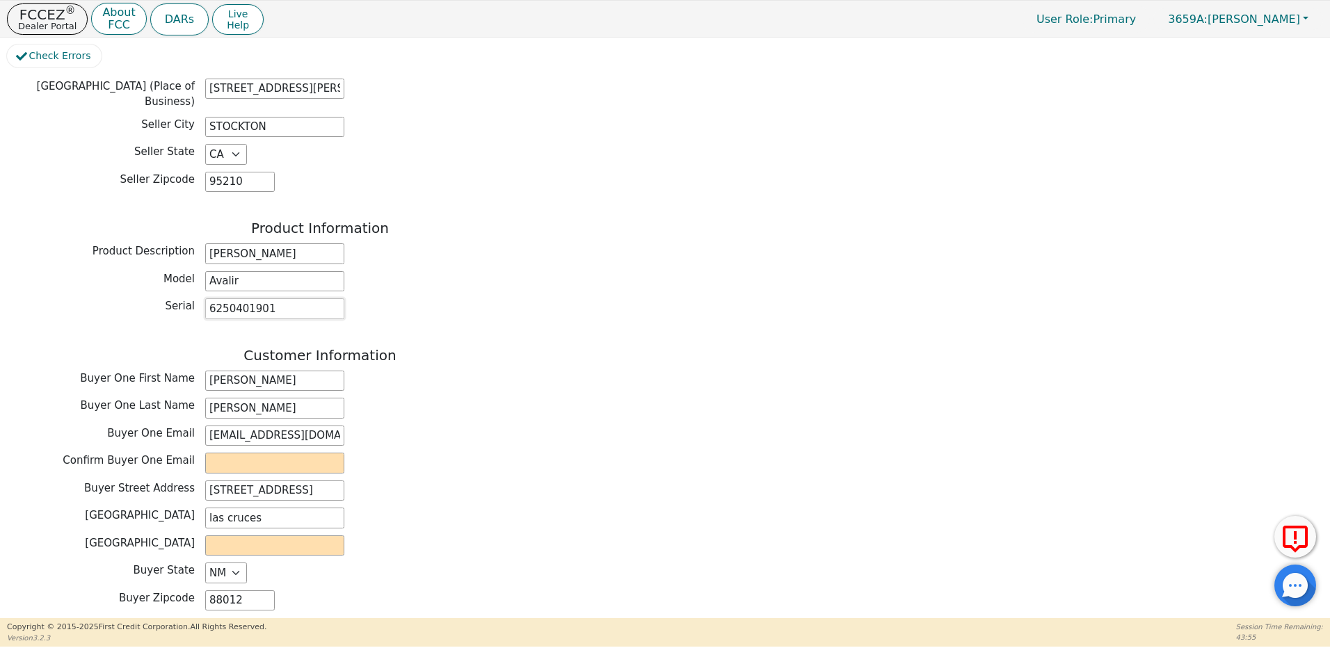
type input "6250401901"
click at [223, 455] on input "email" at bounding box center [274, 463] width 139 height 21
type input "rebeccaconleyvista@gmail.com"
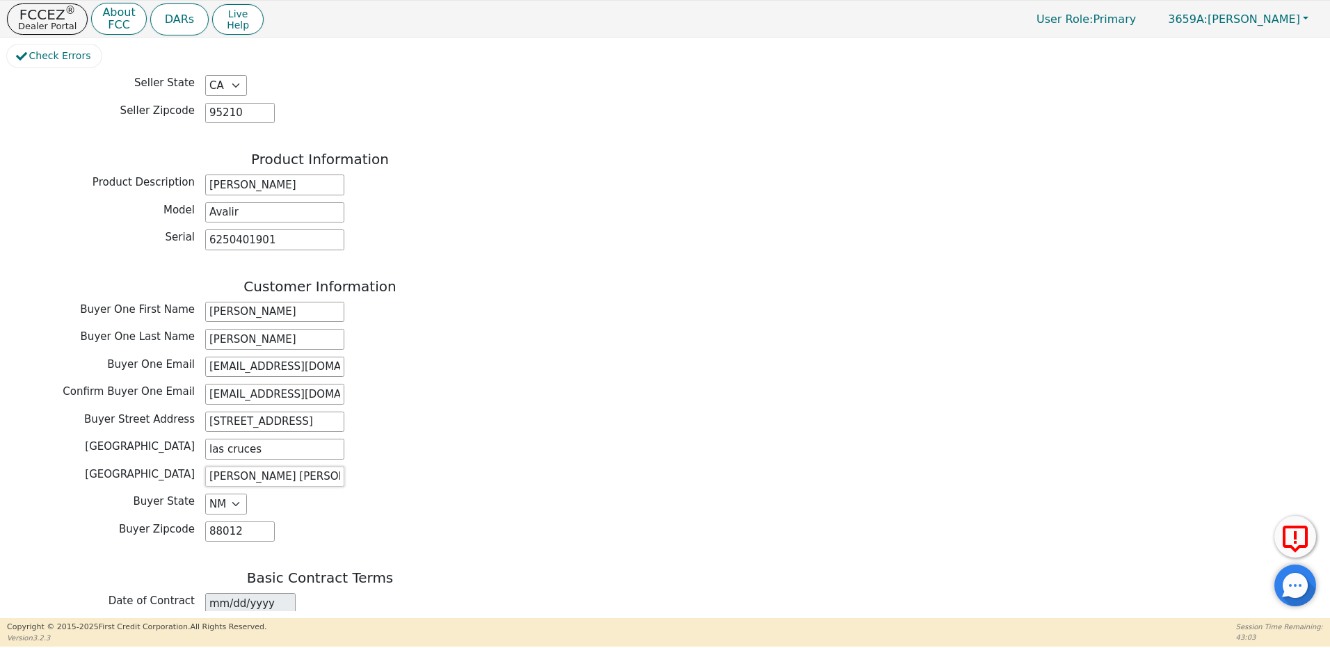
scroll to position [696, 0]
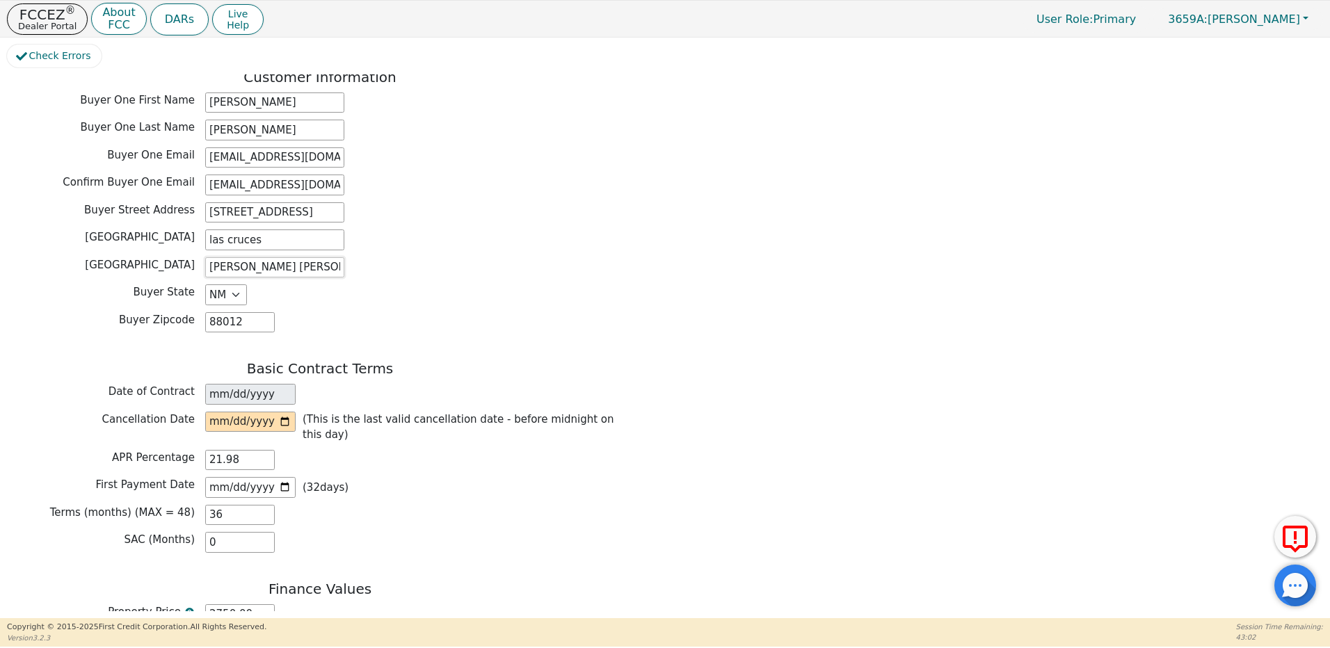
type input "Dona Ana"
click at [290, 412] on input "date" at bounding box center [250, 422] width 90 height 21
type input "2025-10-17"
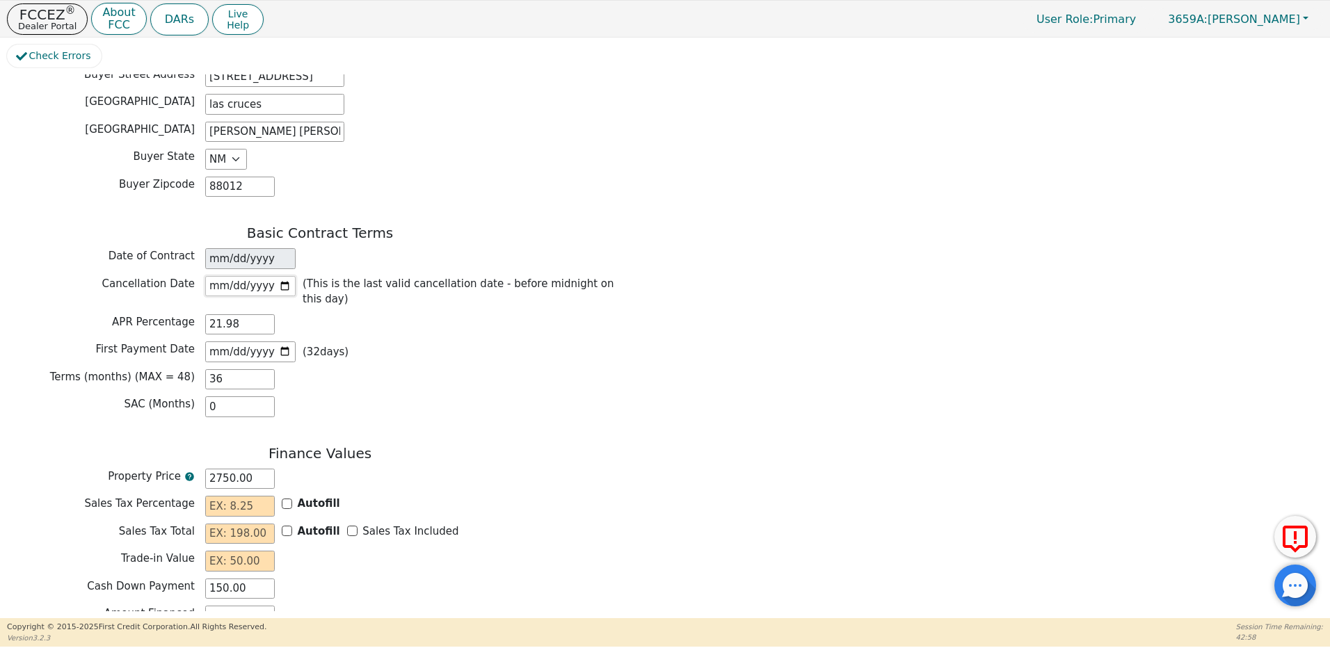
scroll to position [835, 0]
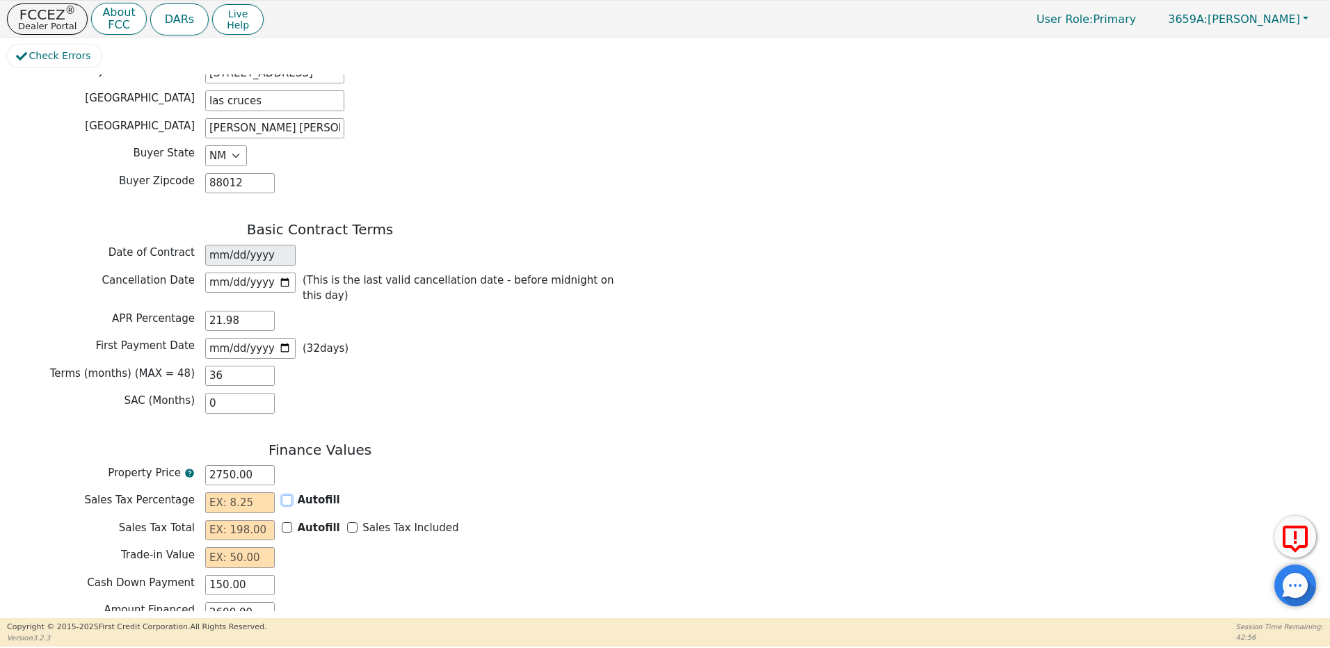
drag, startPoint x: 286, startPoint y: 479, endPoint x: 292, endPoint y: 486, distance: 9.4
click at [286, 495] on input "Autofill" at bounding box center [287, 500] width 10 height 10
checkbox input "true"
type input "0.00"
click at [347, 523] on input "Sales Tax Included" at bounding box center [352, 528] width 10 height 10
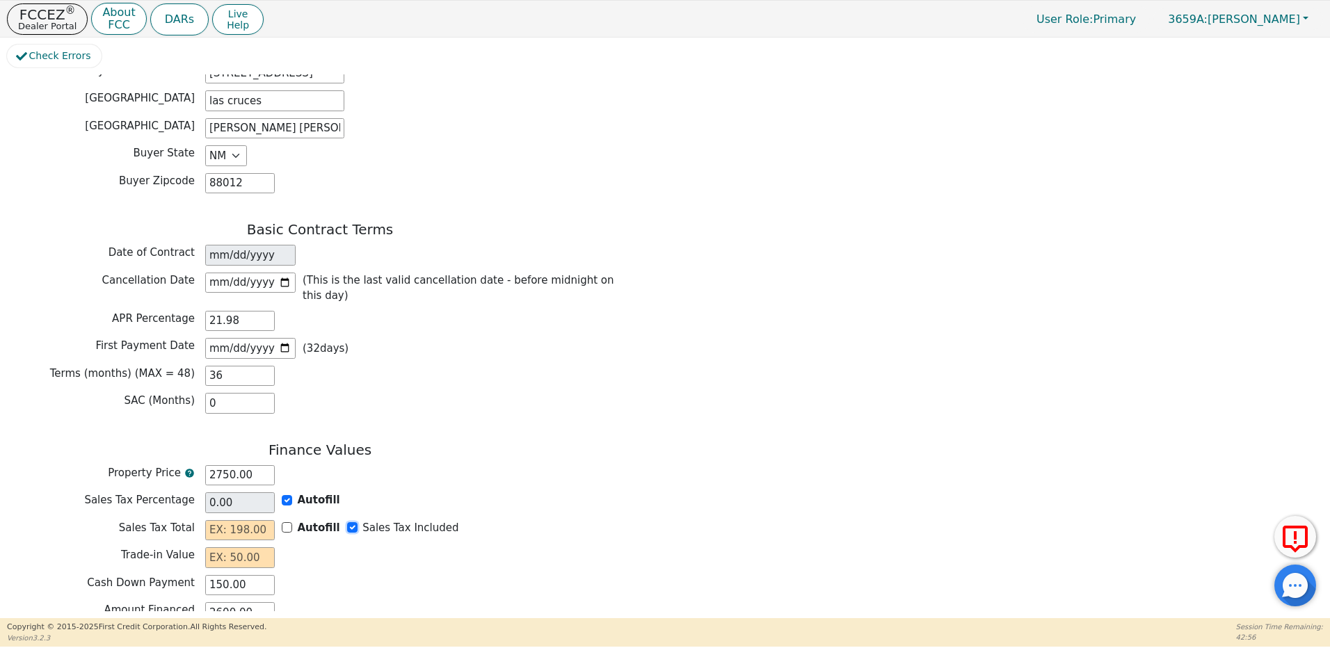
checkbox input "true"
type input "0.00"
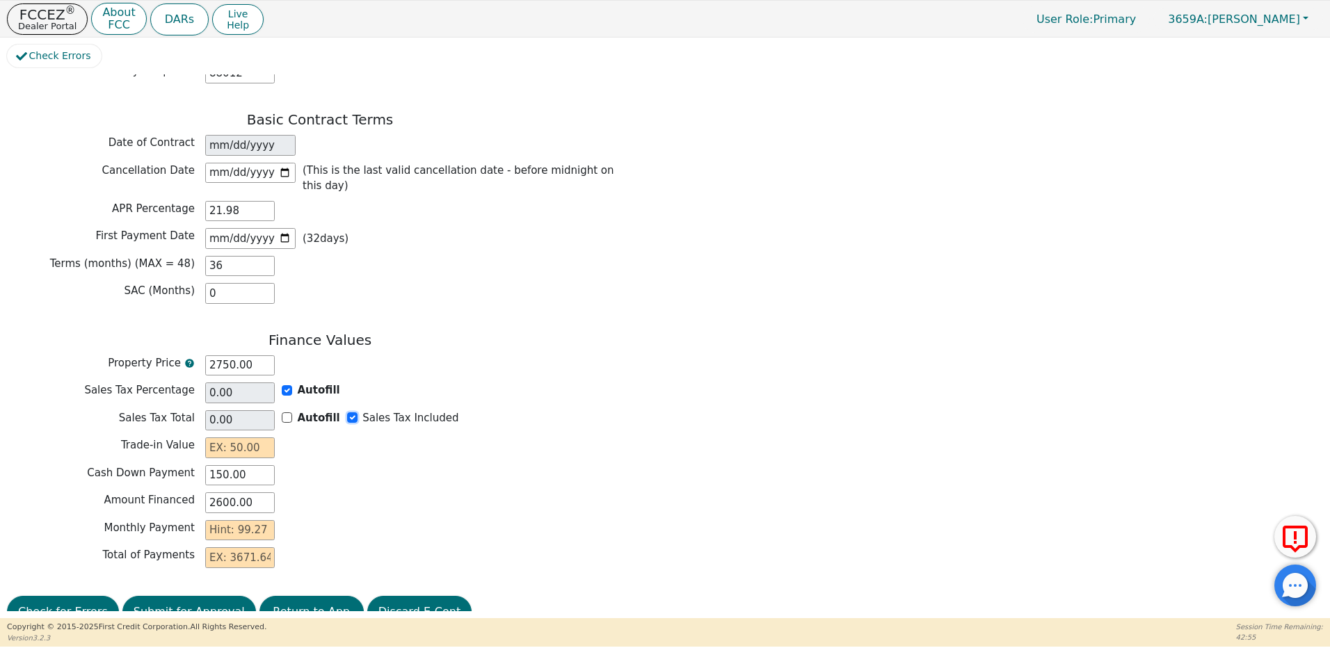
scroll to position [950, 0]
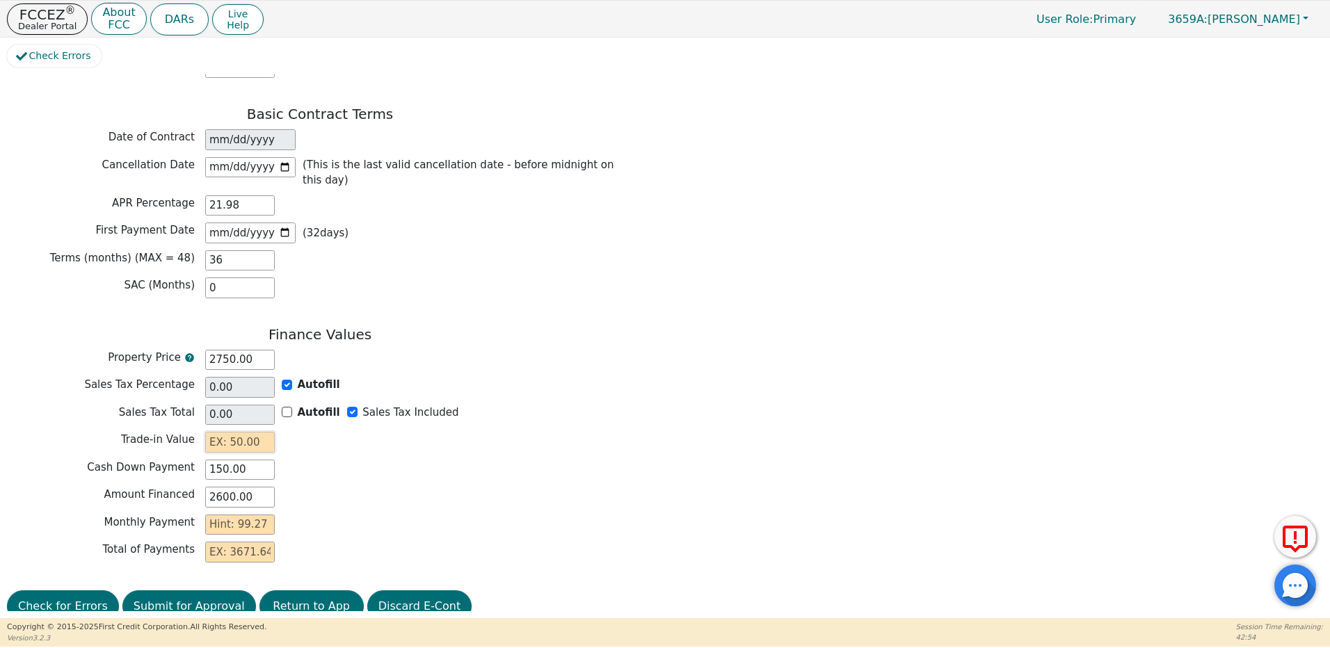
click at [246, 432] on input "text" at bounding box center [240, 442] width 70 height 21
click at [264, 515] on input "text" at bounding box center [240, 525] width 70 height 21
click at [74, 591] on button "Check for Errors" at bounding box center [63, 607] width 112 height 32
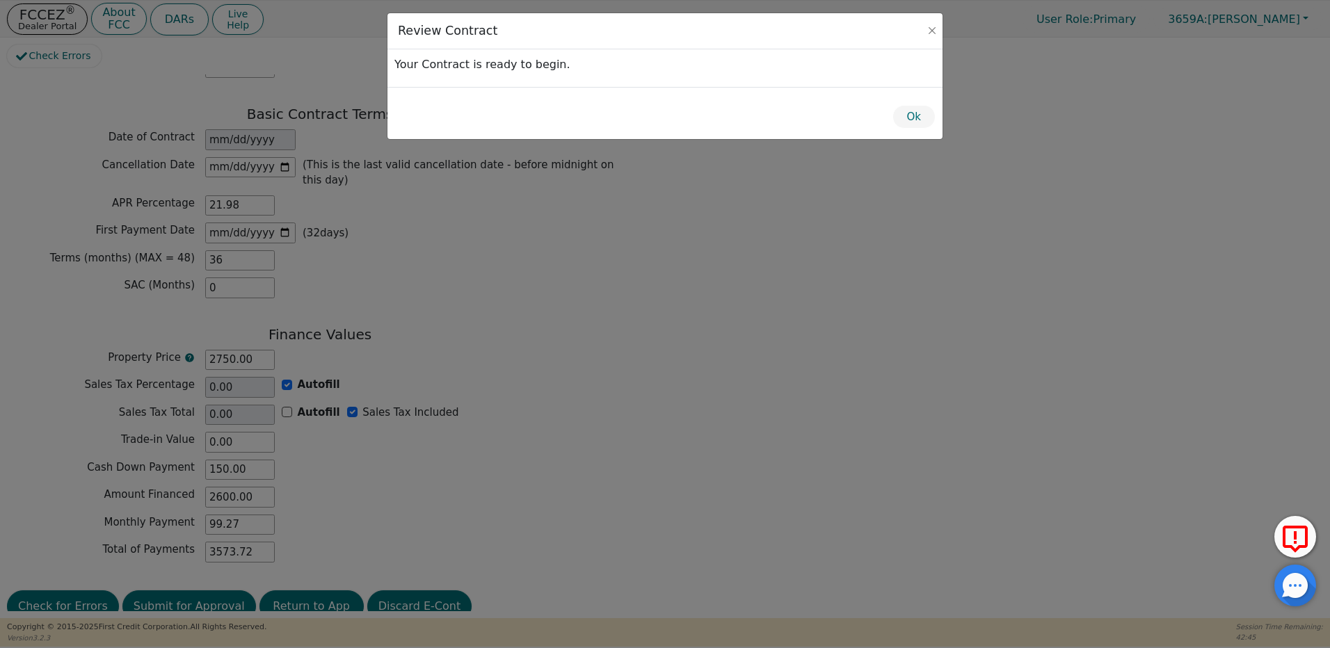
drag, startPoint x: 928, startPoint y: 114, endPoint x: 938, endPoint y: 118, distance: 10.6
click at [930, 113] on button "Ok" at bounding box center [915, 117] width 44 height 24
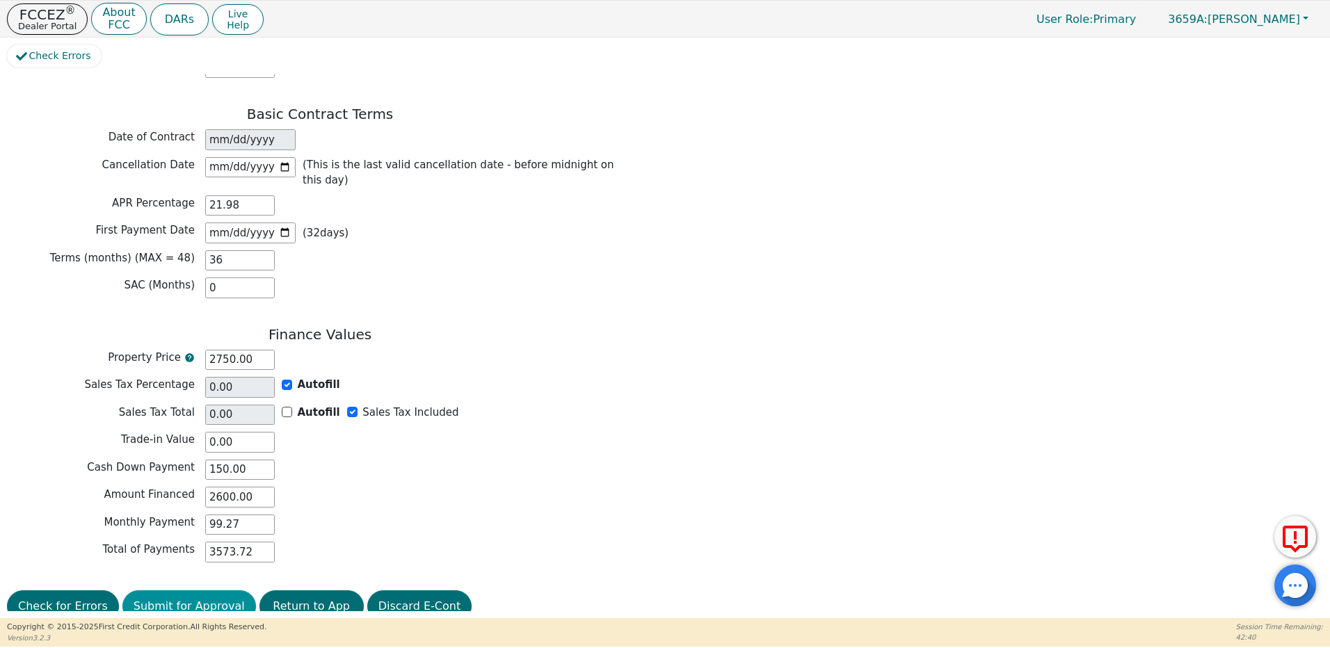
click at [193, 591] on button "Submit for Approval" at bounding box center [189, 607] width 134 height 32
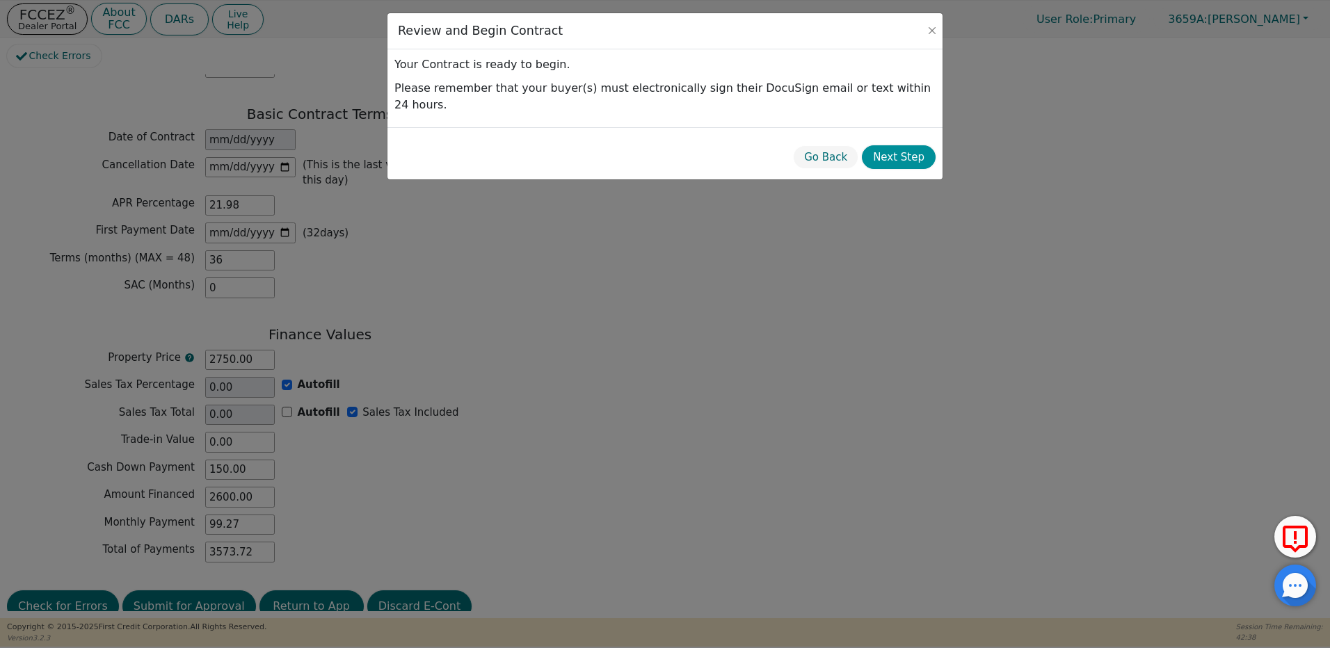
click at [907, 145] on button "Next Step" at bounding box center [899, 157] width 74 height 24
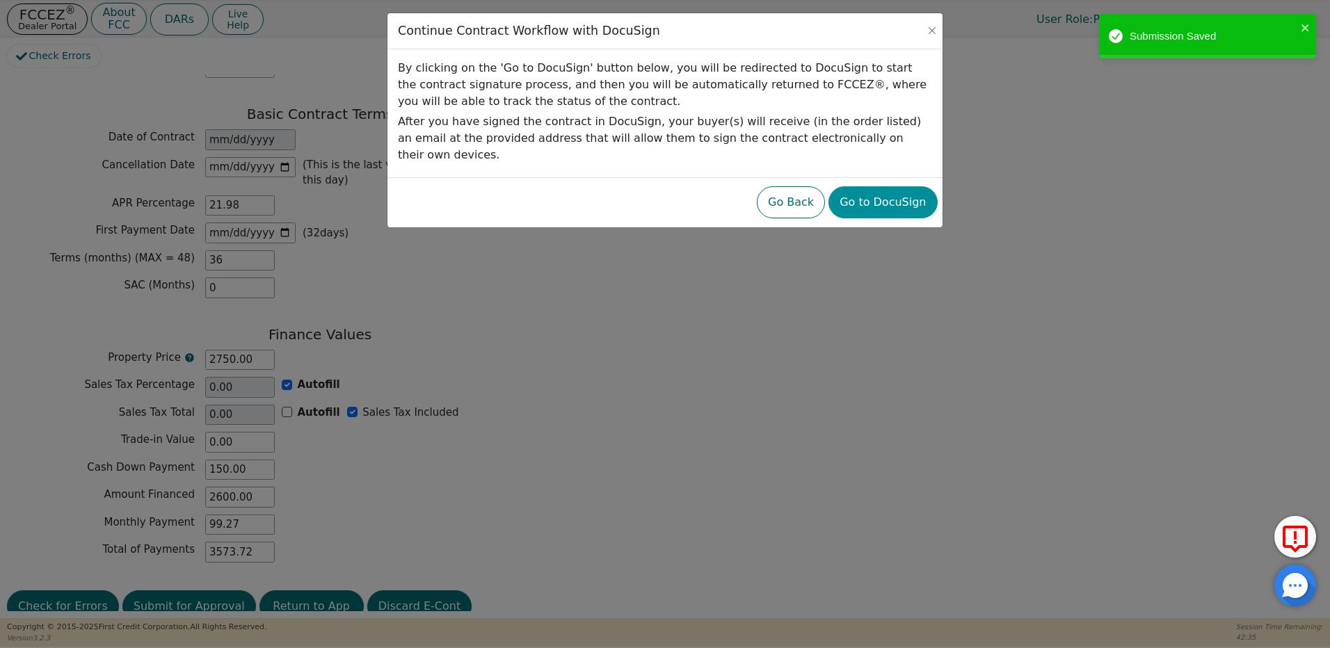
click at [890, 189] on button "Go to DocuSign" at bounding box center [883, 202] width 109 height 32
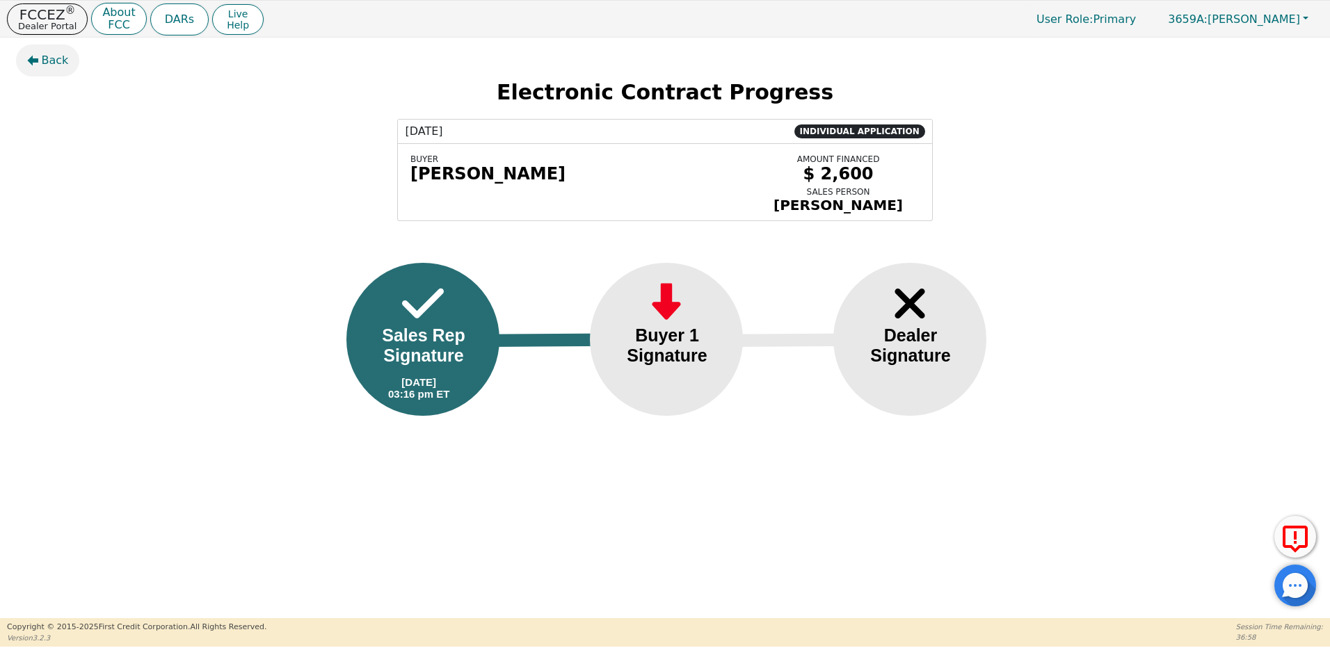
click at [58, 61] on span "Back" at bounding box center [55, 60] width 27 height 17
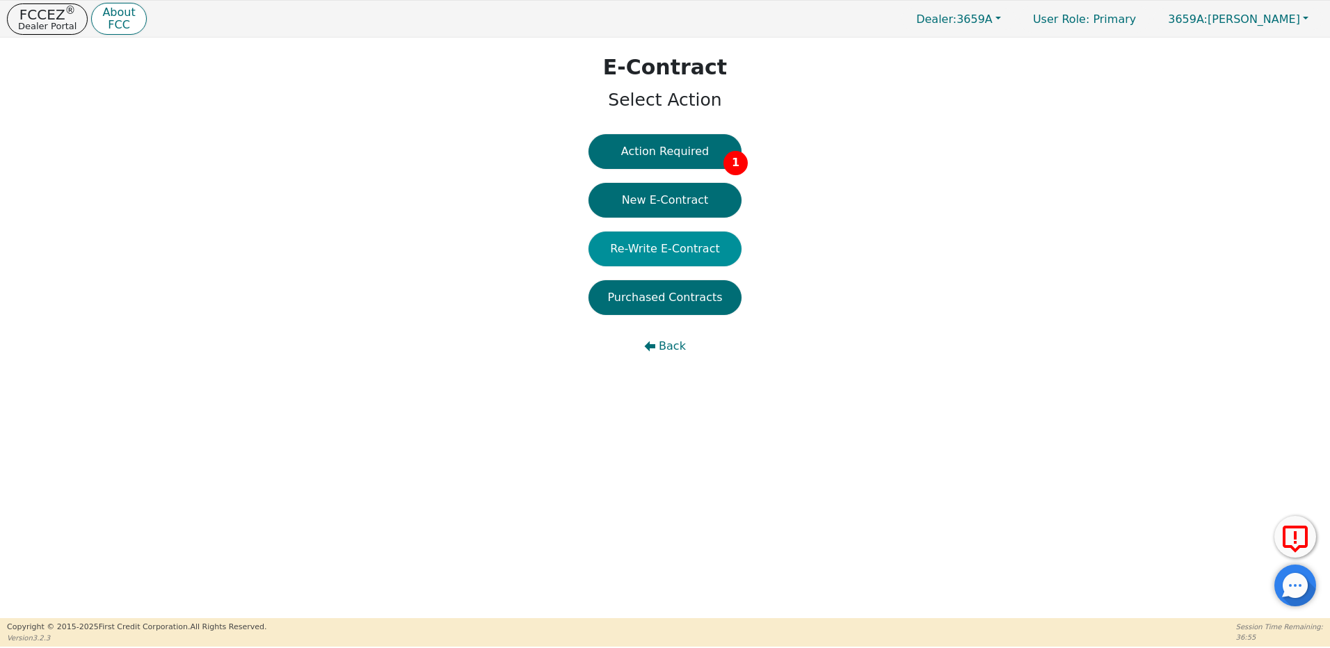
click at [708, 251] on button "Re-Write E-Contract" at bounding box center [665, 249] width 153 height 35
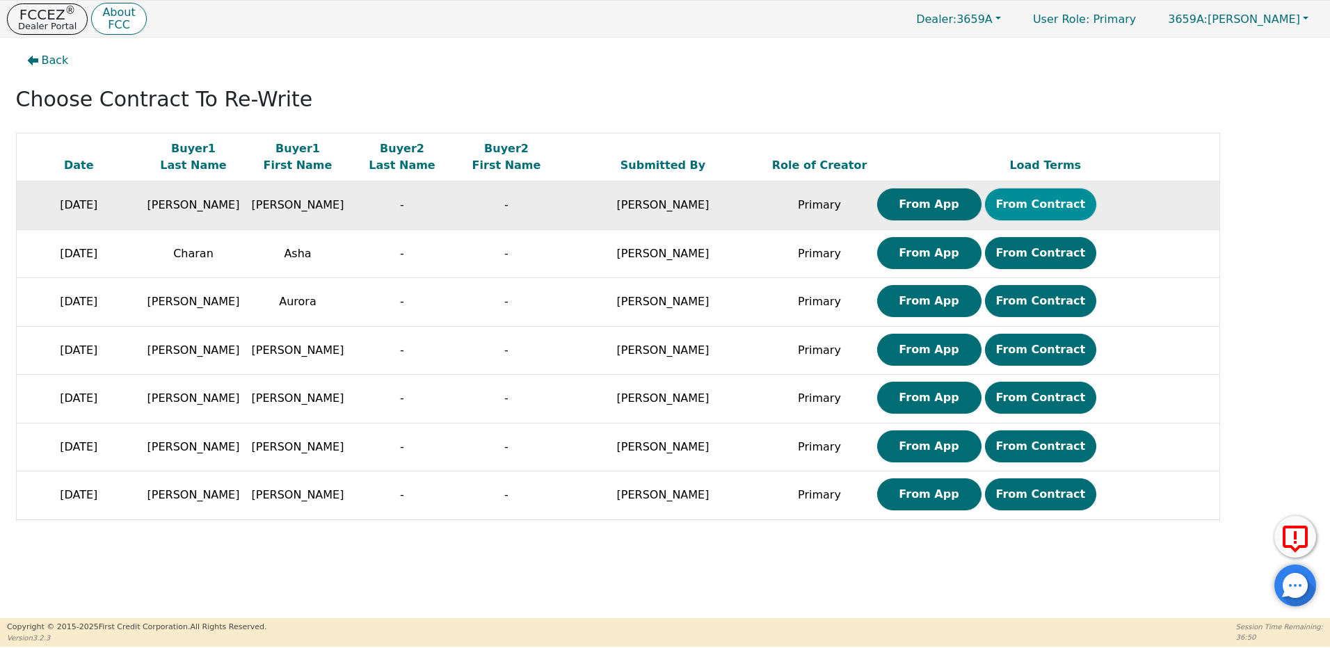
click at [1040, 207] on button "From Contract" at bounding box center [1041, 205] width 112 height 32
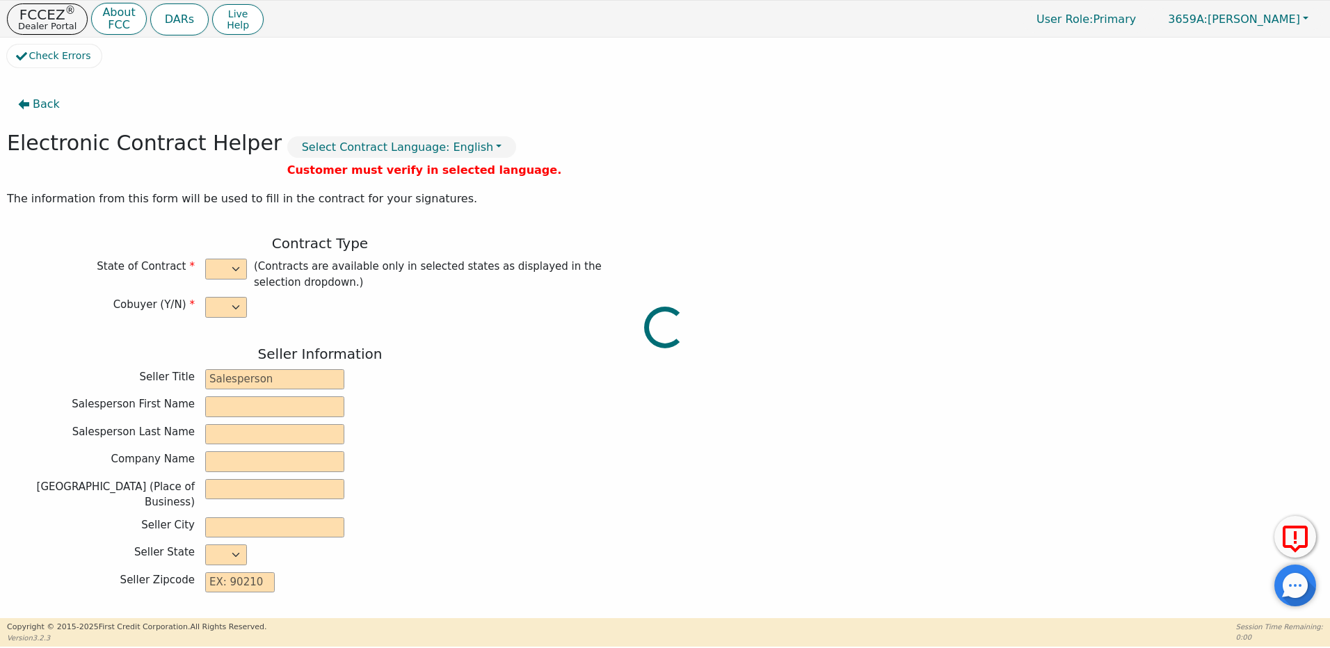
select select "n"
type input "Owner"
type input "MIGUEL"
type input "ROCHA"
type input "DISTRIBUTOR TRAINING CENTER"
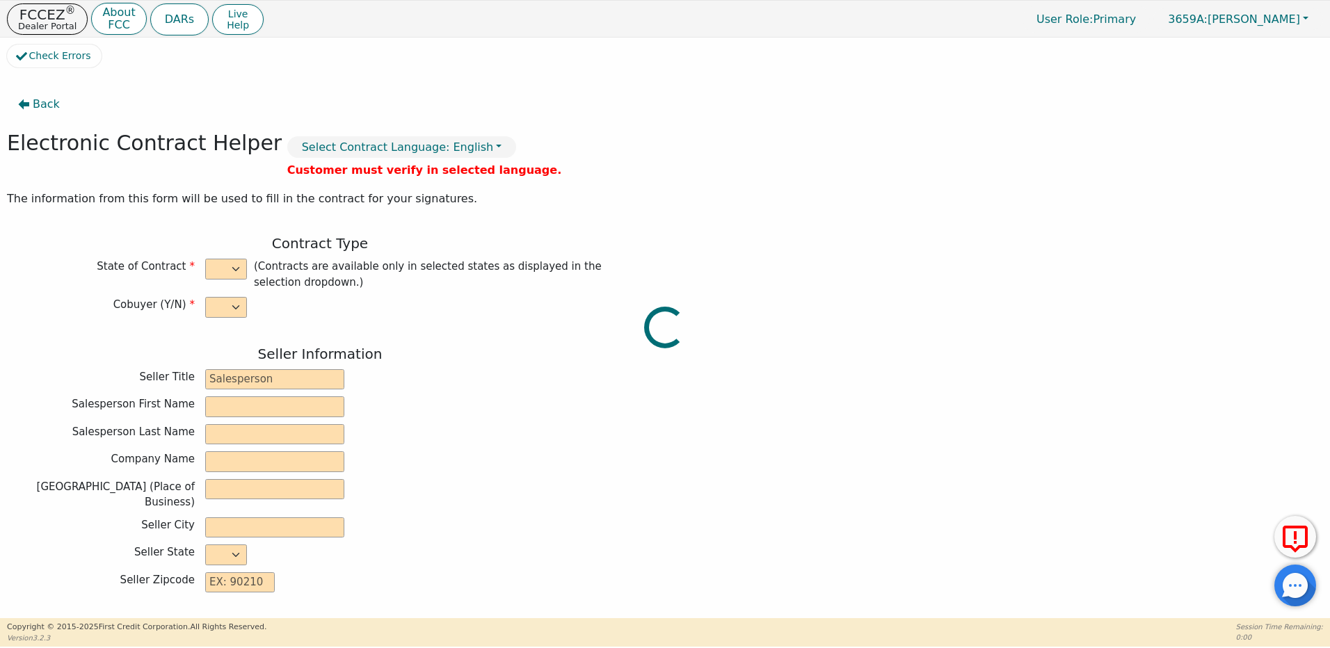
type input "6135 TAM O'SHANTER DR STE 9"
type input "STOCKTON"
select select "CA"
type input "95210"
type input "Kirby"
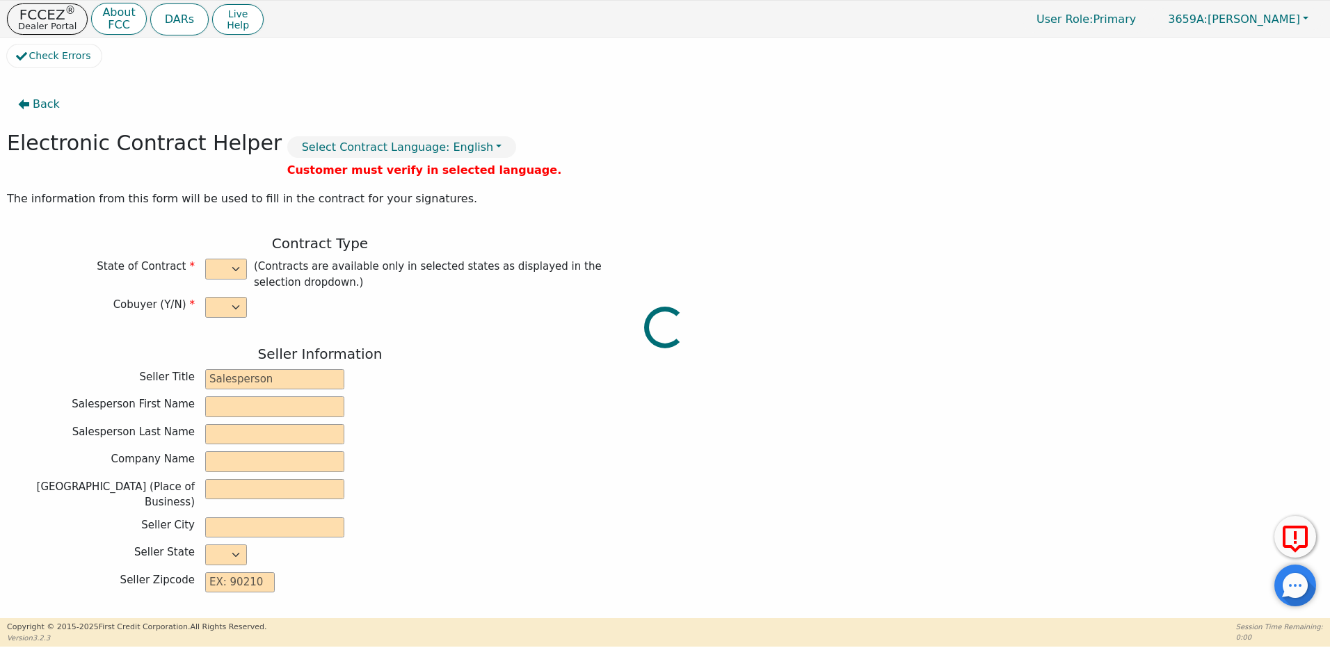
type input "Avalir"
type input "6250401901"
type input "[PERSON_NAME]"
type input "rebeccaconleyvista@gmail.com"
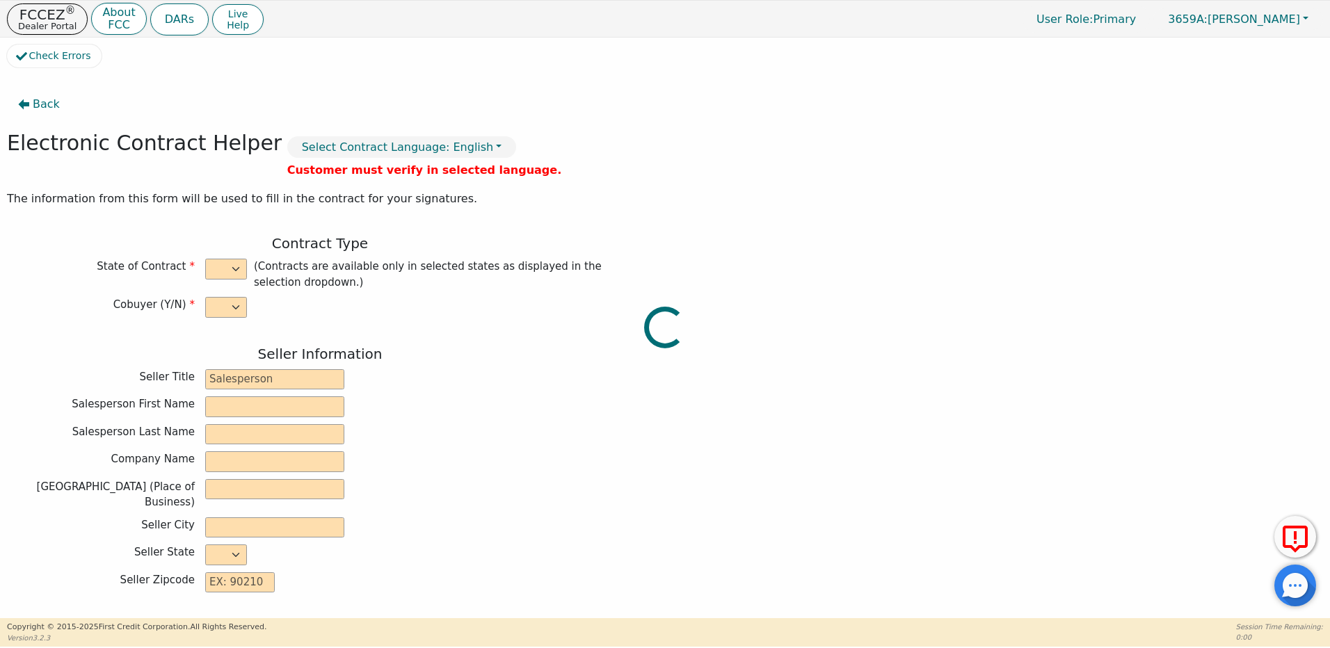
type input "rebeccaconleyvista@gmail.com"
type input "4974 gem street"
type input "las cruces"
type input "Dona Ana"
select select "NM"
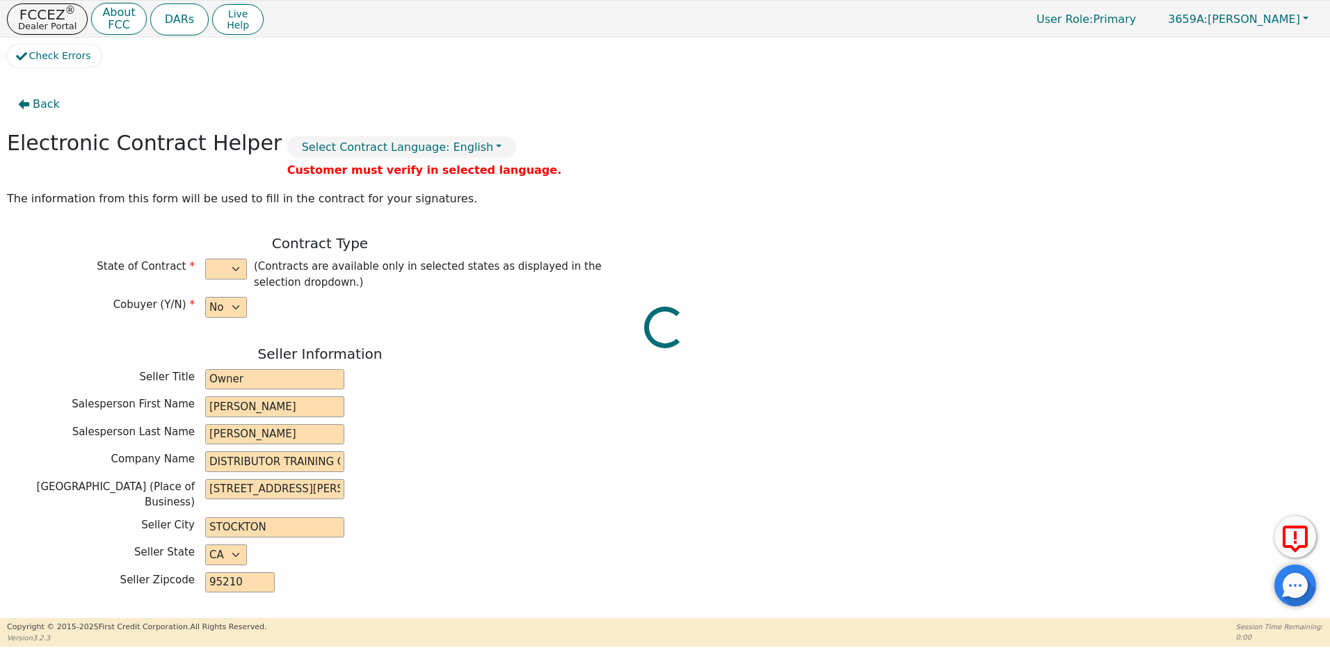
type input "88012"
type input "[DATE]"
type input "21.98"
type input "2025-11-15"
type input "36"
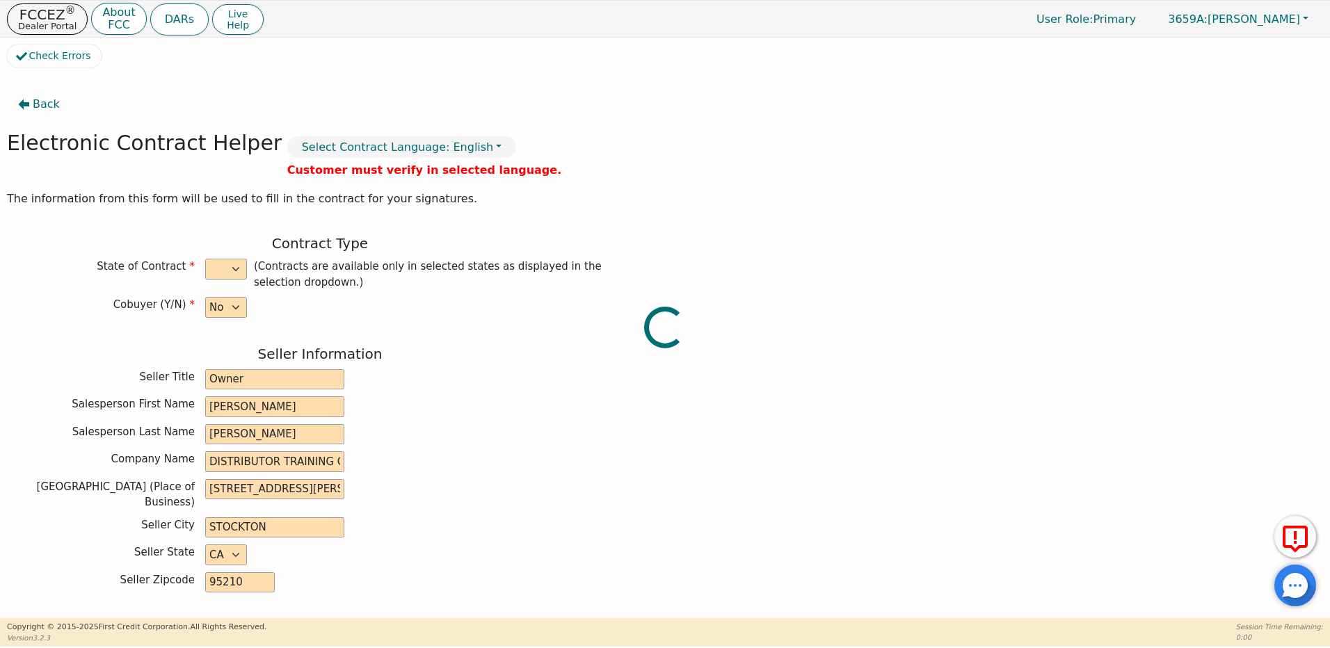
type input "0"
type input "2750.00"
type input "0.00"
checkbox input "true"
type input "0.00"
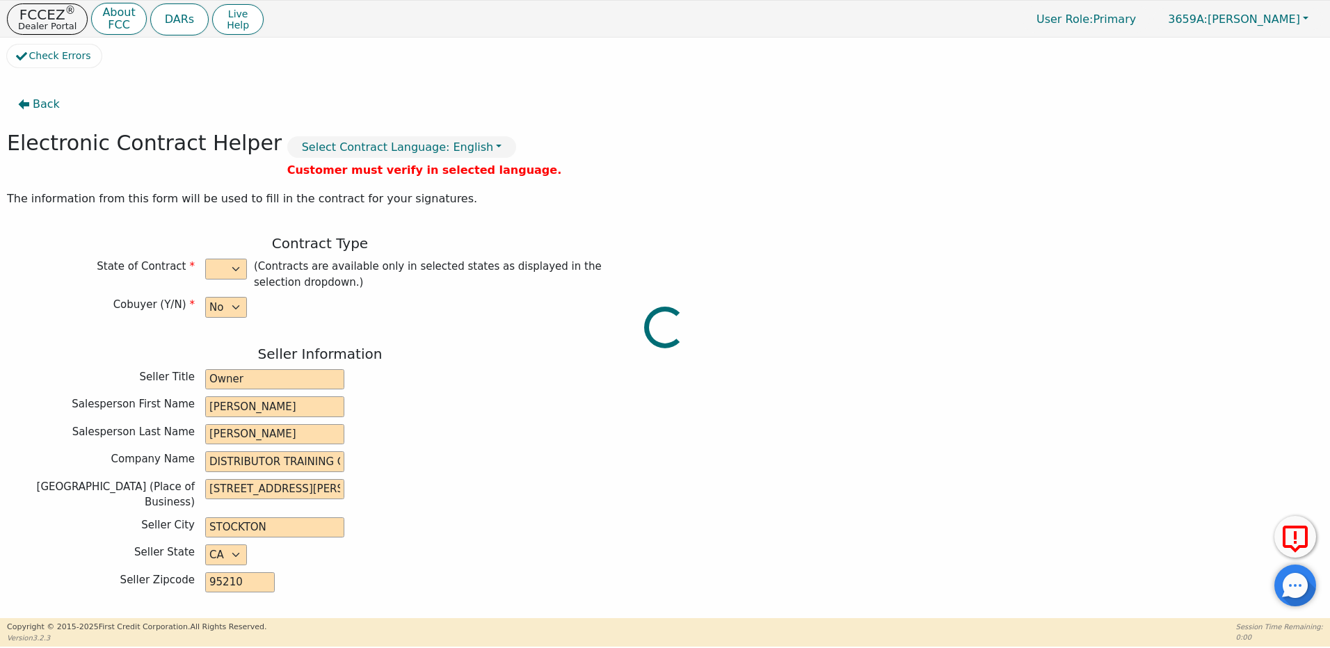
checkbox input "true"
type input "0.00"
type input "150.00"
type input "2600.00"
type input "3573.72"
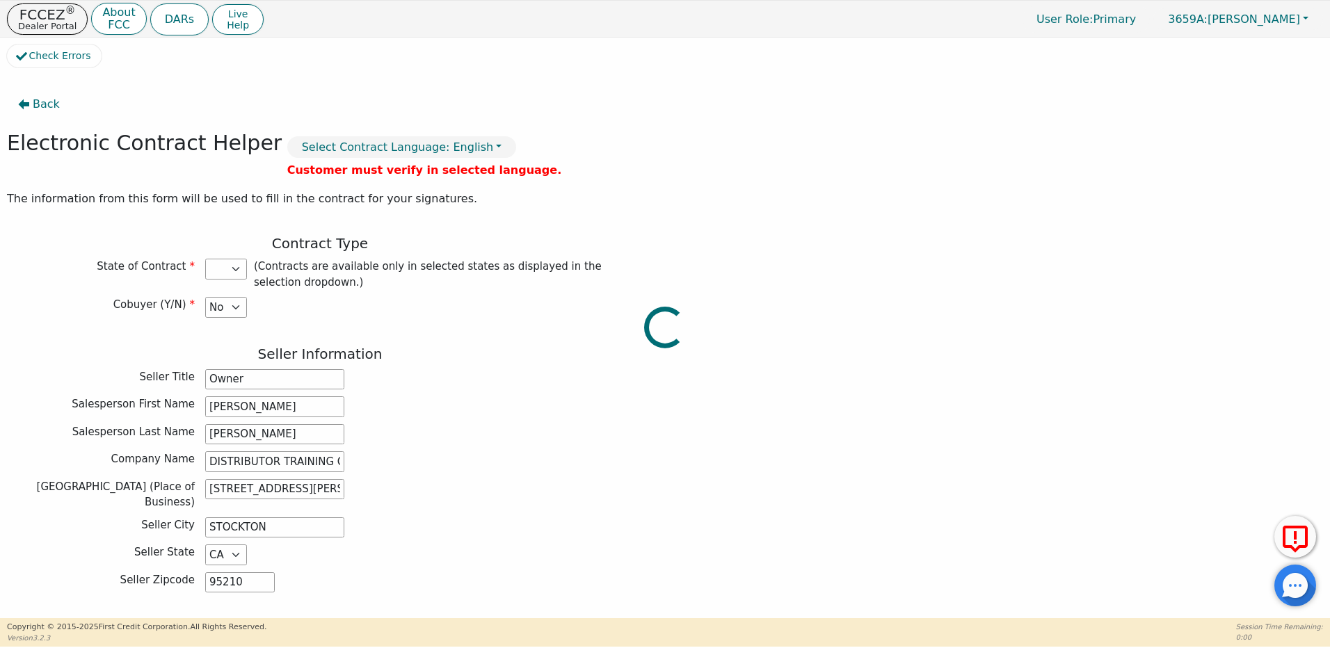
select select "NM"
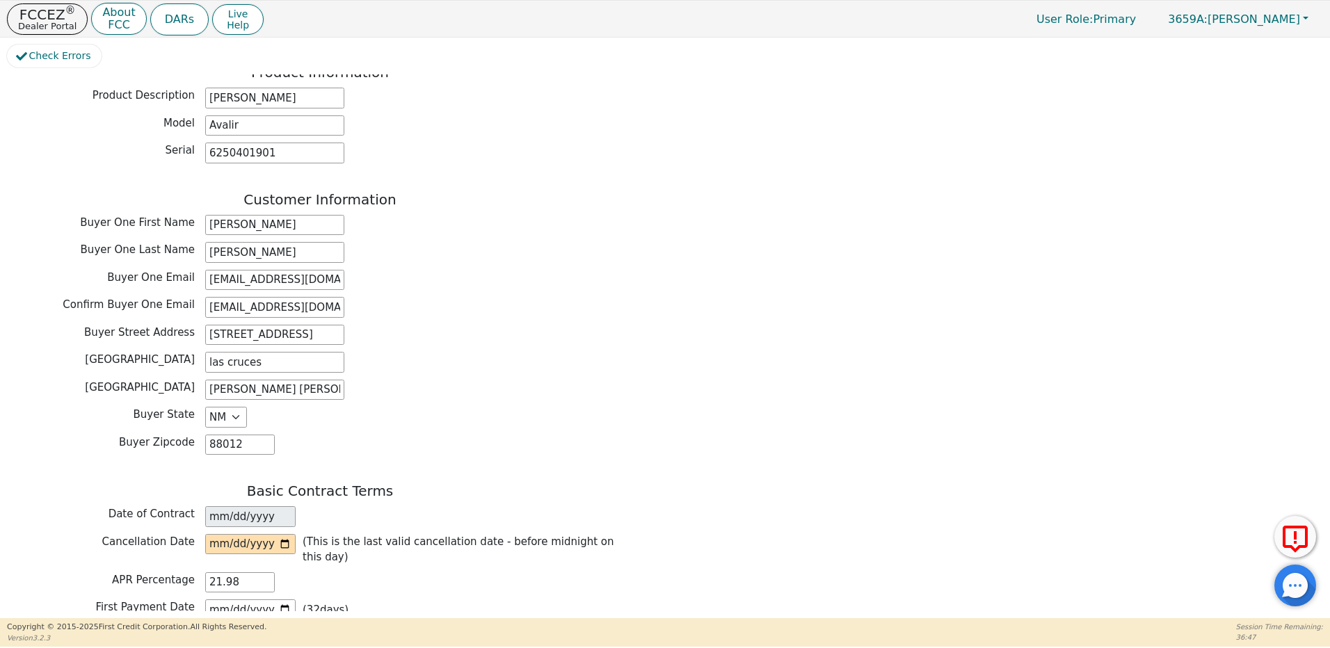
scroll to position [696, 0]
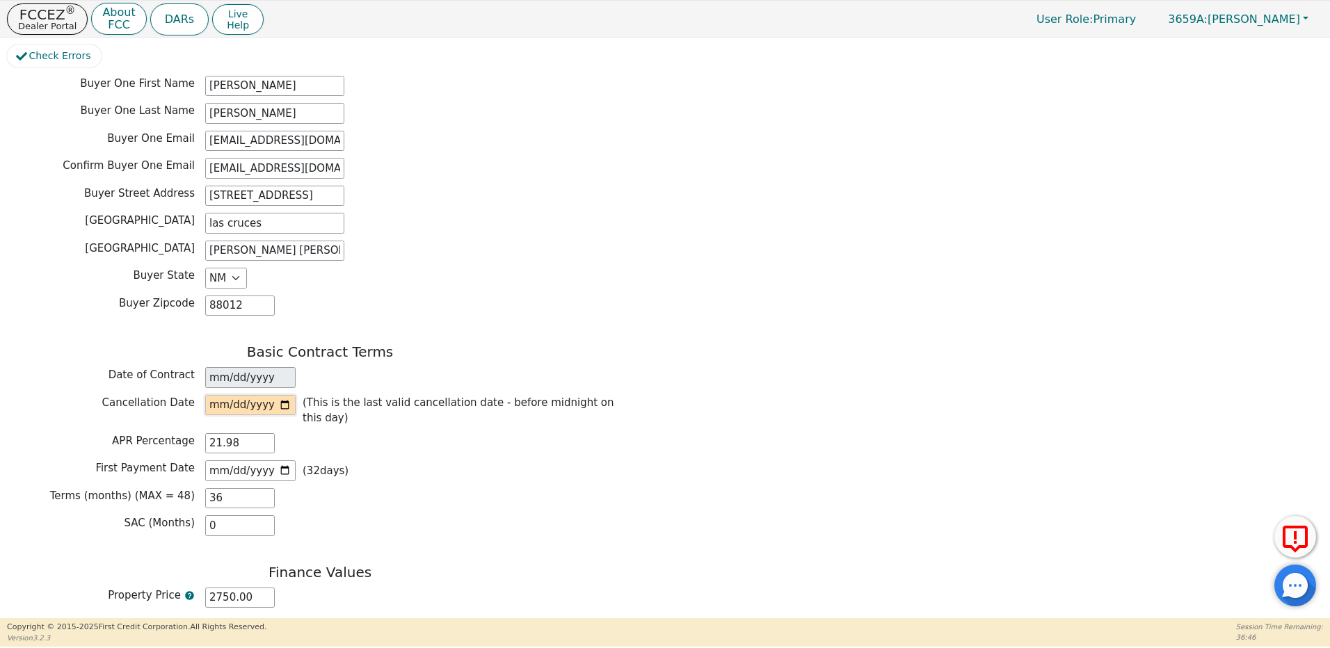
click at [287, 395] on input "date" at bounding box center [250, 405] width 90 height 21
type input "2025-10-17"
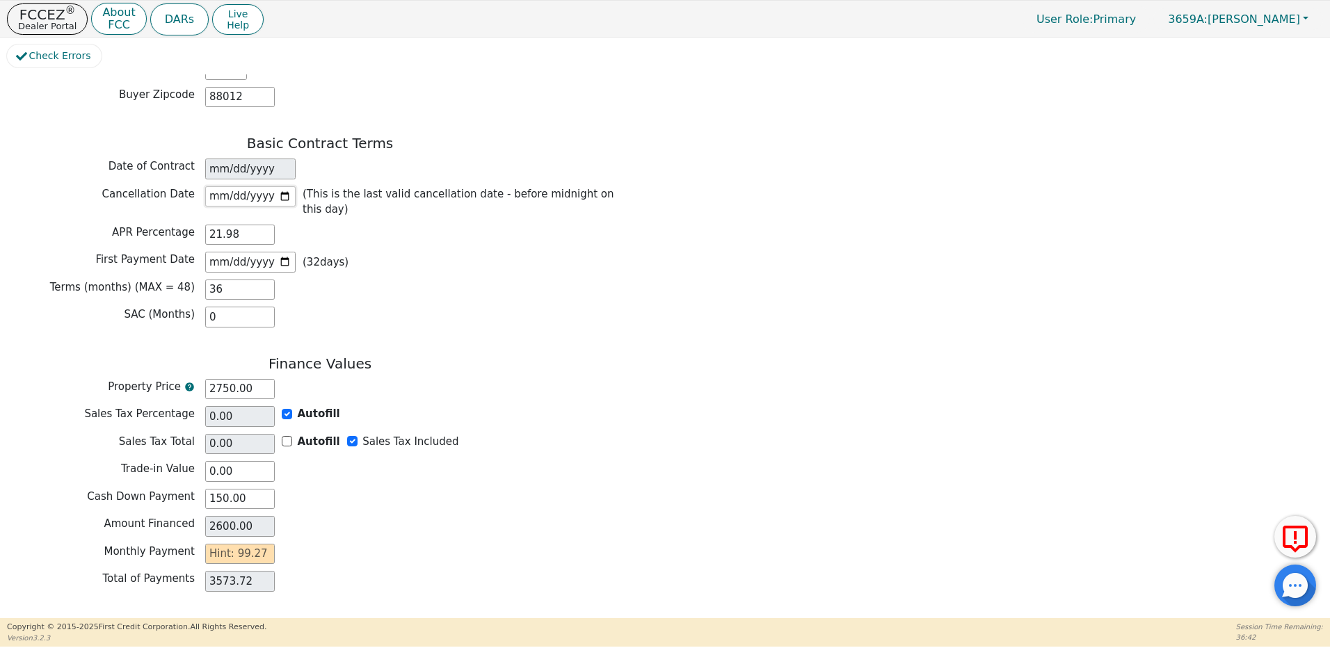
scroll to position [934, 0]
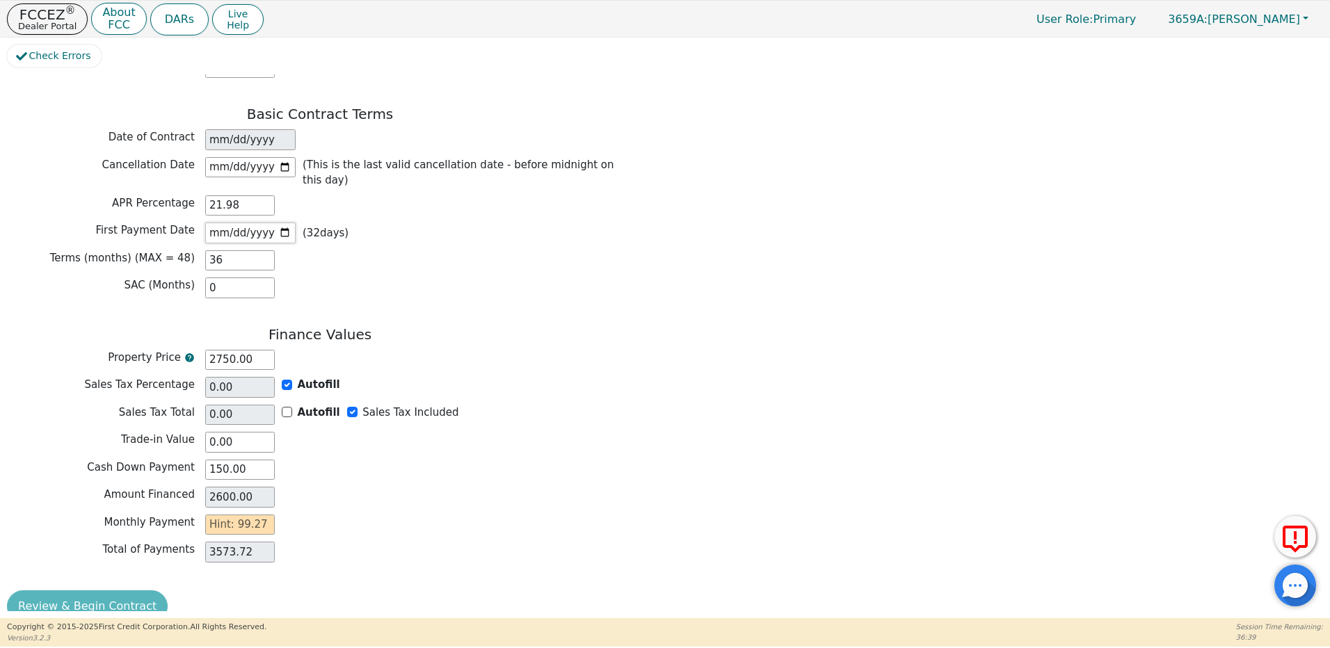
click at [287, 223] on input "2025-11-15" at bounding box center [250, 233] width 90 height 21
click at [287, 223] on input "2026-01-05" at bounding box center [250, 233] width 90 height 21
type input "2026-01-02"
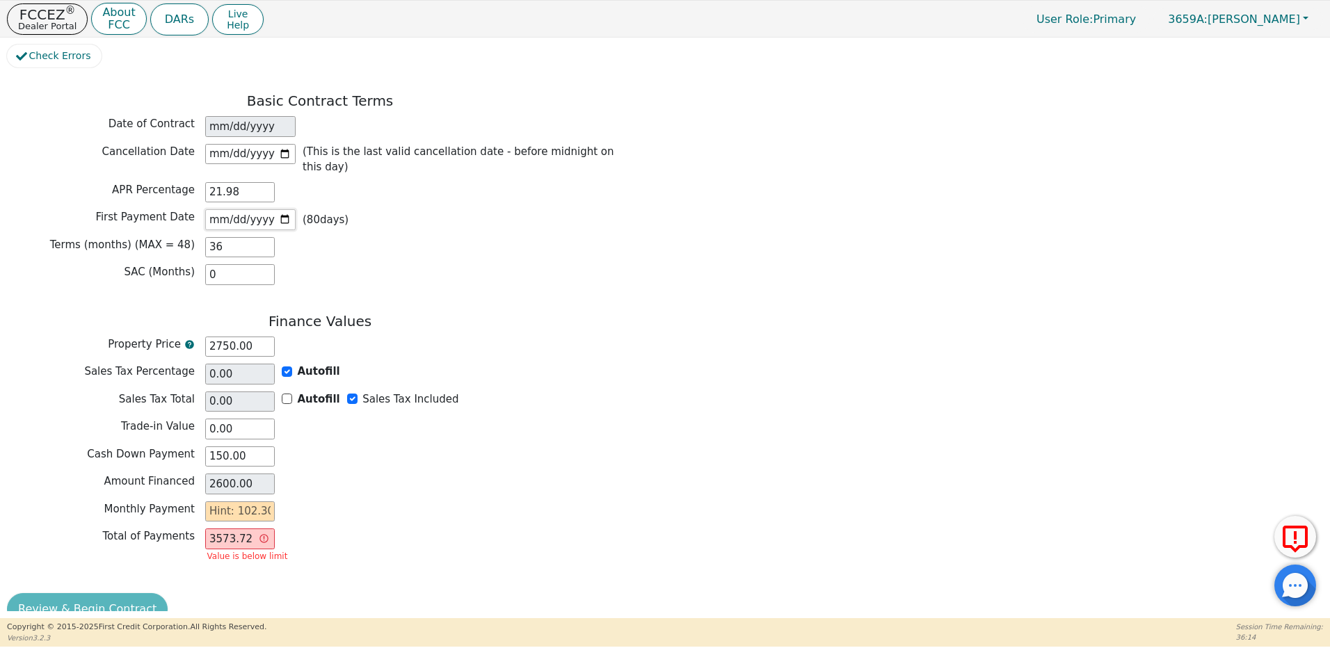
scroll to position [950, 0]
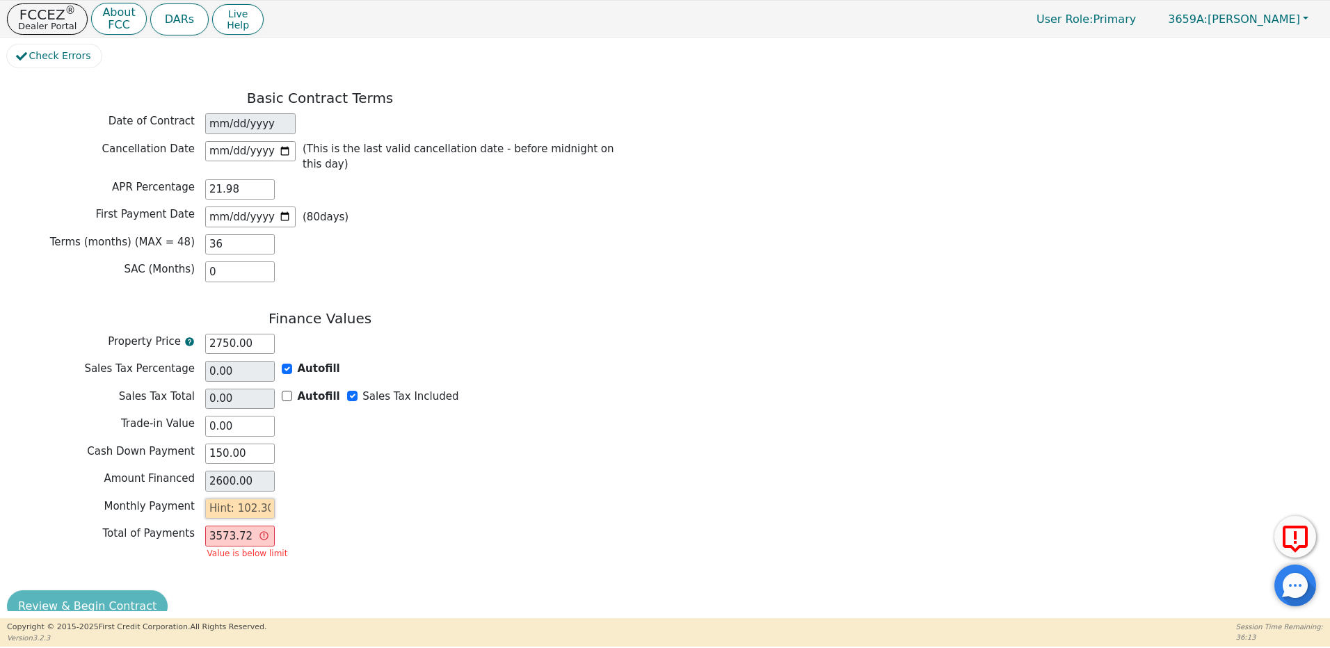
click at [264, 499] on input "text" at bounding box center [240, 509] width 70 height 21
click at [597, 389] on div "Sales Tax Total 0.00 Autofill Sales Tax Included" at bounding box center [320, 399] width 626 height 21
click at [269, 499] on input "text" at bounding box center [240, 509] width 70 height 21
click at [362, 499] on div "Monthly Payment" at bounding box center [320, 511] width 626 height 24
click at [250, 499] on input "text" at bounding box center [240, 509] width 70 height 21
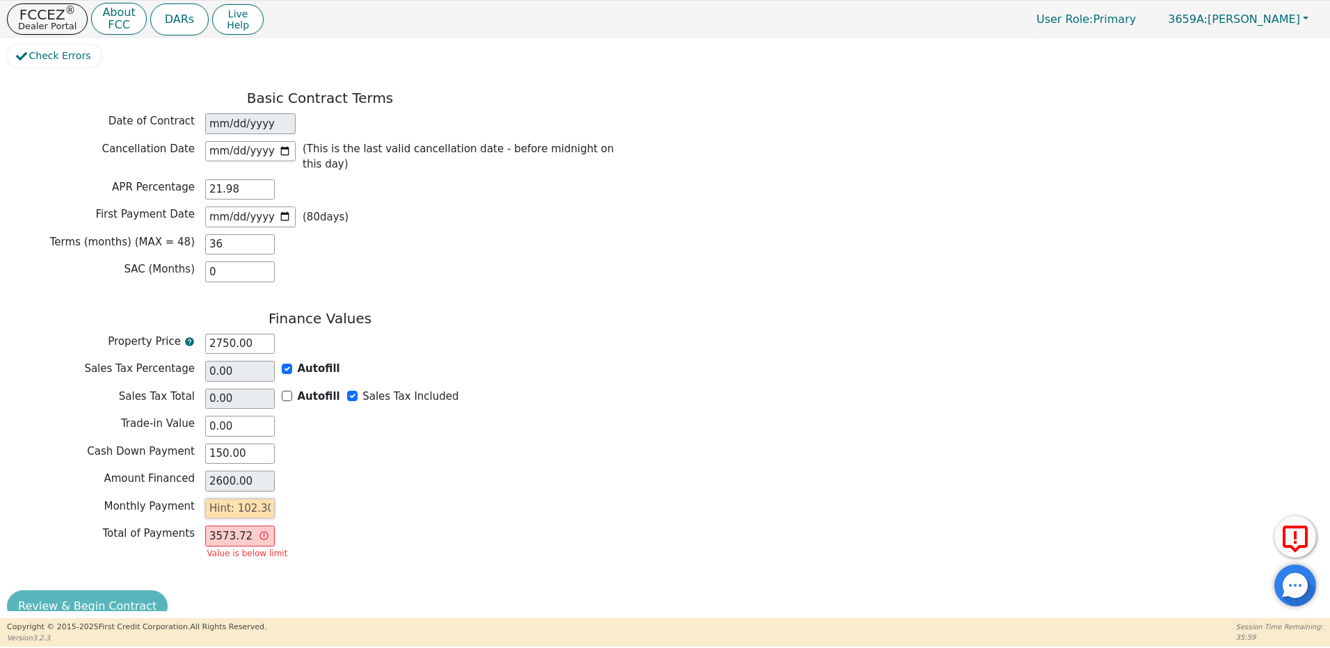
type input "1"
type input "36.00"
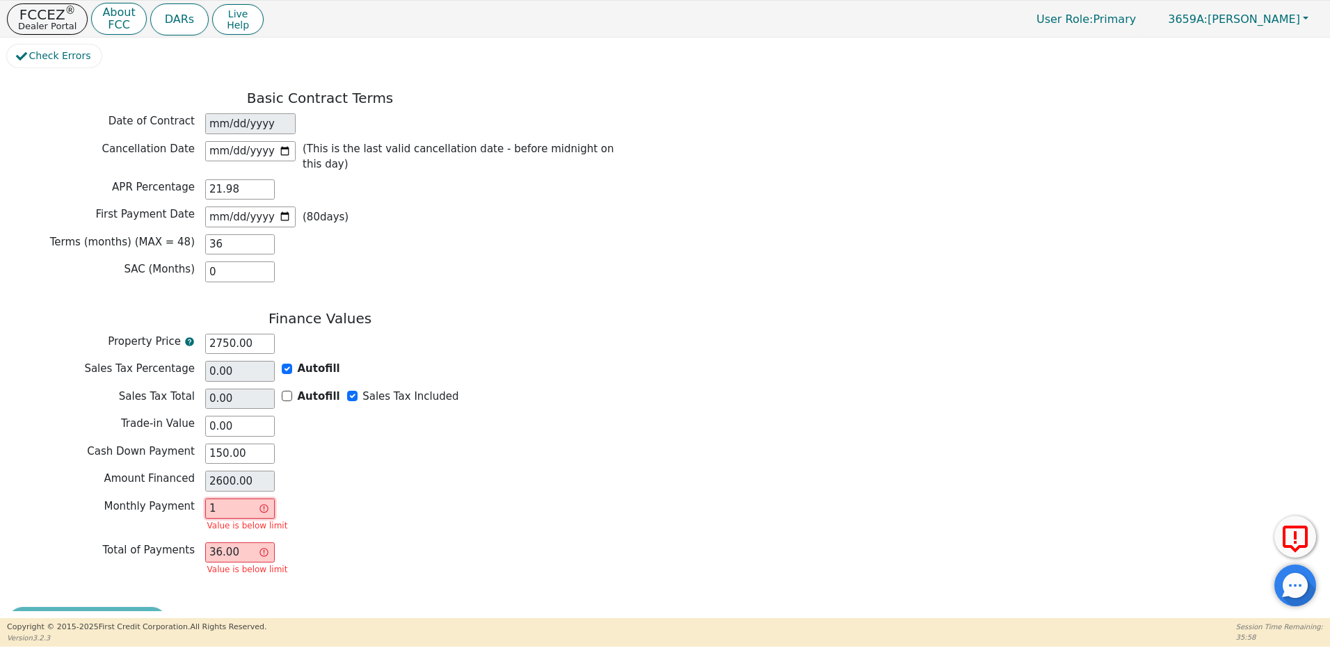
type input "10"
type input "360.00"
type input "102"
type input "3672.00"
type input "102.3"
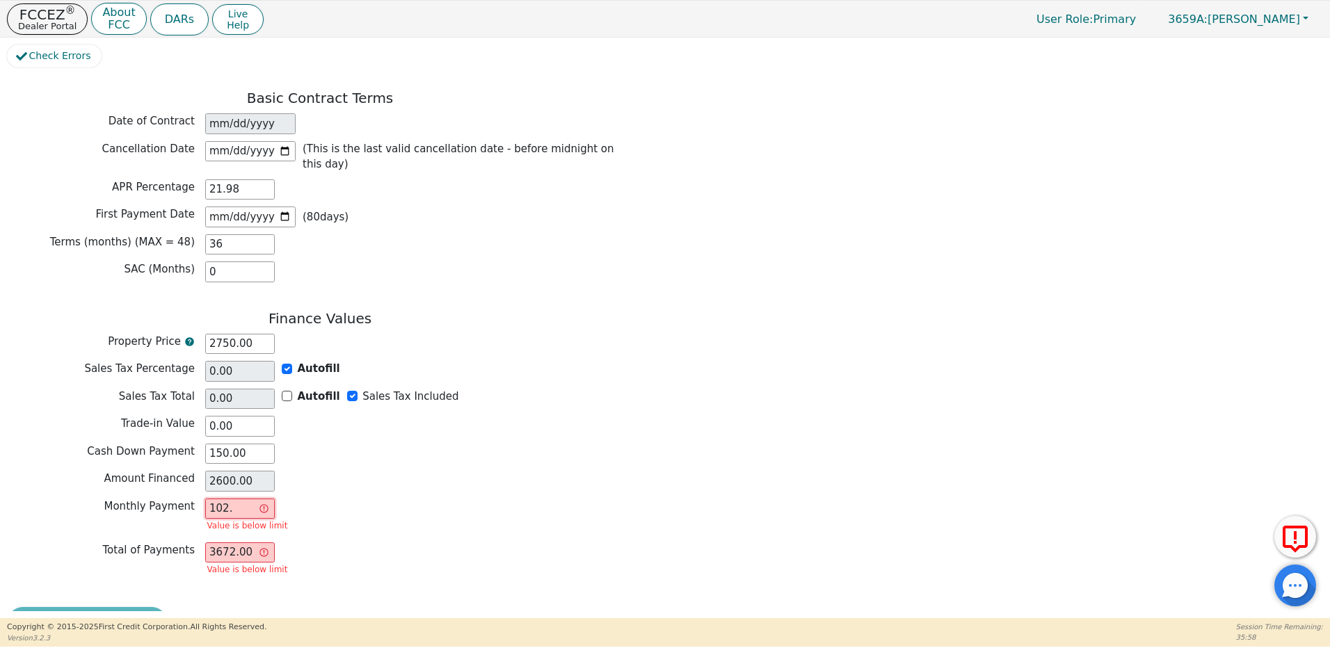
type input "3682.80"
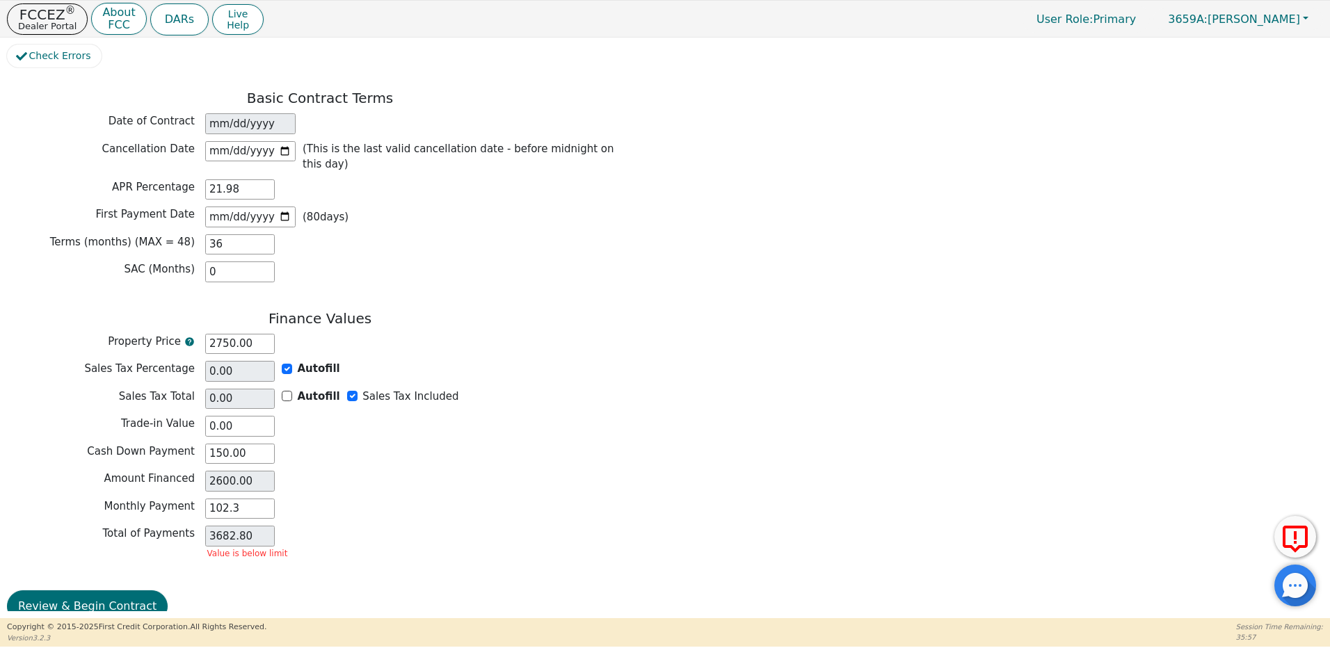
type input "102.30"
click at [351, 477] on div "Finance Values Property Price 2750.00 Sales Tax Percentage 0.00 Autofill Sales …" at bounding box center [320, 440] width 626 height 260
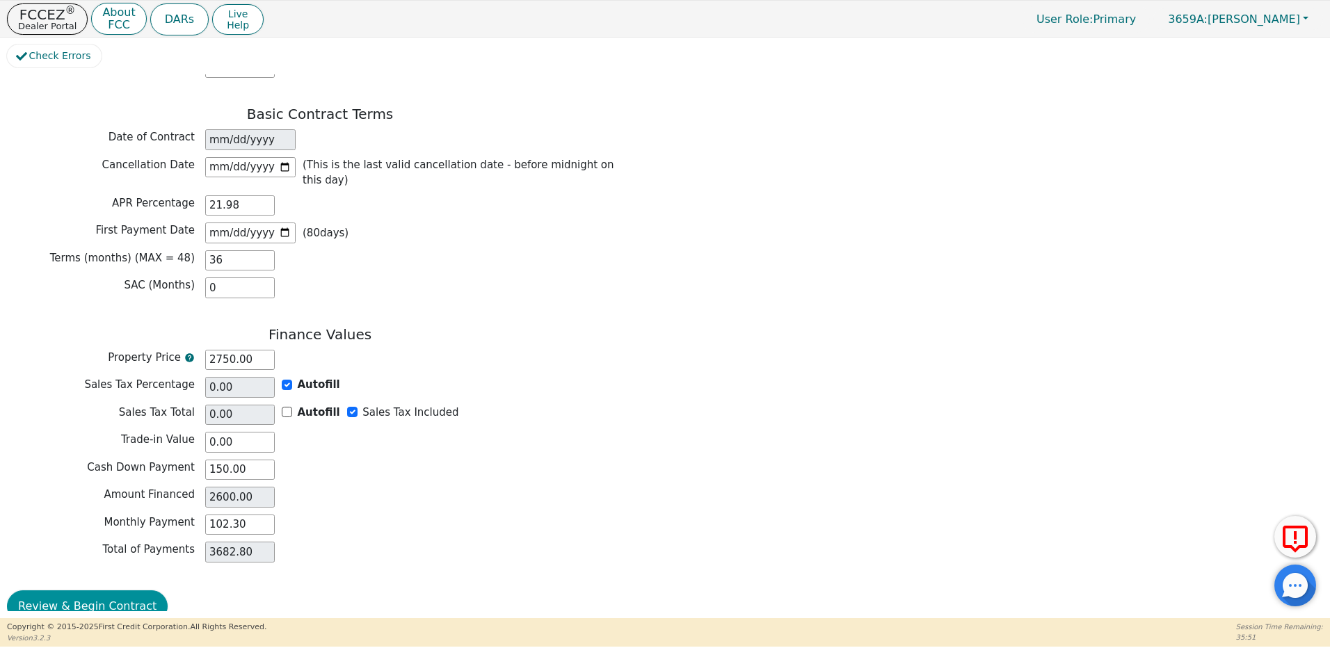
click at [97, 591] on button "Review & Begin Contract" at bounding box center [87, 607] width 161 height 32
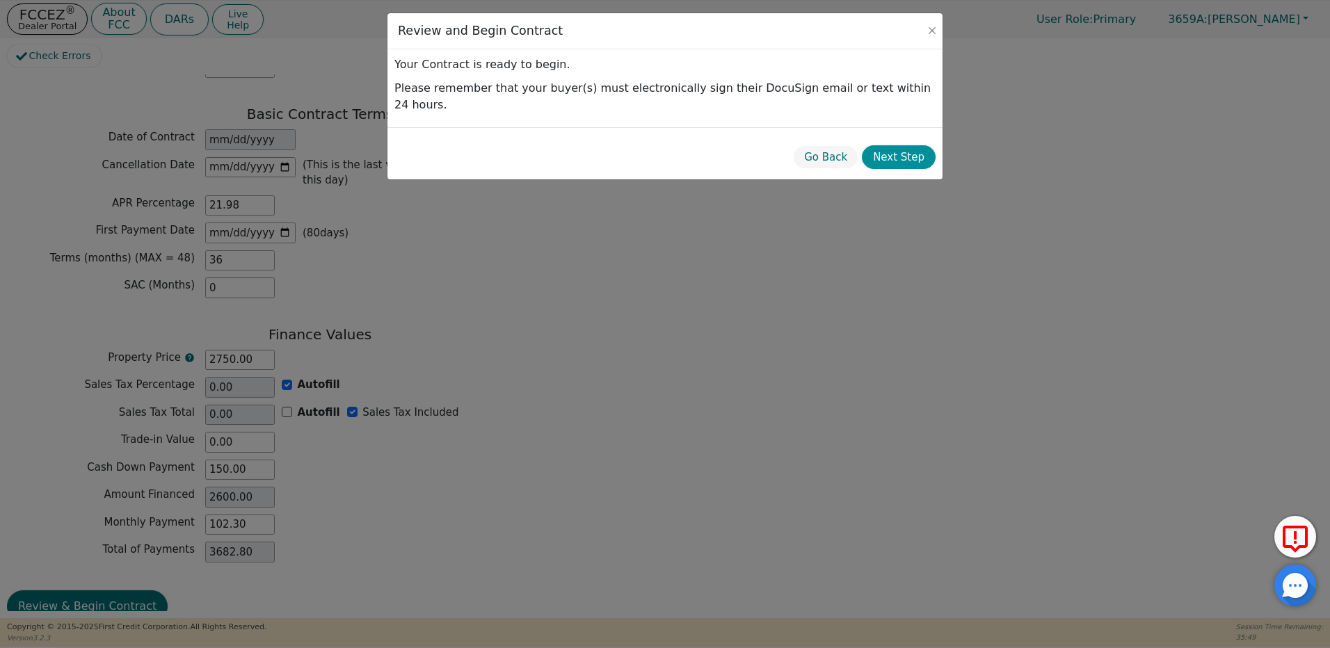
click at [918, 145] on button "Next Step" at bounding box center [899, 157] width 74 height 24
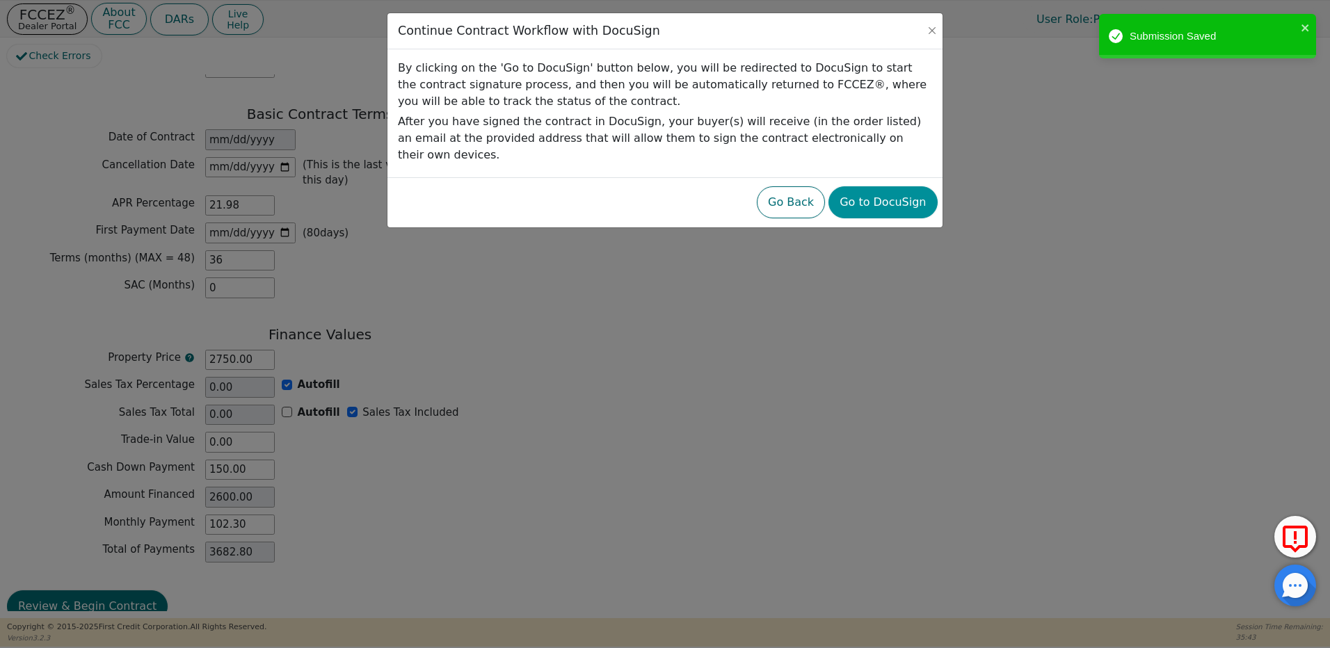
click at [889, 186] on button "Go to DocuSign" at bounding box center [883, 202] width 109 height 32
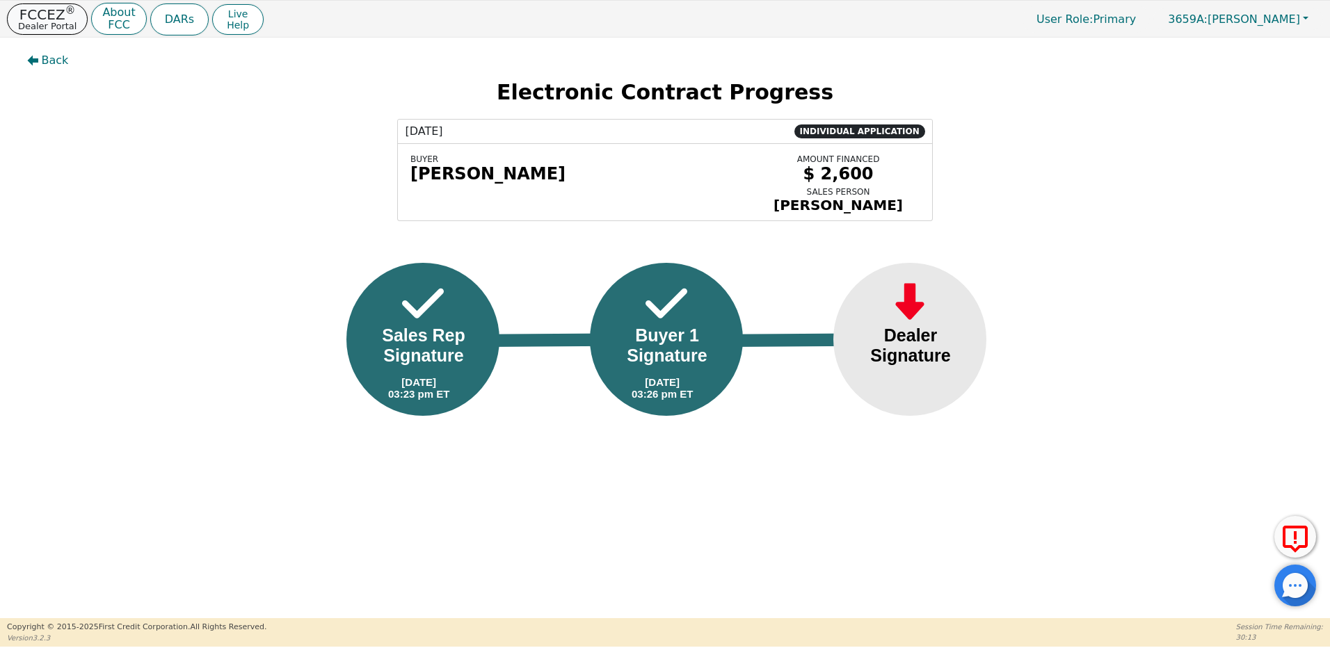
click at [40, 19] on button "FCCEZ ® Dealer Portal" at bounding box center [47, 18] width 81 height 31
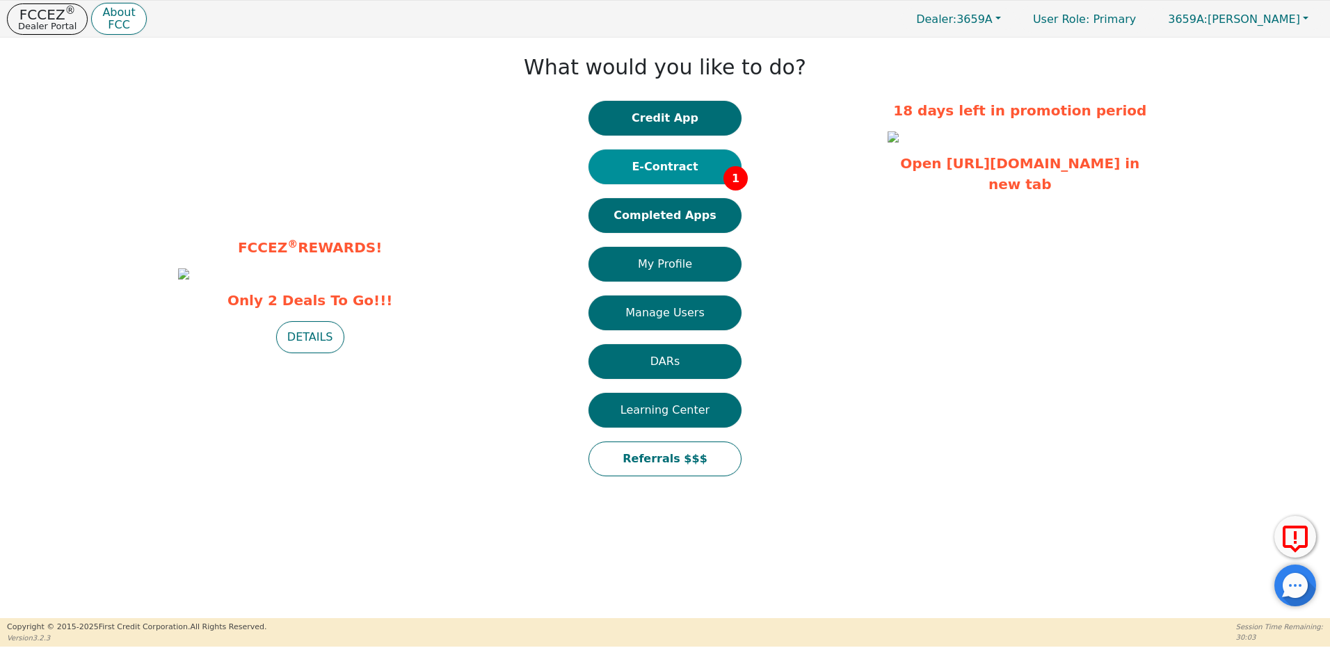
click at [631, 170] on button "E-Contract 1" at bounding box center [665, 167] width 153 height 35
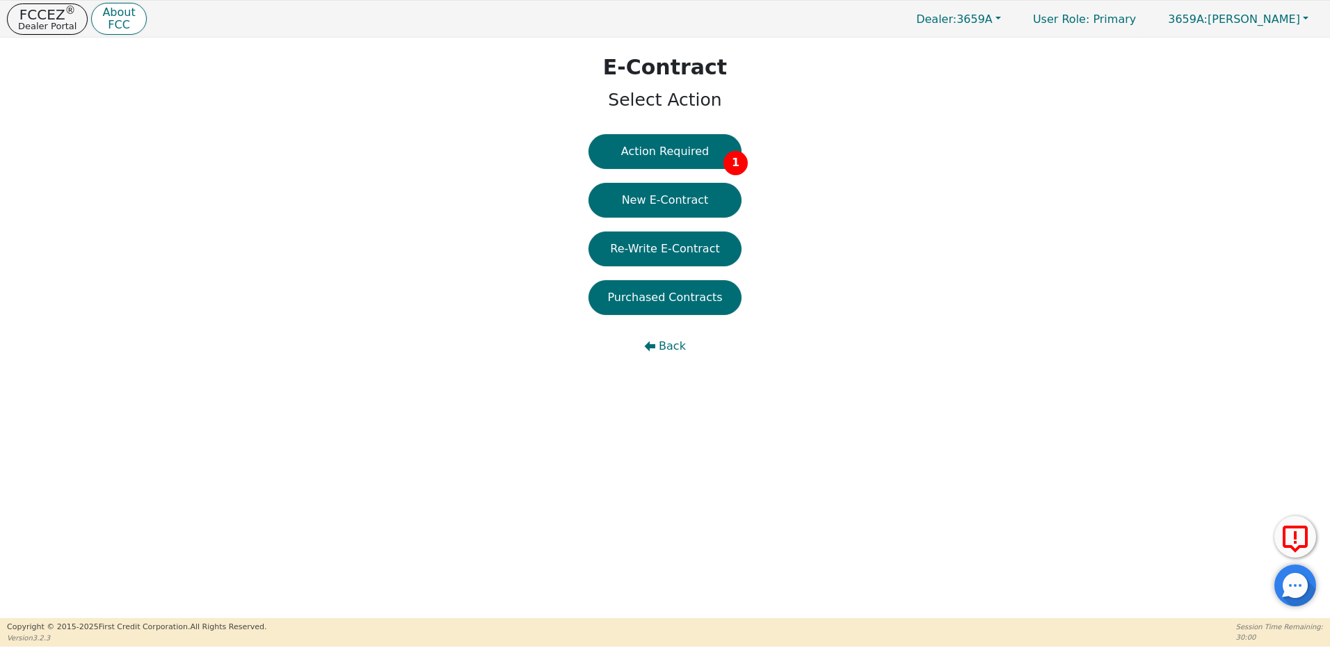
click at [692, 202] on button "New E-Contract" at bounding box center [665, 200] width 153 height 35
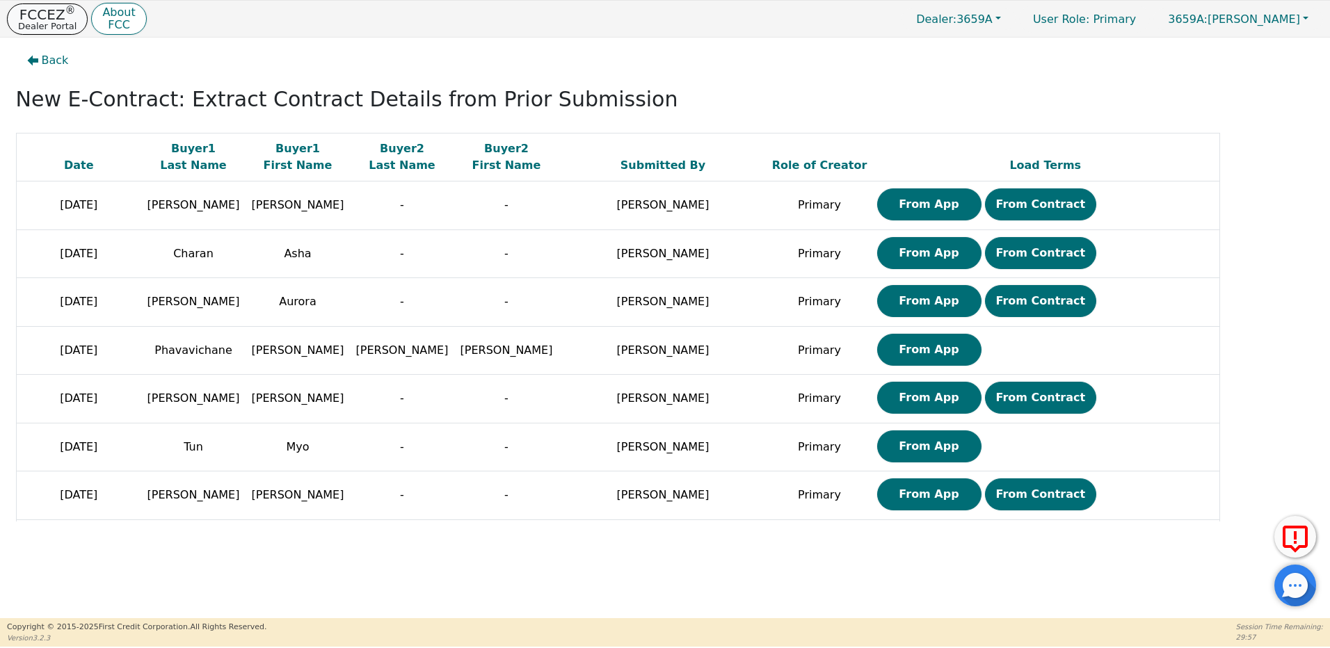
drag, startPoint x: 53, startPoint y: 18, endPoint x: 51, endPoint y: 25, distance: 7.1
click at [53, 18] on p "FCCEZ ®" at bounding box center [47, 15] width 58 height 14
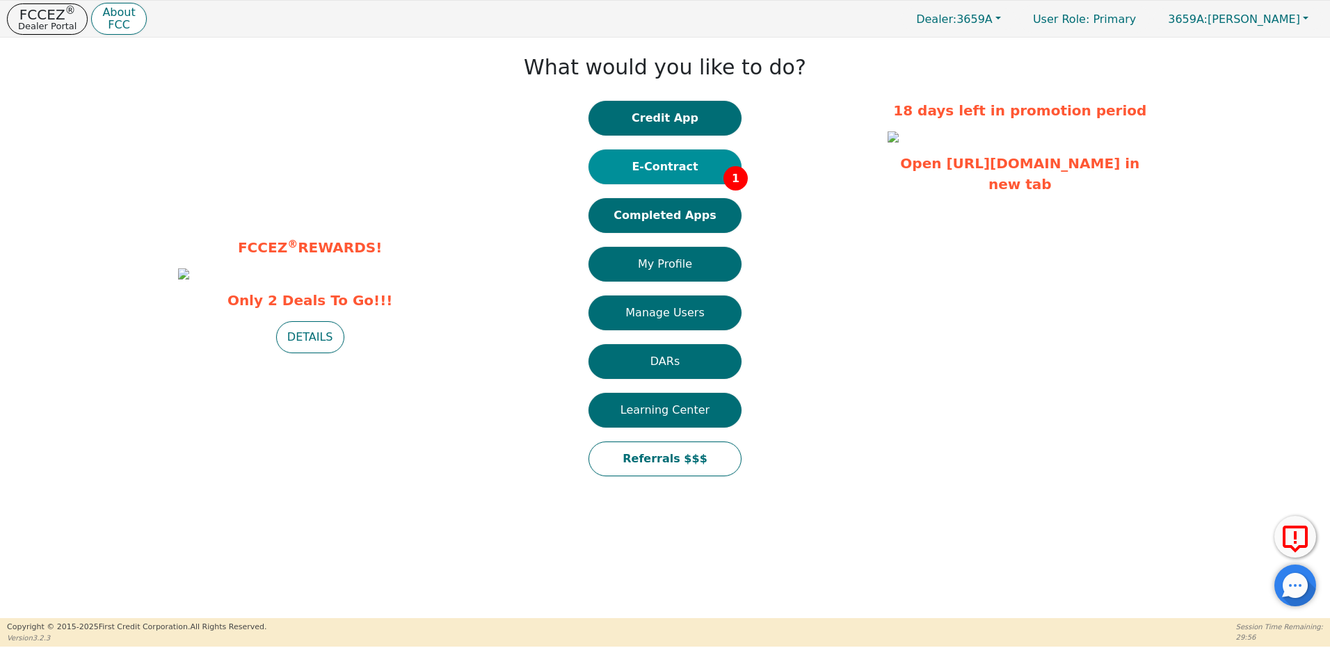
click at [664, 170] on button "E-Contract 1" at bounding box center [665, 167] width 153 height 35
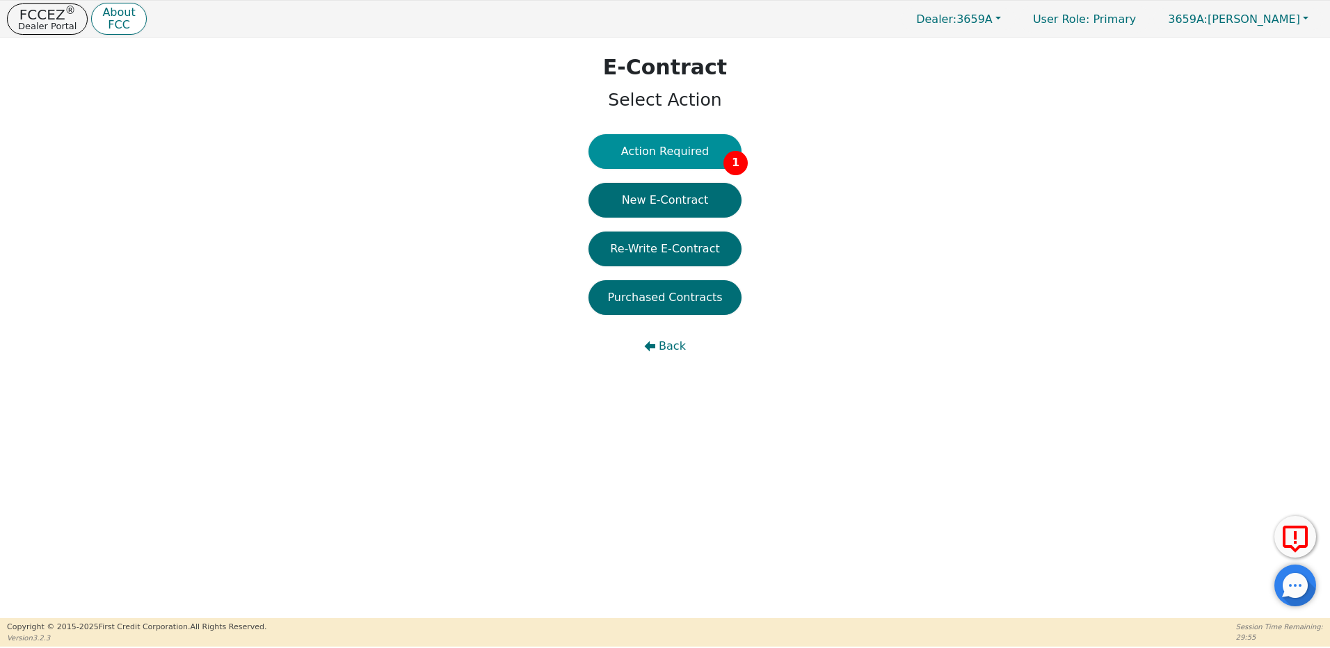
click at [675, 154] on button "Action Required 1" at bounding box center [665, 151] width 153 height 35
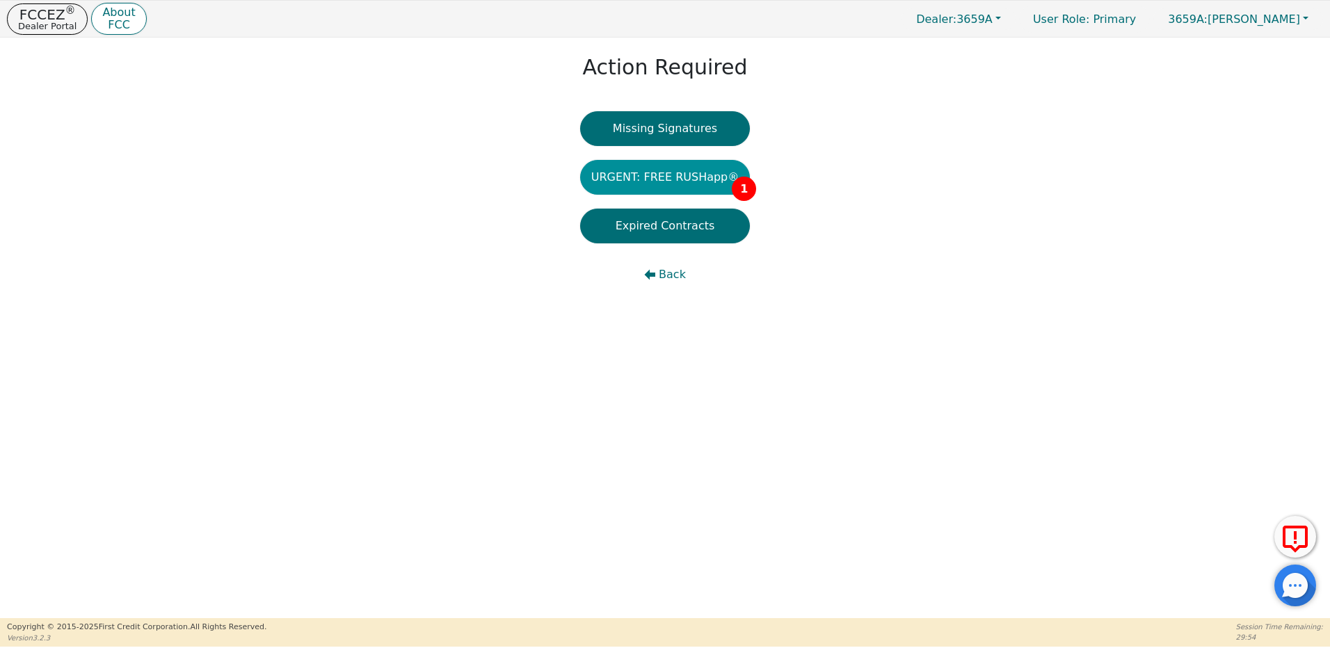
click at [670, 187] on button "URGENT: FREE RUSHapp® 1" at bounding box center [665, 177] width 170 height 35
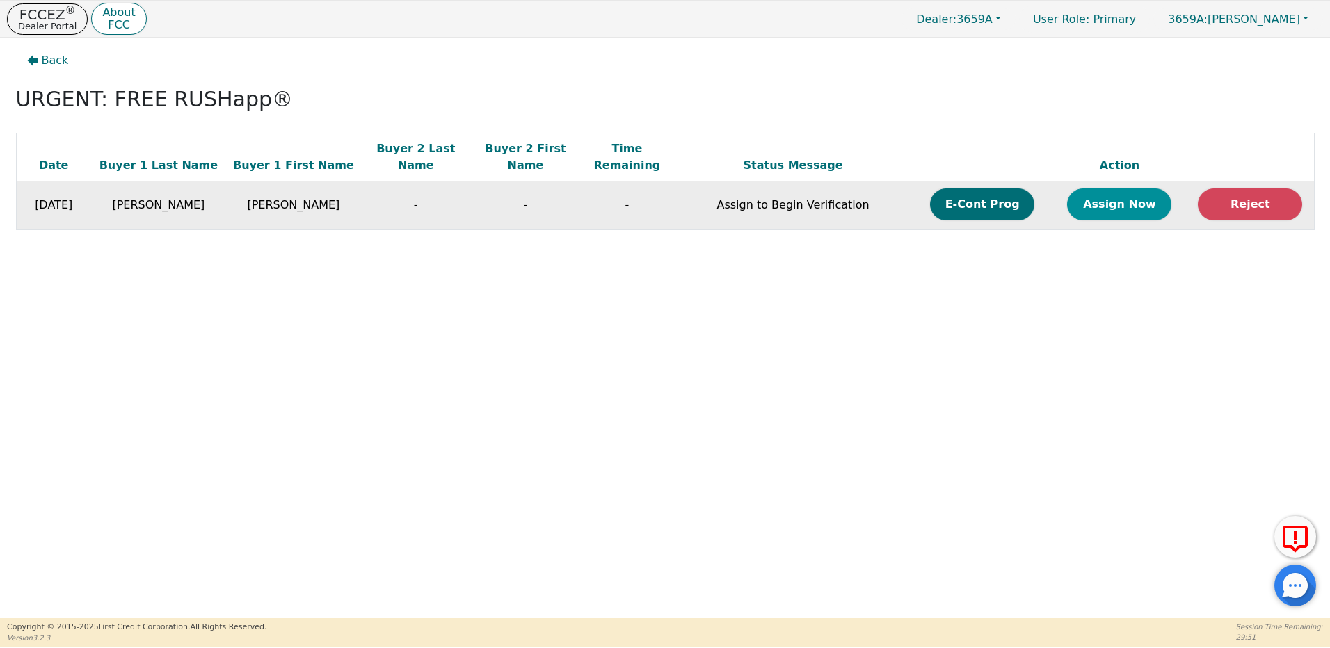
click at [1122, 189] on button "Assign Now" at bounding box center [1119, 205] width 104 height 32
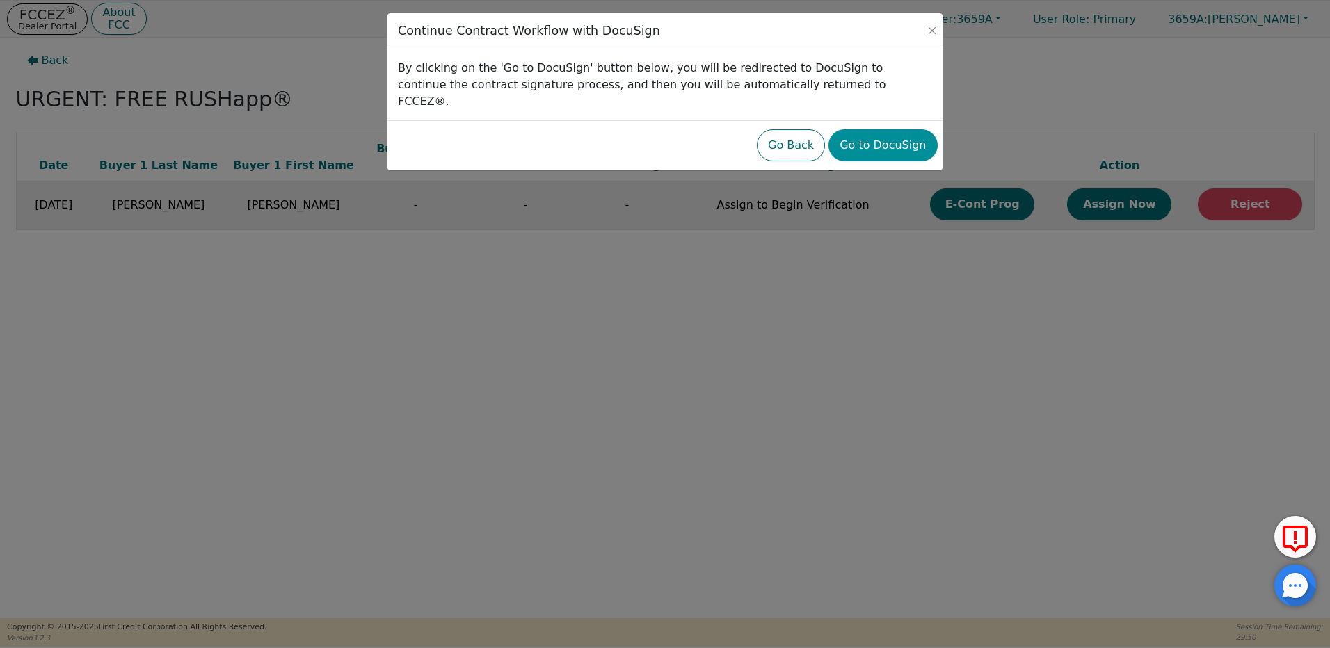
click at [899, 131] on button "Go to DocuSign" at bounding box center [883, 145] width 109 height 32
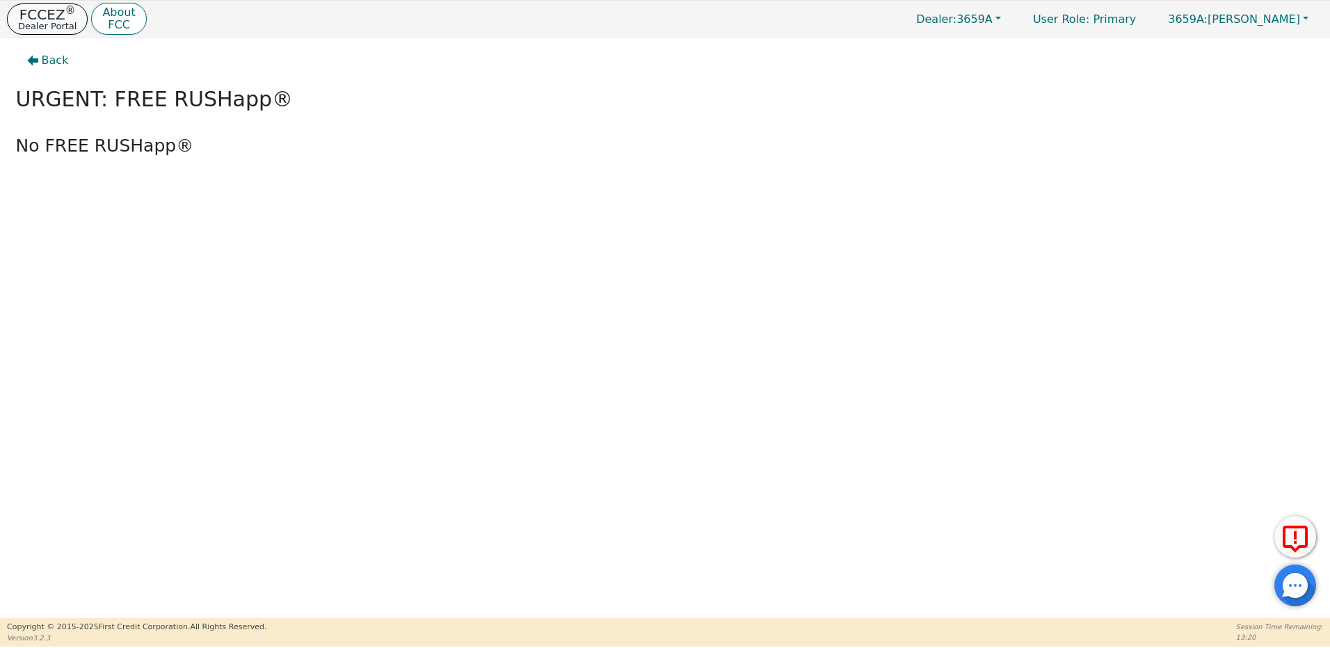
click at [50, 29] on p "Dealer Portal" at bounding box center [47, 26] width 58 height 9
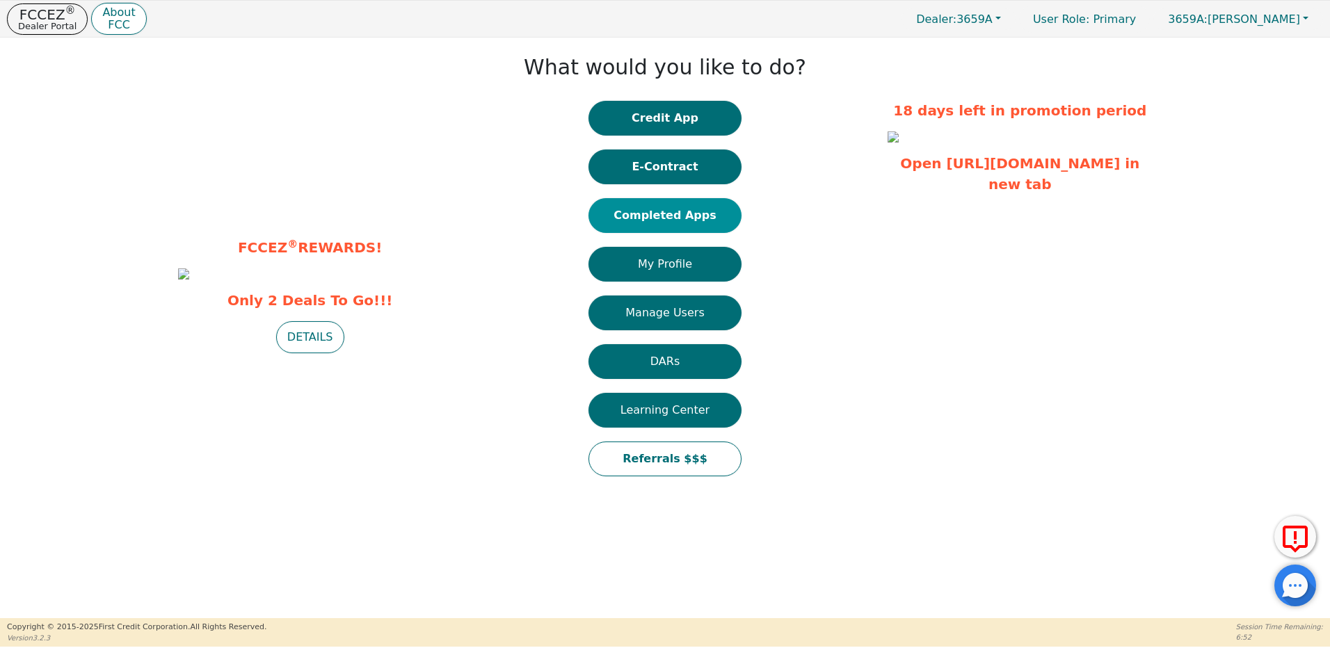
click at [684, 212] on button "Completed Apps" at bounding box center [665, 215] width 153 height 35
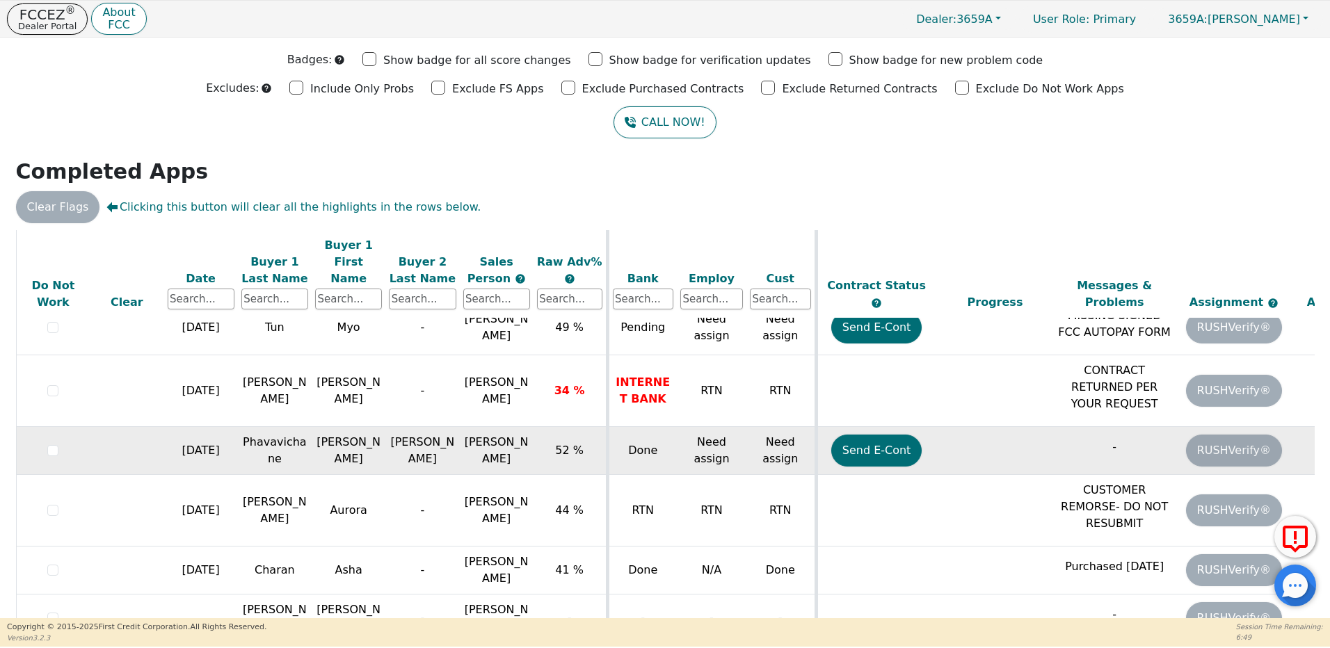
scroll to position [39, 0]
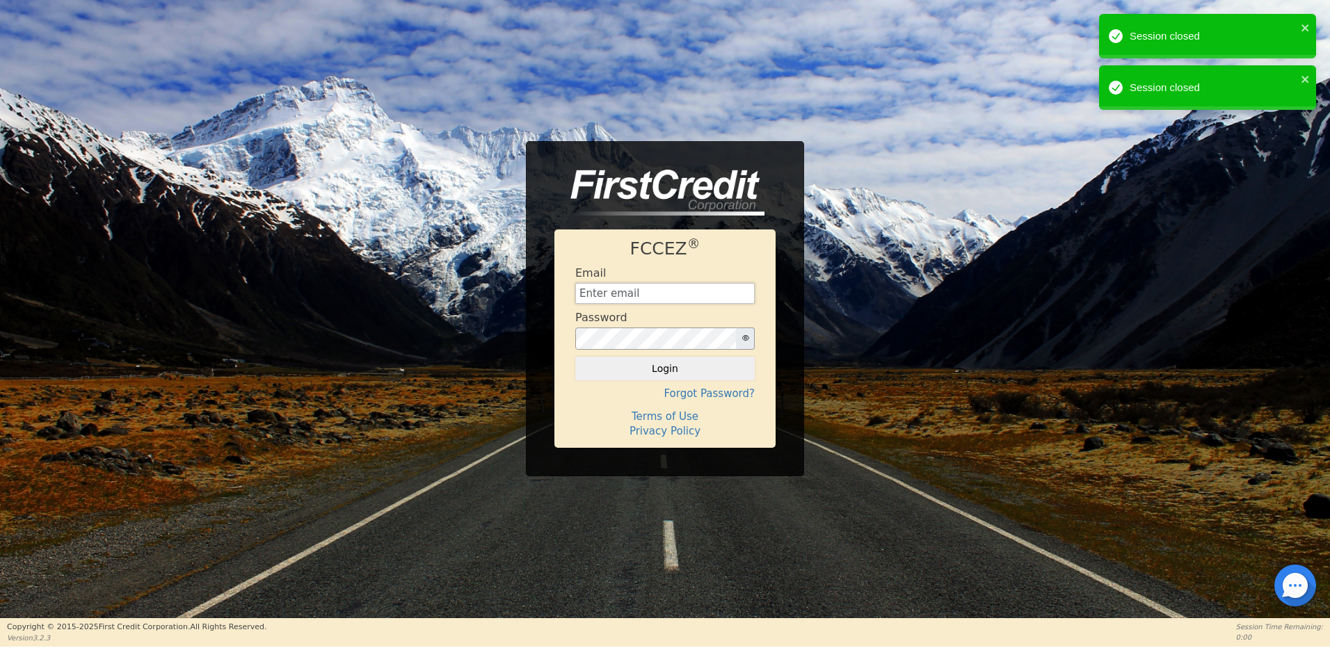
type input "[EMAIL_ADDRESS][DOMAIN_NAME]"
click at [667, 369] on button "Login" at bounding box center [665, 369] width 180 height 24
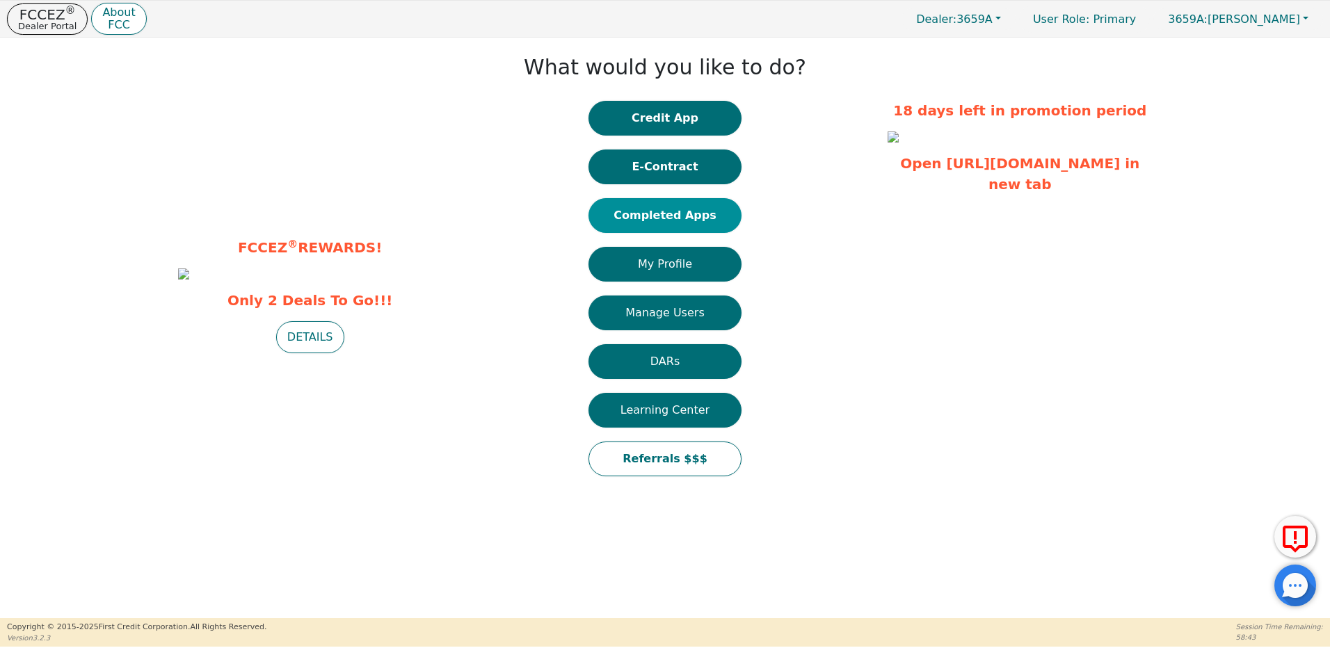
click at [670, 221] on button "Completed Apps" at bounding box center [665, 215] width 153 height 35
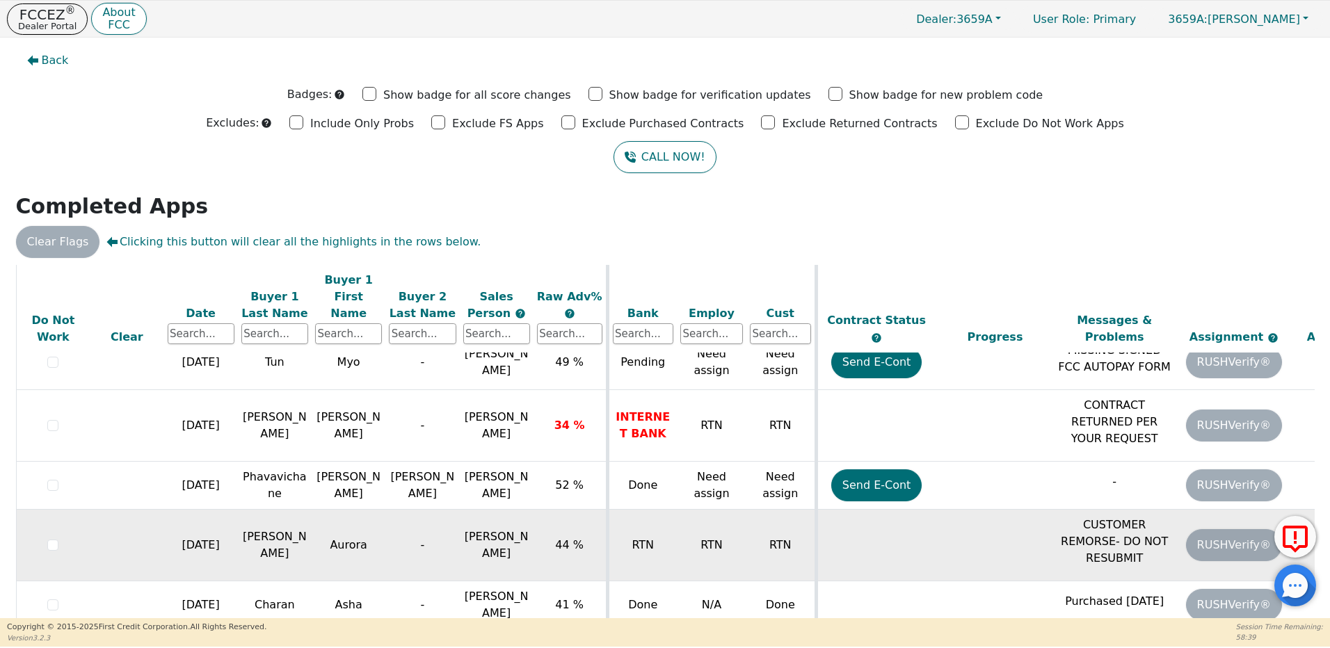
scroll to position [39, 0]
